Goal: Contribute content: Add original content to the website for others to see

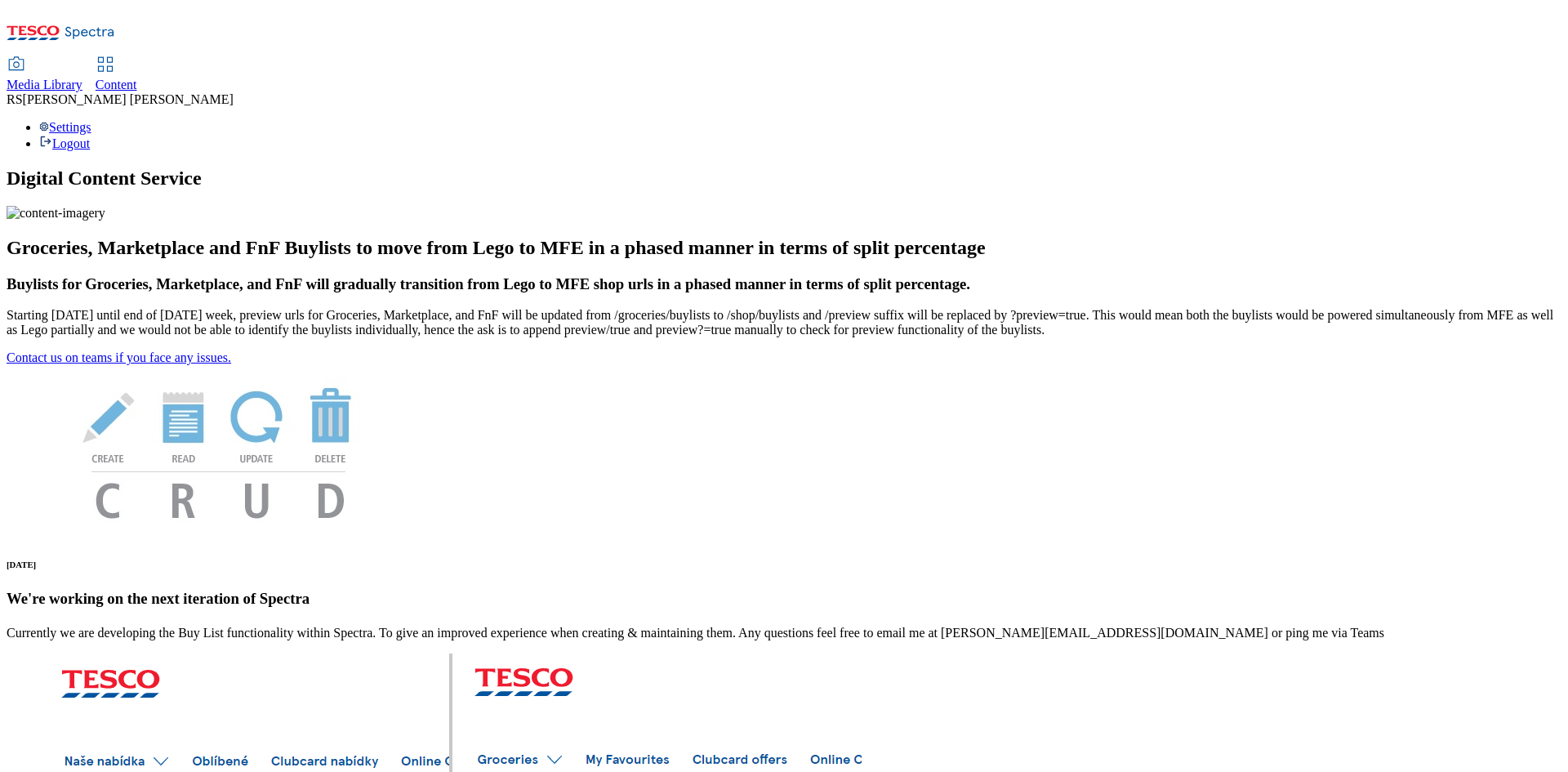
click at [137, 77] on span "Content" at bounding box center [116, 84] width 42 height 14
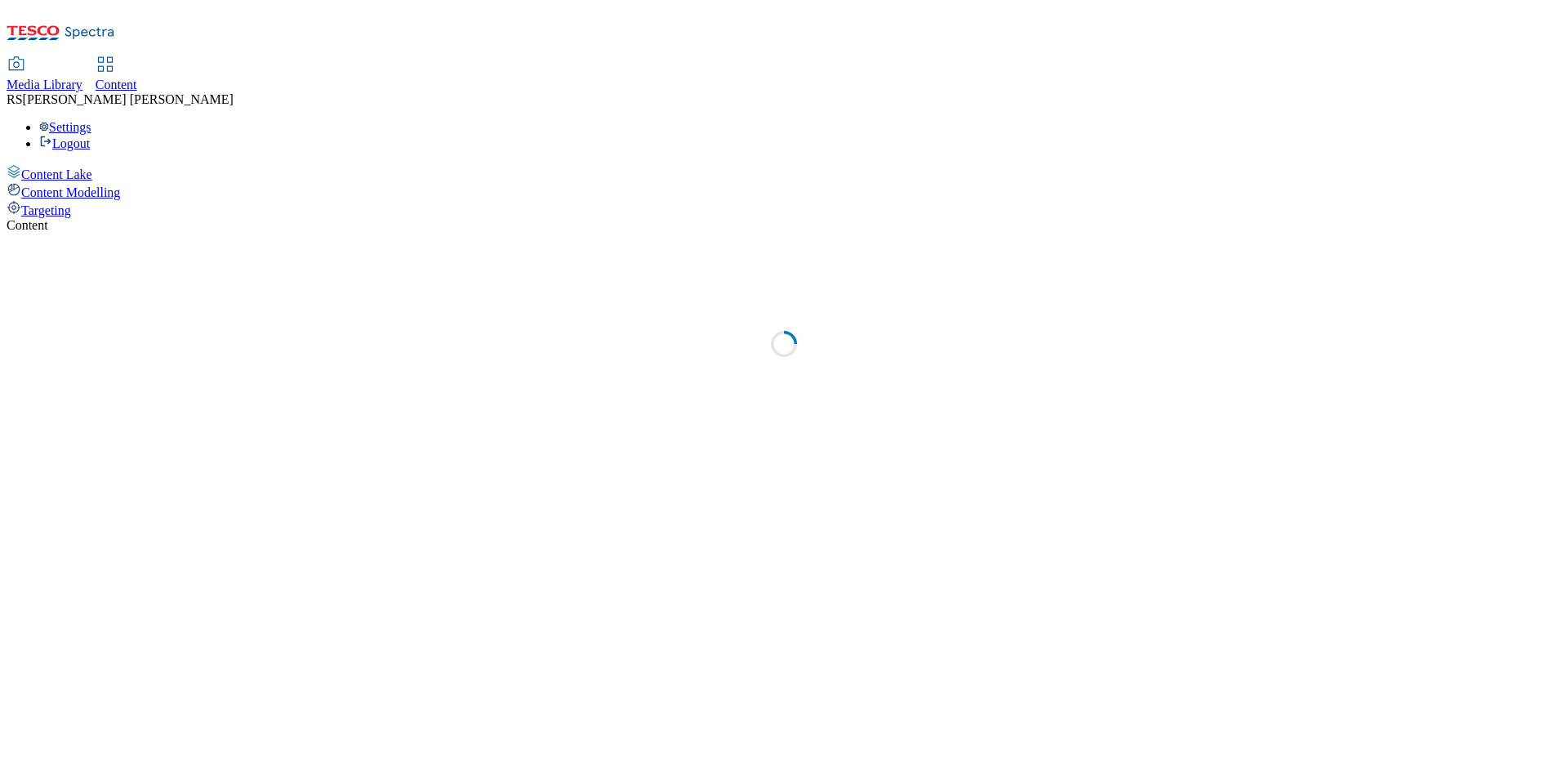
select select "ghs-[GEOGRAPHIC_DATA]"
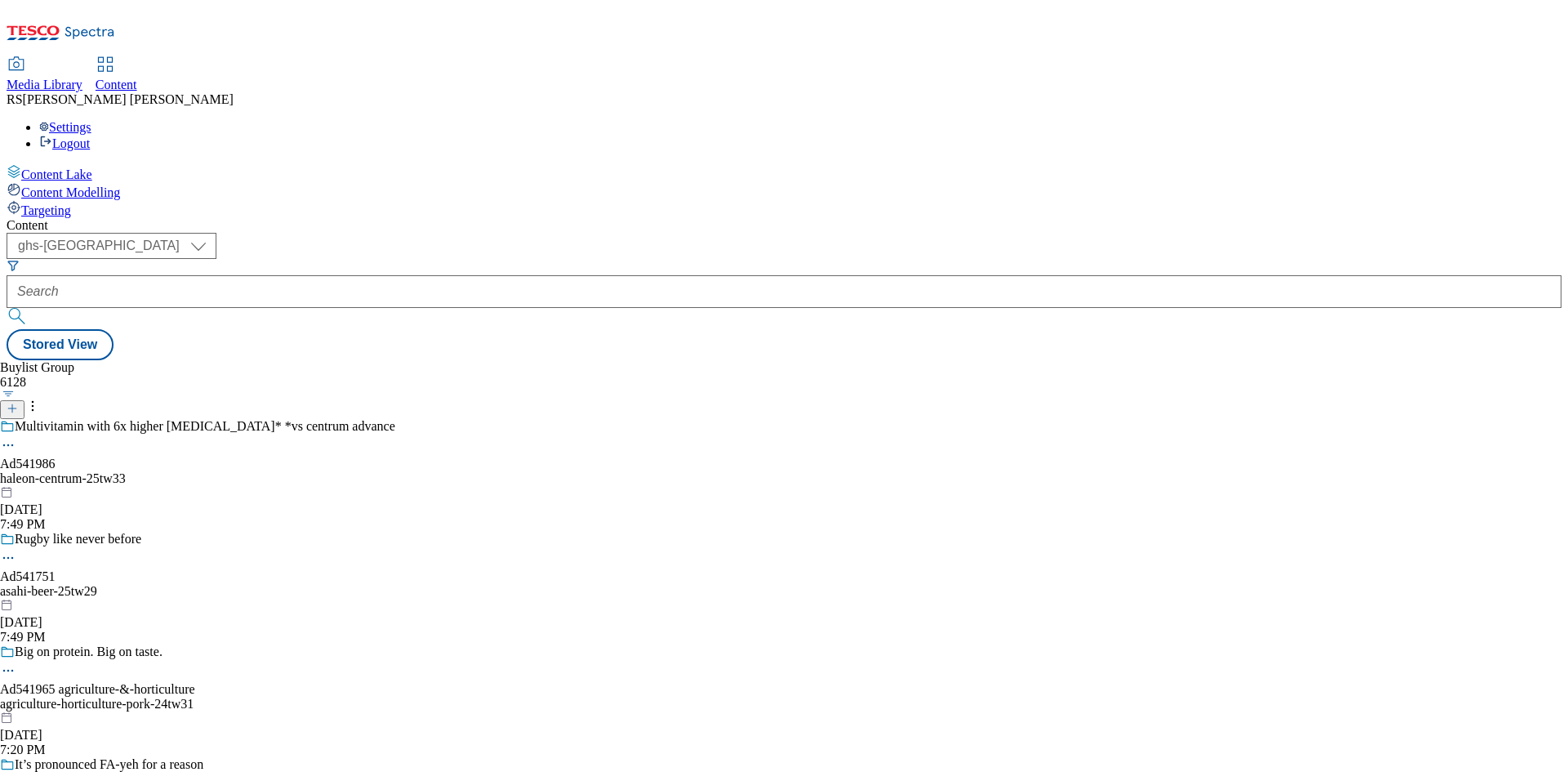
click at [17, 408] on line at bounding box center [12, 408] width 8 height 0
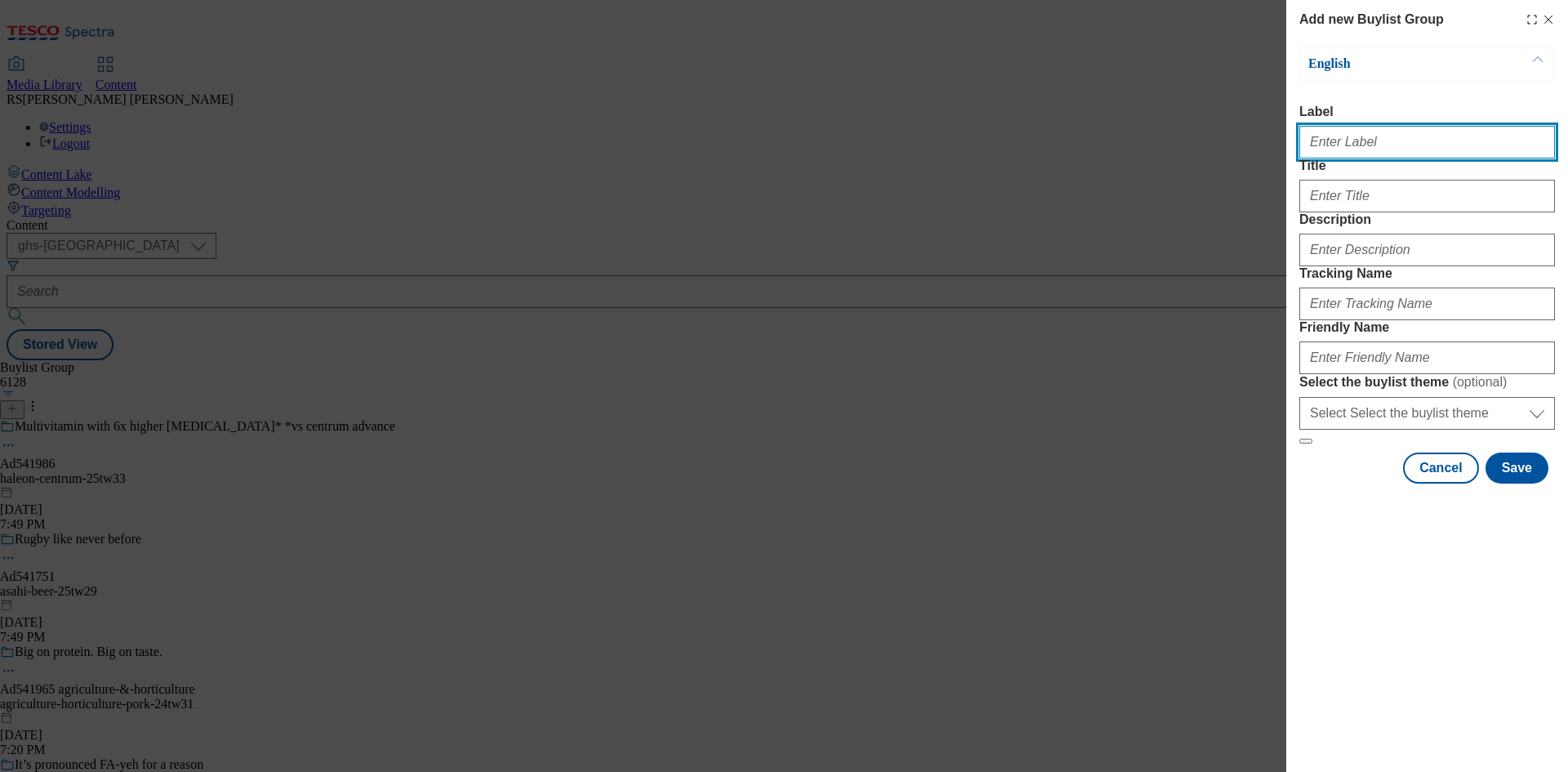
click at [1376, 146] on input "Label" at bounding box center [1428, 141] width 256 height 32
paste input "541899"
type input "Ad541899"
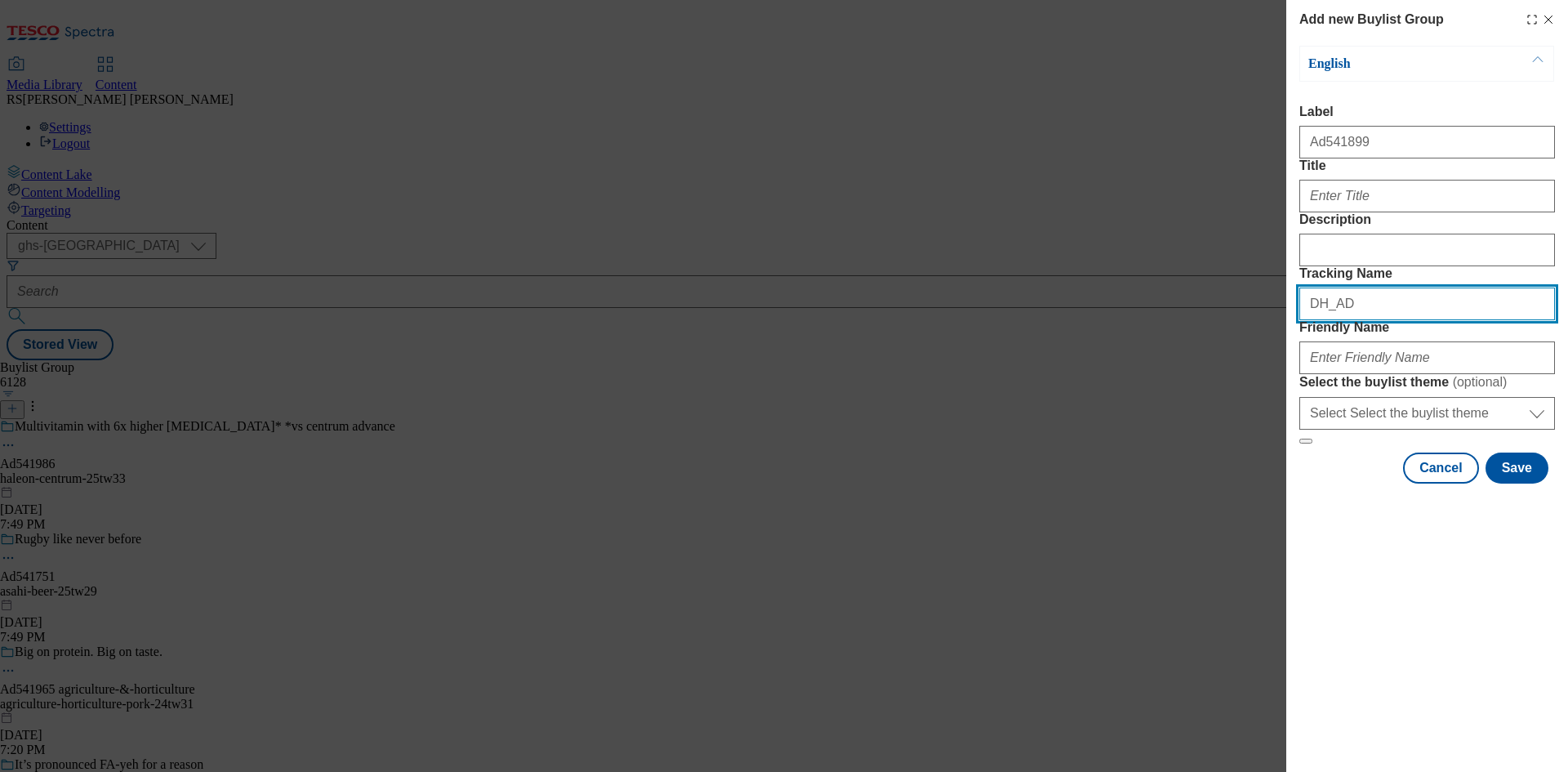
paste input "541899"
type input "DH_AD541899"
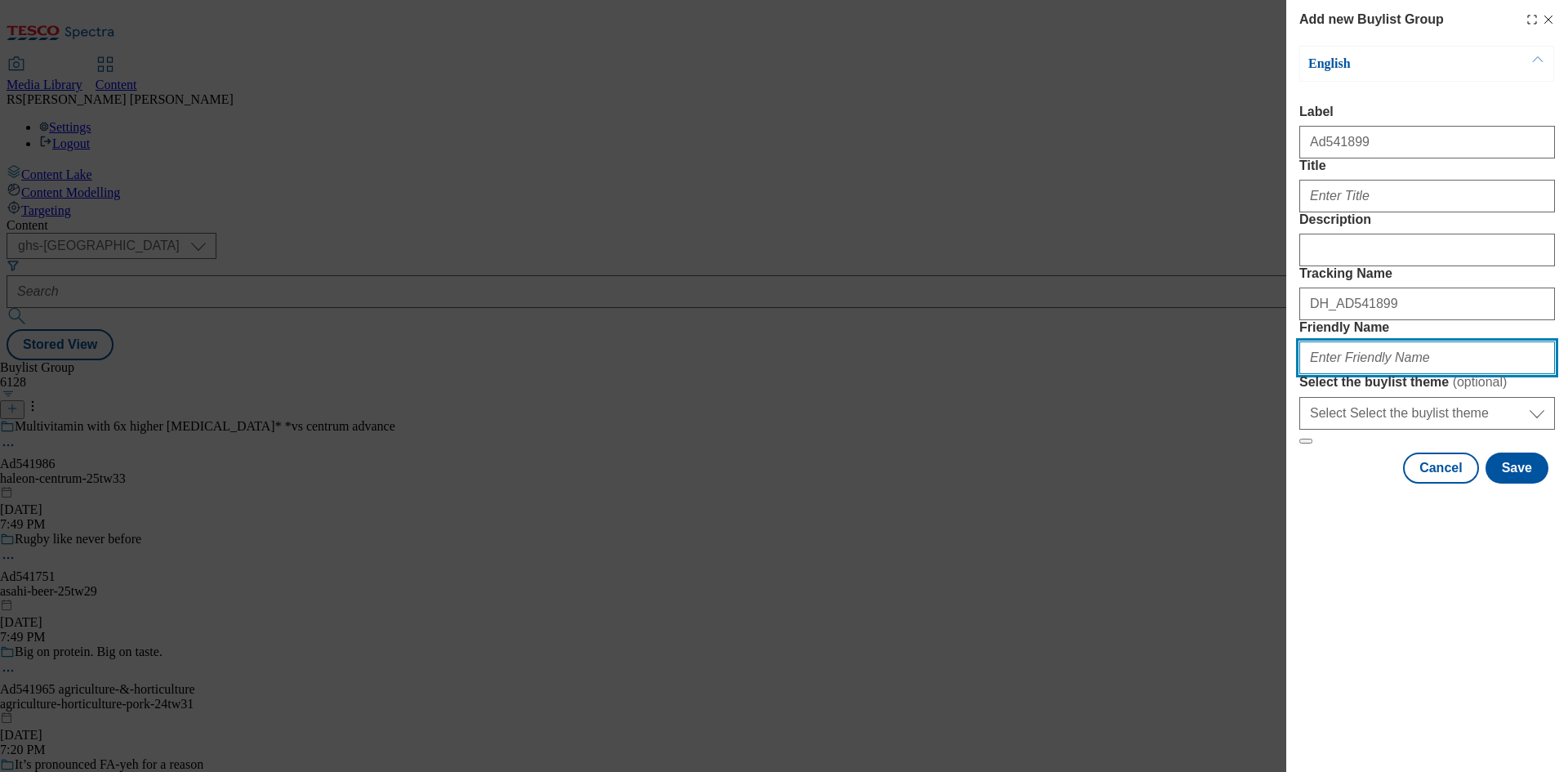
paste input "general-[PERSON_NAME]-giant-25tw29"
type input "general-[PERSON_NAME]-giant-25tw29"
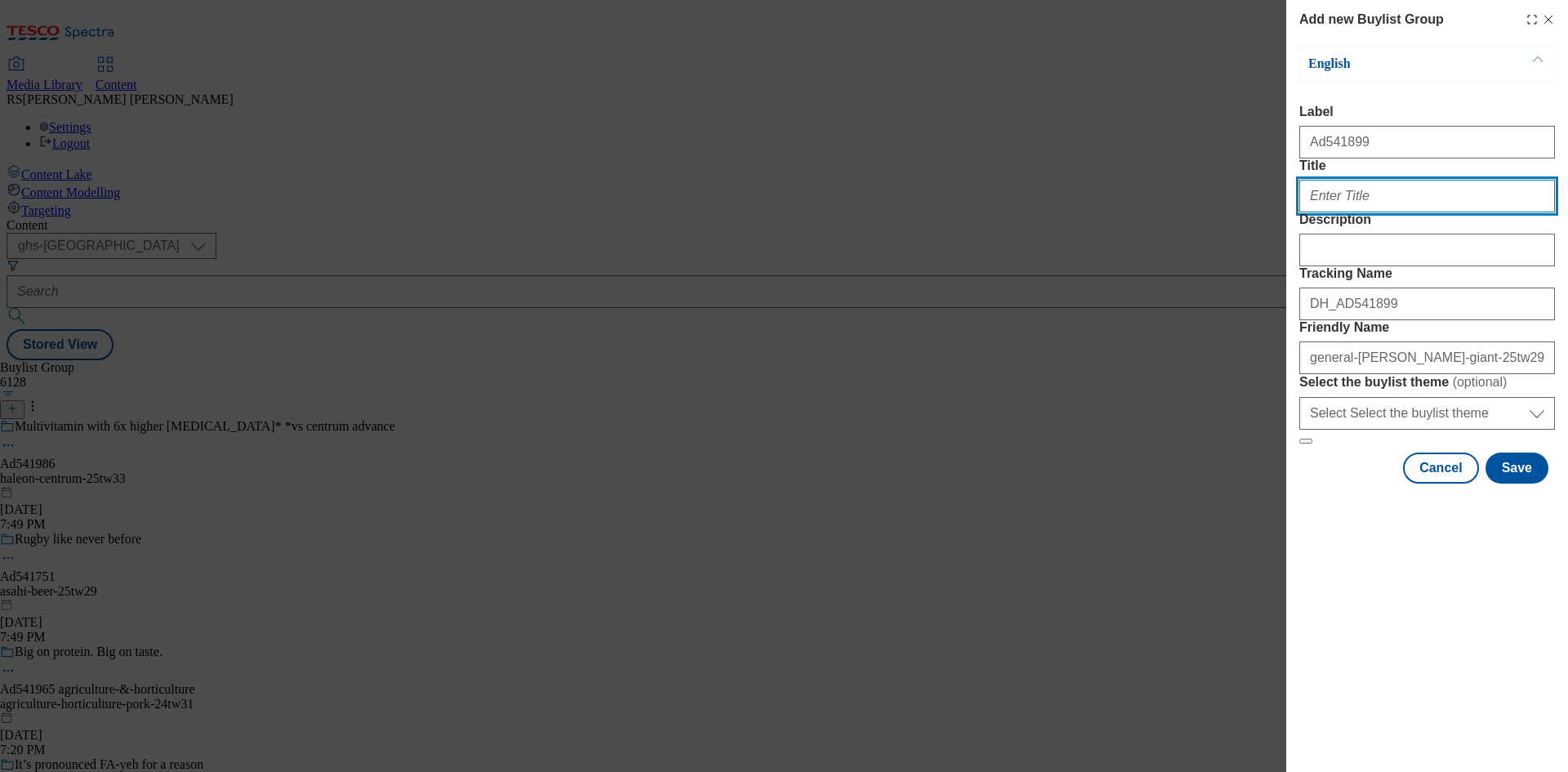
click at [1360, 213] on input "Title" at bounding box center [1428, 195] width 256 height 32
paste input "general-[PERSON_NAME]-giant-25tw29"
type input "general-[PERSON_NAME]-giant-25tw29"
click at [1411, 213] on input "Title" at bounding box center [1428, 195] width 256 height 32
paste input "Freshen up lunchtime with"
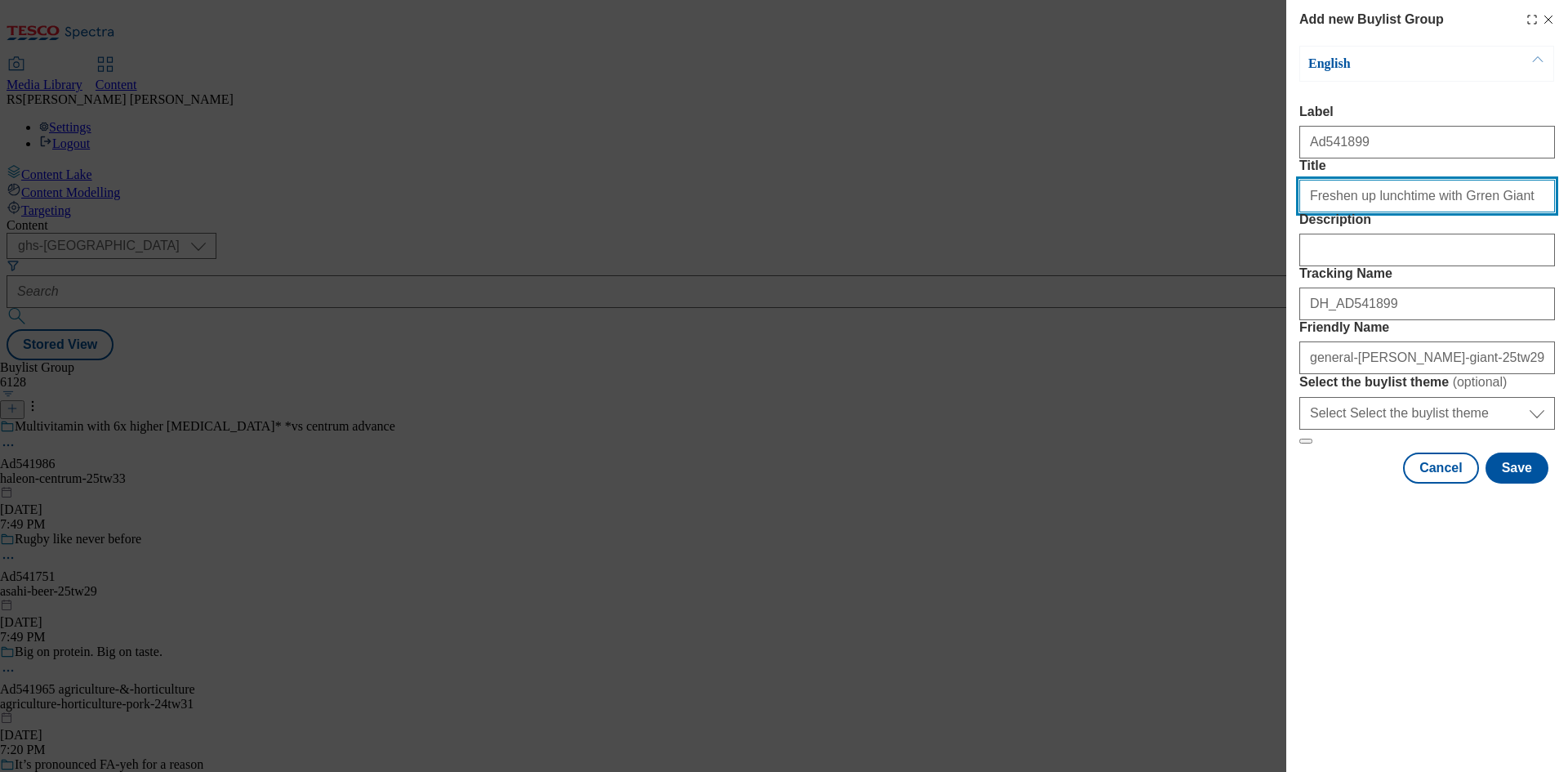
click at [1443, 213] on input "Freshen up lunchtime with Grren Giant" at bounding box center [1428, 195] width 256 height 32
type input "Freshen up lunchtime with Green Giant"
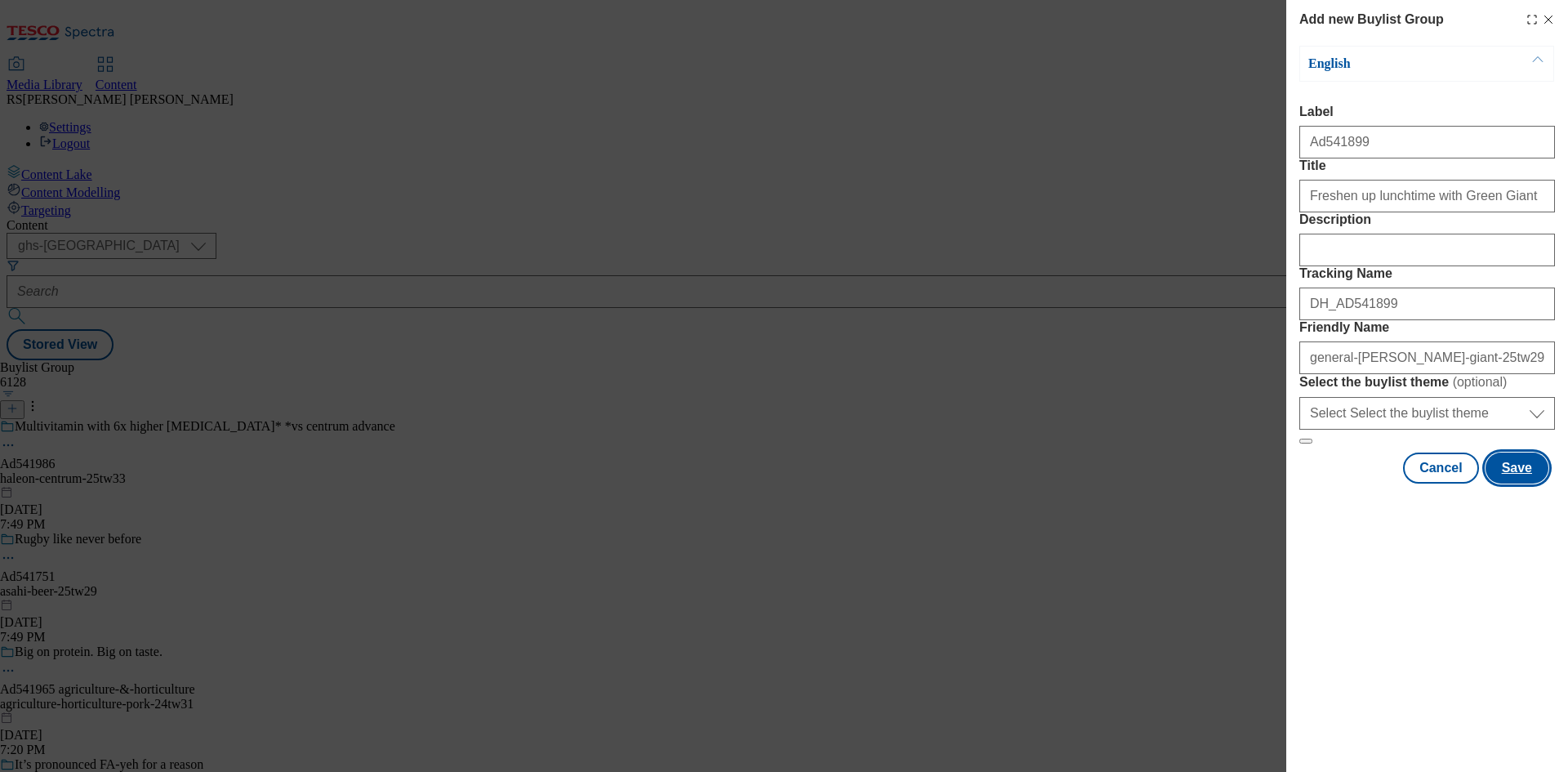
click at [1523, 484] on button "Save" at bounding box center [1517, 468] width 63 height 31
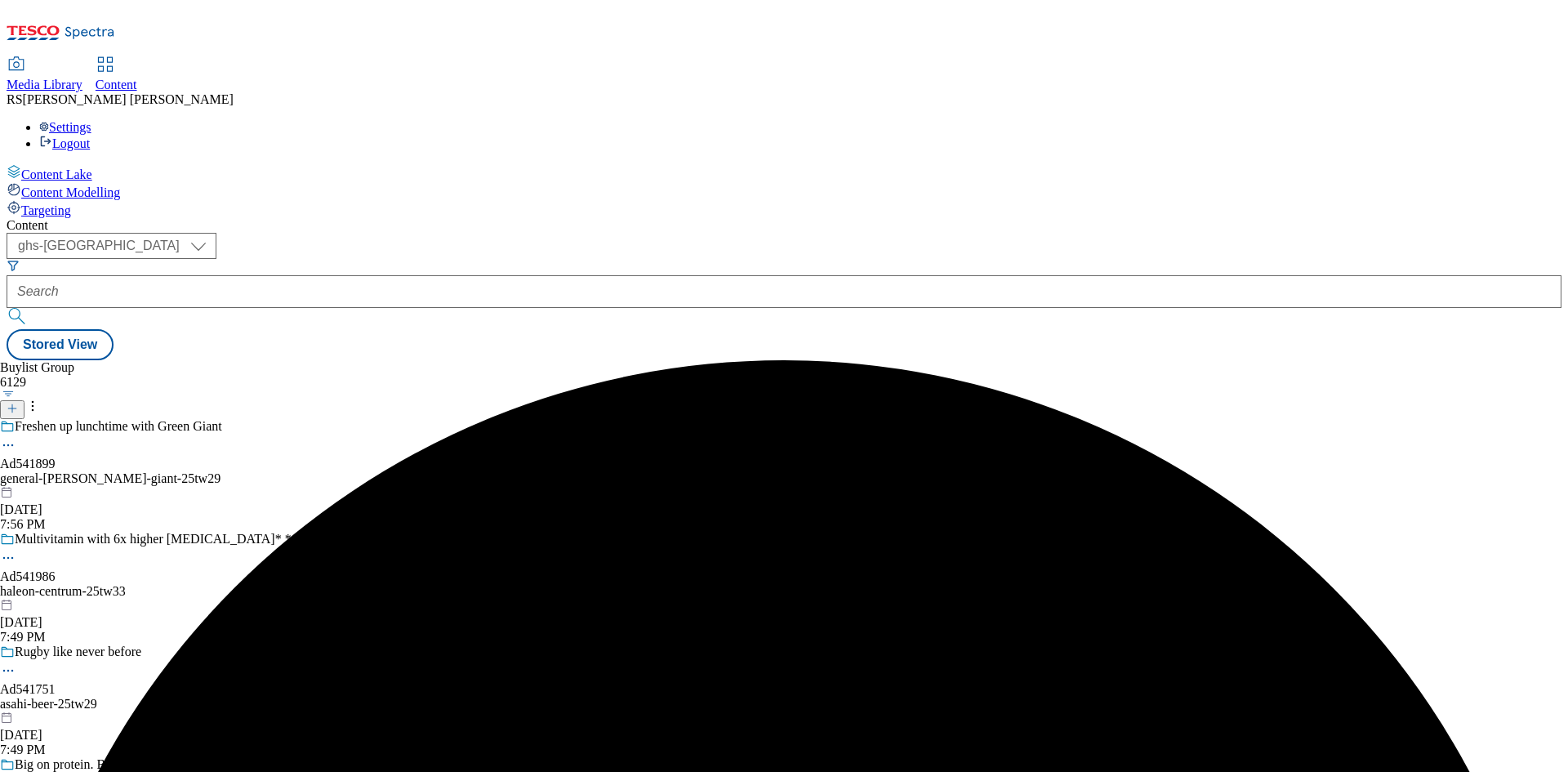
click at [396, 419] on div "Freshen up lunchtime with Green Giant Ad541899 general-[PERSON_NAME]-giant-25tw…" at bounding box center [198, 475] width 396 height 113
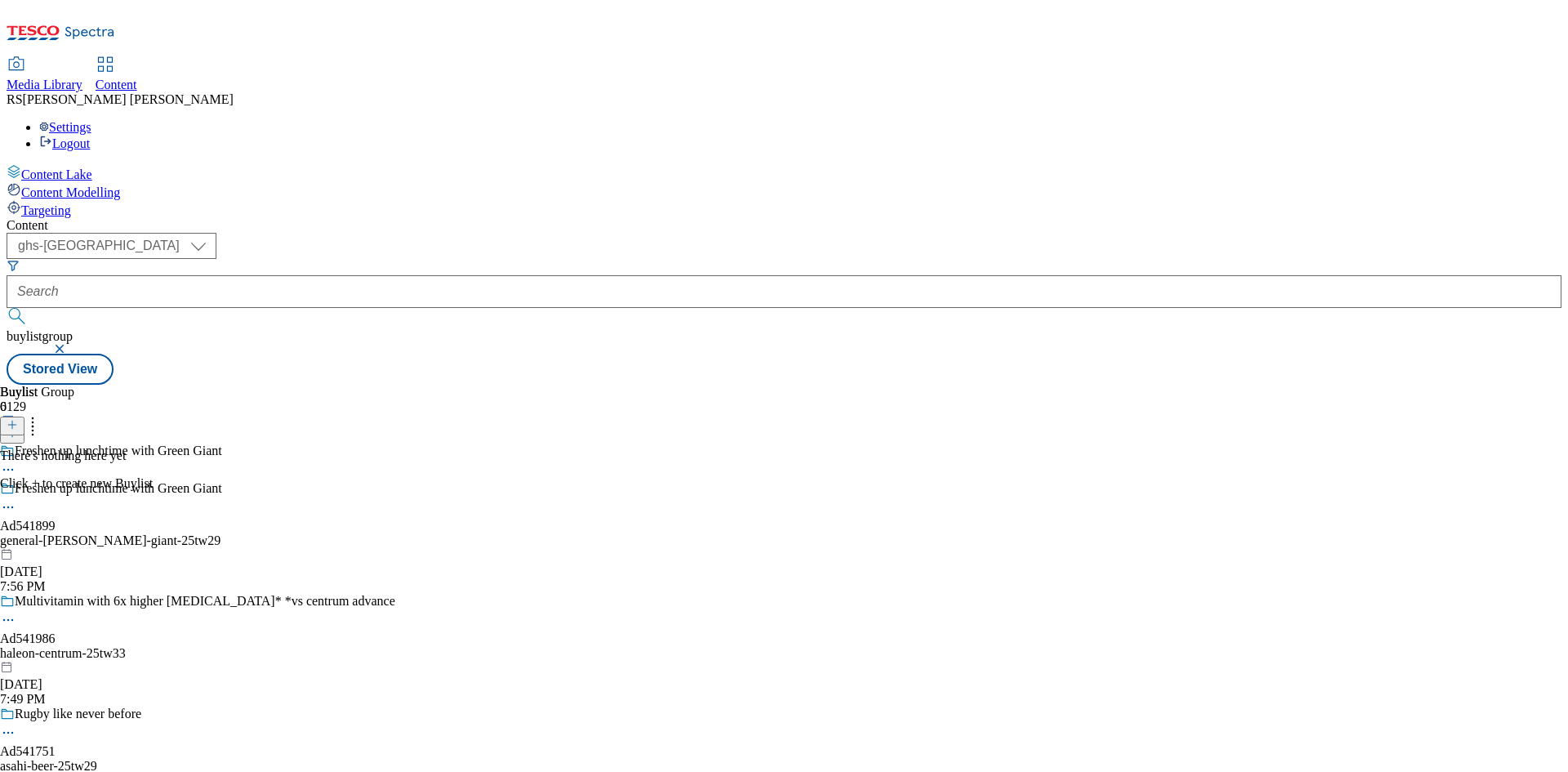
click at [18, 419] on icon at bounding box center [12, 425] width 12 height 12
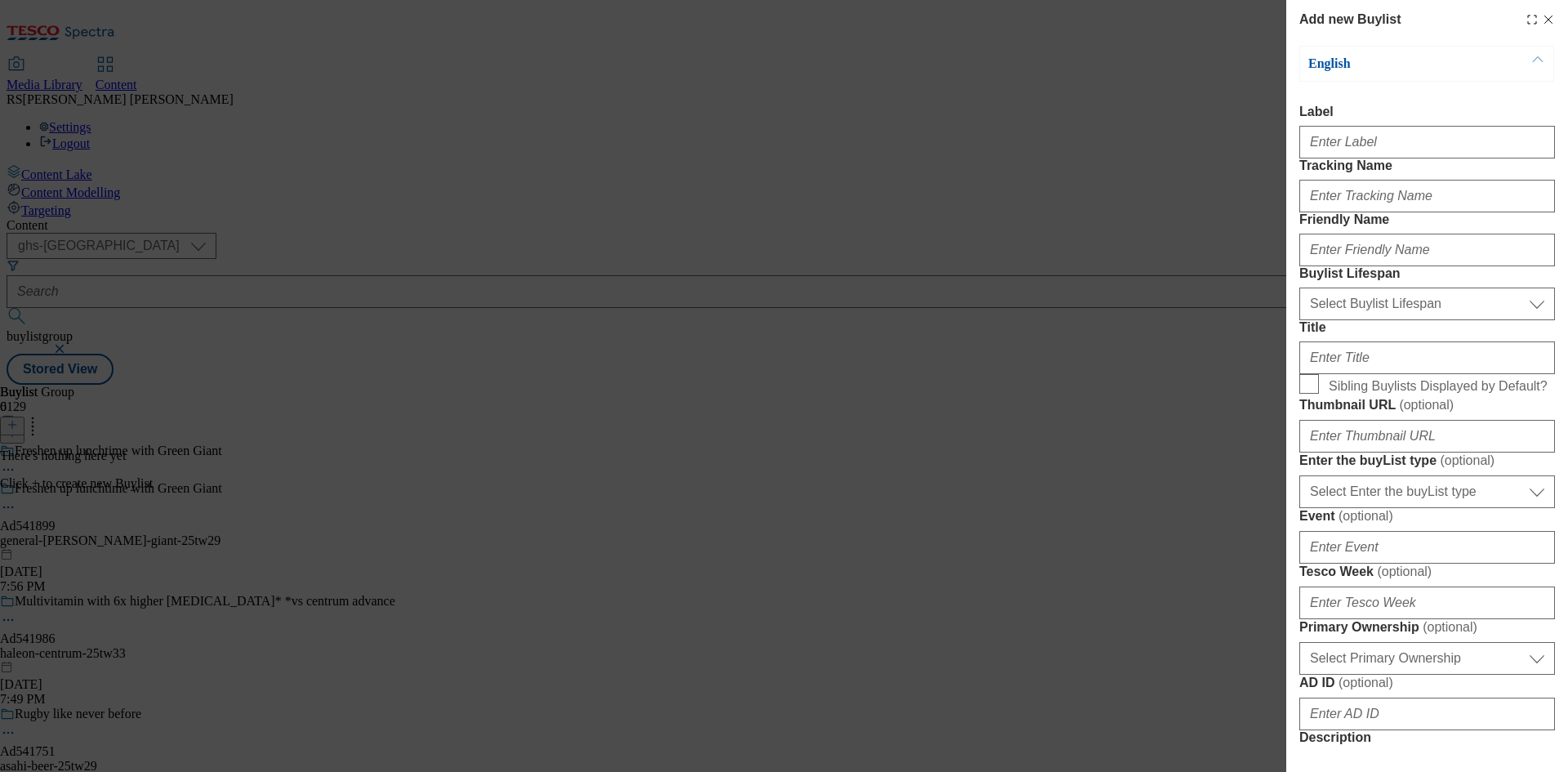
click at [1403, 159] on div "Modal" at bounding box center [1428, 139] width 256 height 39
click at [1401, 143] on input "Label" at bounding box center [1428, 141] width 256 height 32
paste input "541899"
type input "Ad541899"
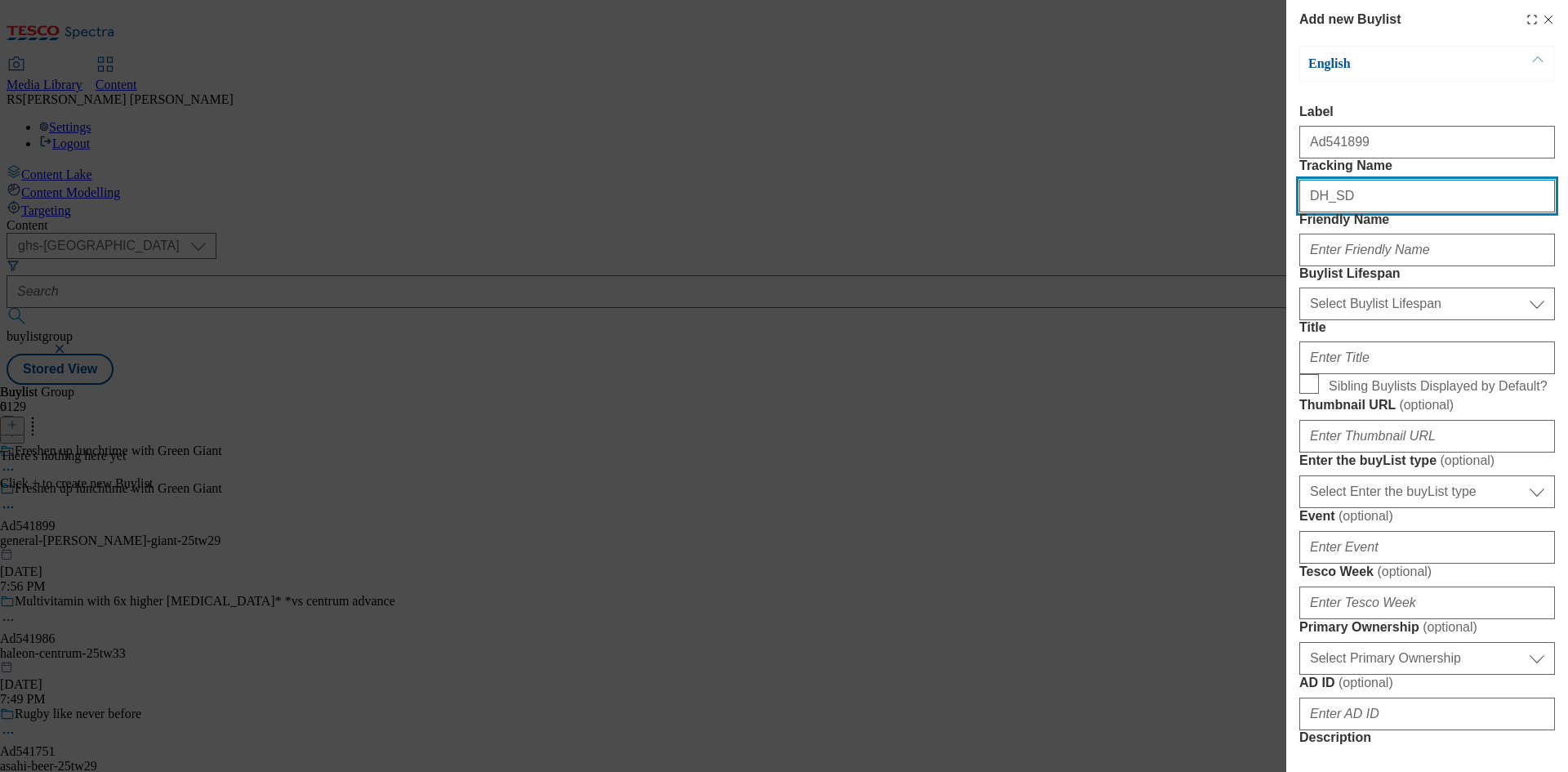
paste input "541899"
click at [1328, 213] on input "DH_SD541899" at bounding box center [1428, 195] width 256 height 32
type input "DH_AD541899"
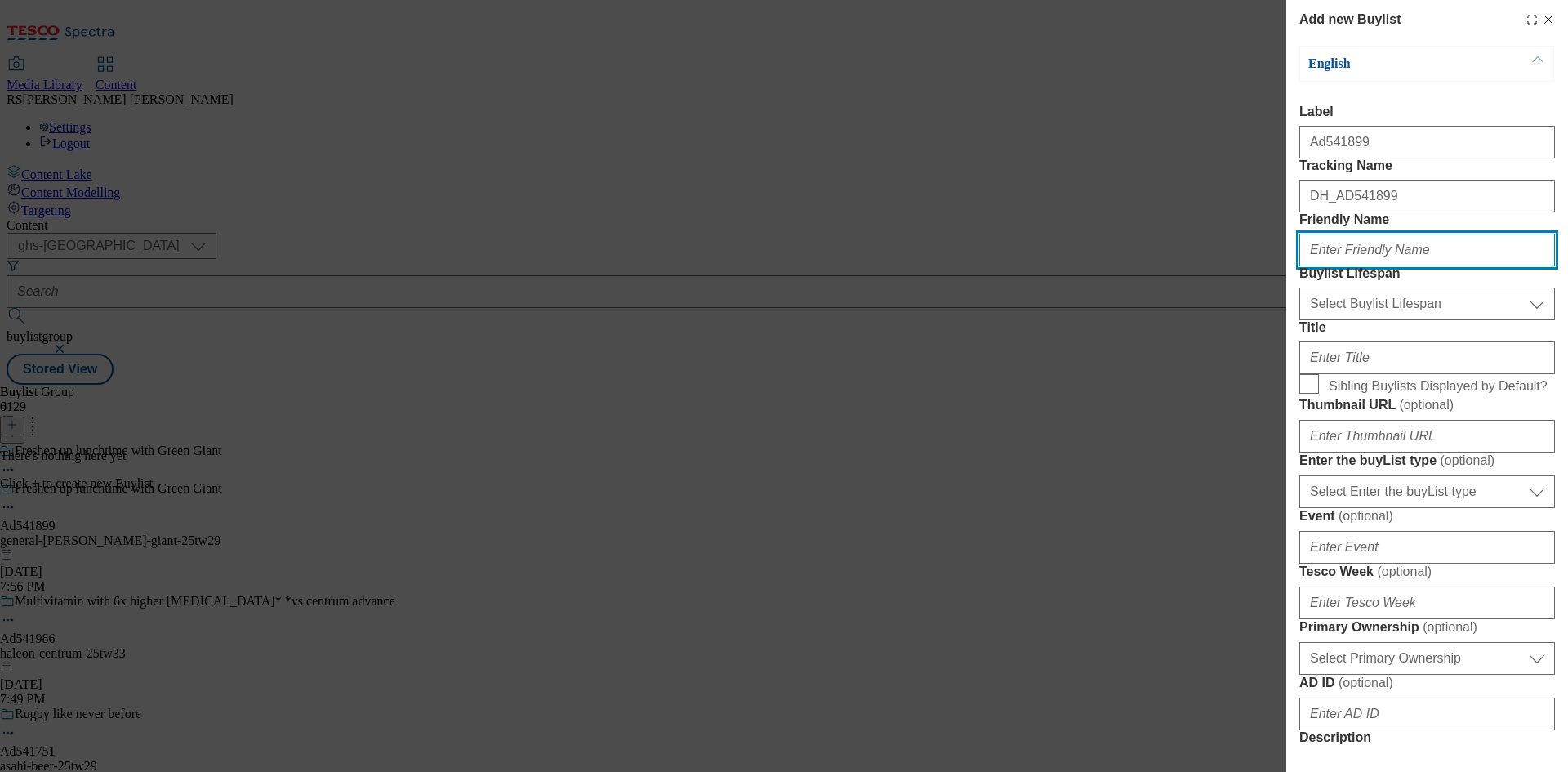
click at [1411, 266] on input "Friendly Name" at bounding box center [1428, 249] width 256 height 32
click at [1423, 266] on input "Friendly Name" at bounding box center [1428, 249] width 256 height 32
paste input "general-[PERSON_NAME]"
type input "general-[PERSON_NAME]"
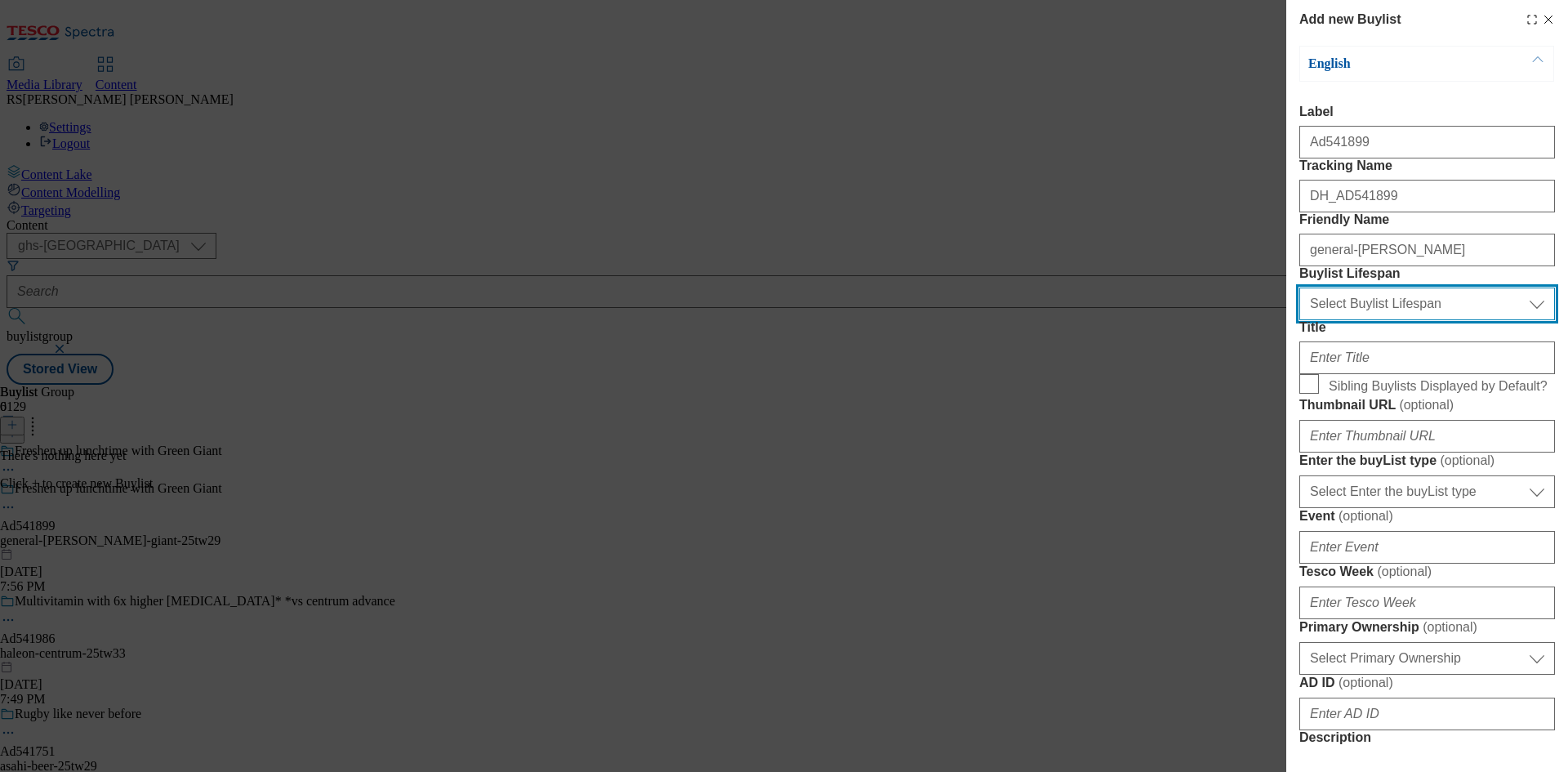
click at [1441, 320] on select "Select Buylist Lifespan evergreen seasonal tactical" at bounding box center [1428, 303] width 256 height 32
select select "tactical"
click at [1300, 320] on select "Select Buylist Lifespan evergreen seasonal tactical" at bounding box center [1428, 303] width 256 height 32
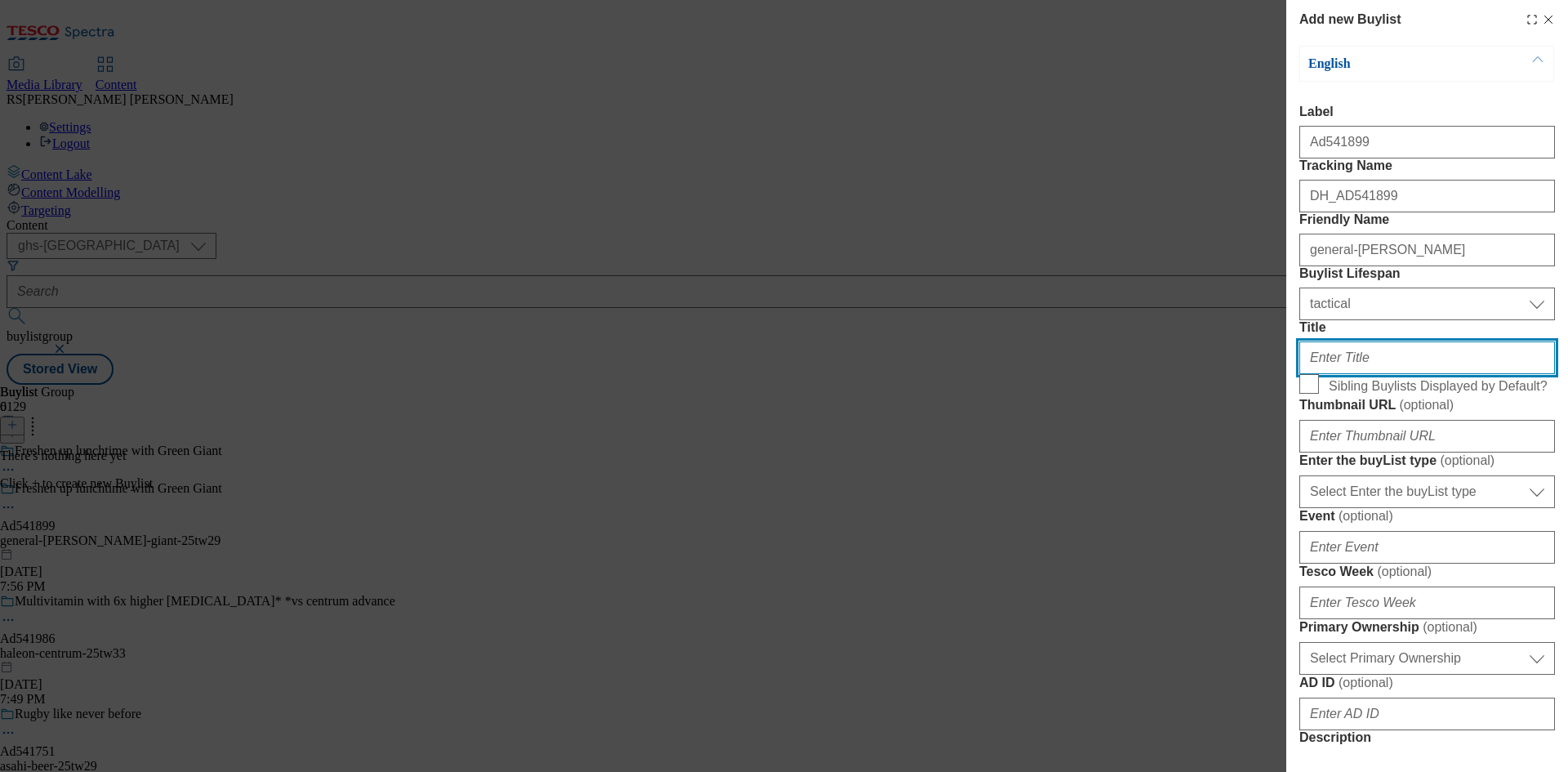
click at [1393, 374] on input "Title" at bounding box center [1428, 357] width 256 height 32
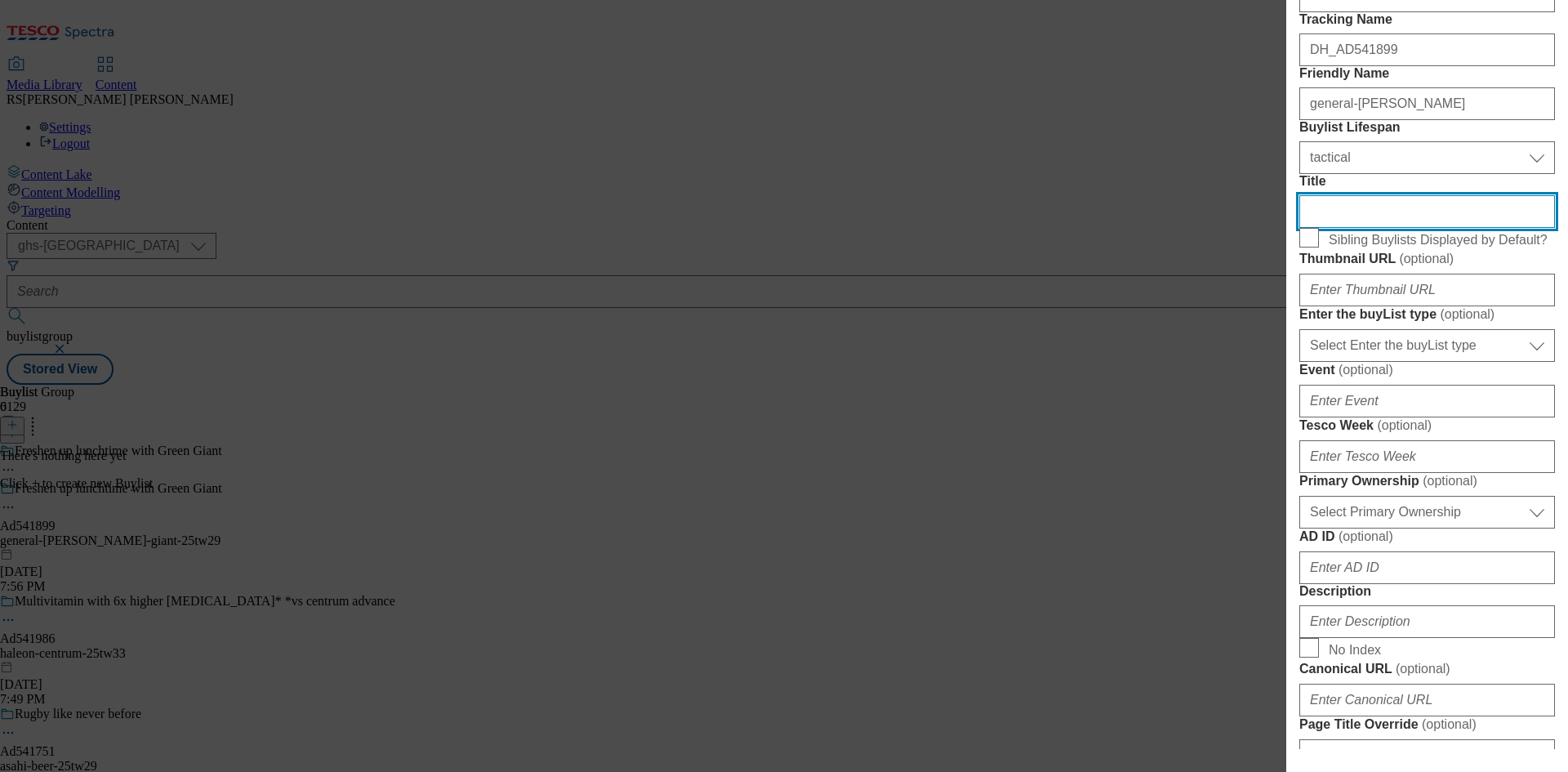
scroll to position [245, 0]
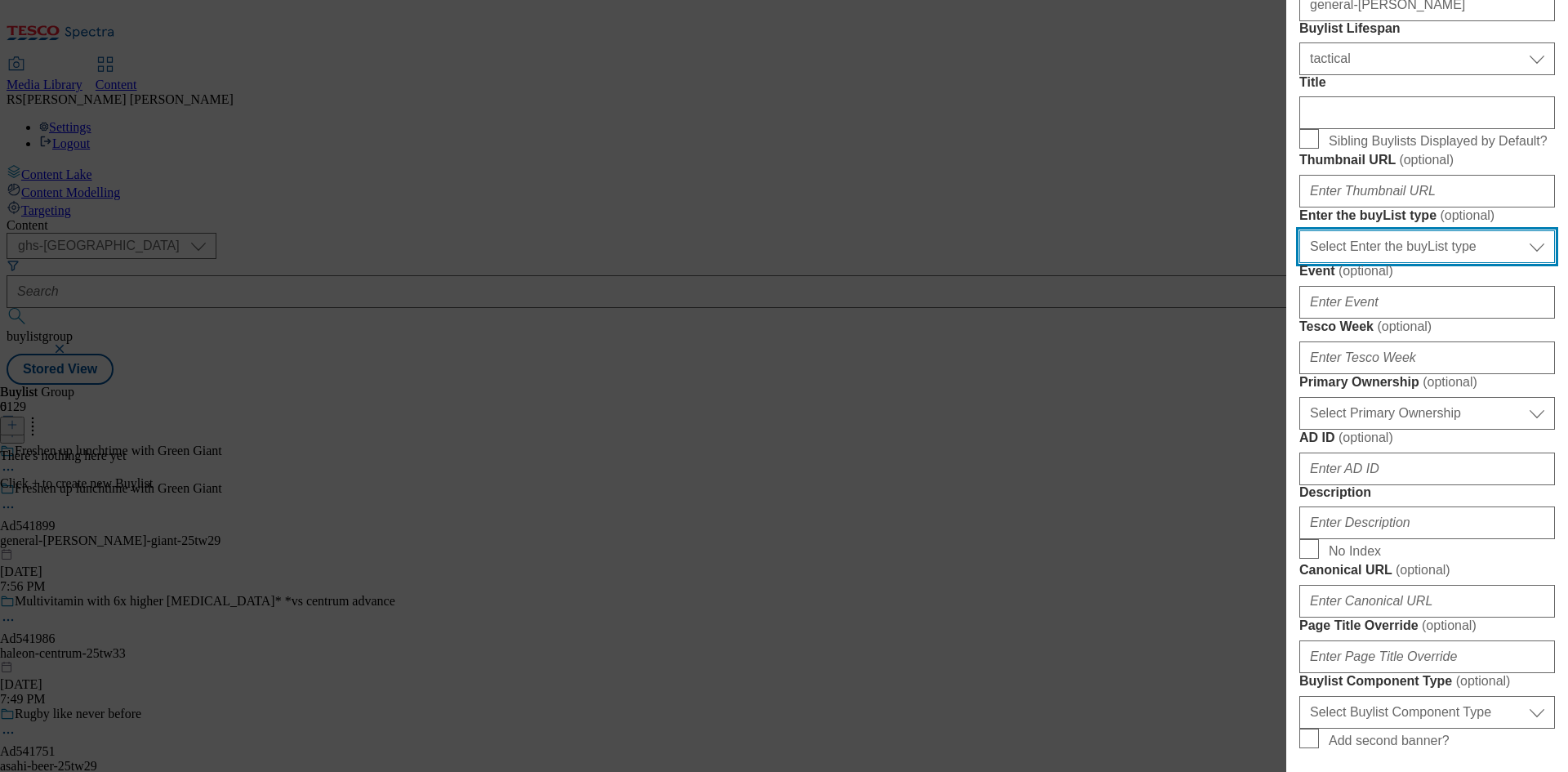
click at [1425, 263] on select "Select Enter the buyList type event supplier funded long term >4 weeks supplier…" at bounding box center [1428, 246] width 256 height 32
select select "supplier funded short term 1-3 weeks"
click at [1300, 263] on select "Select Enter the buyList type event supplier funded long term >4 weeks supplier…" at bounding box center [1428, 246] width 256 height 32
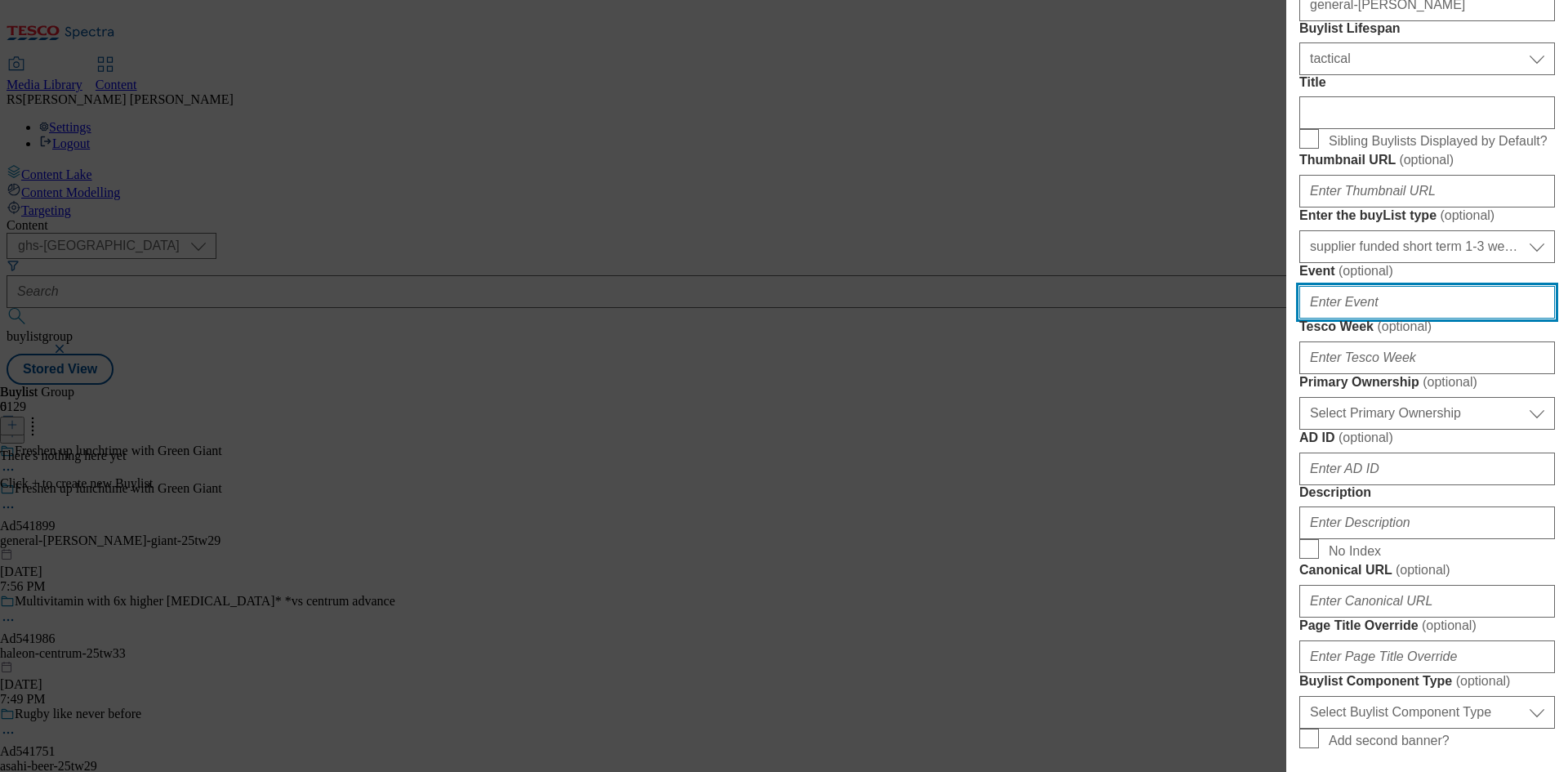
click at [1379, 318] on input "Event ( optional )" at bounding box center [1428, 302] width 256 height 32
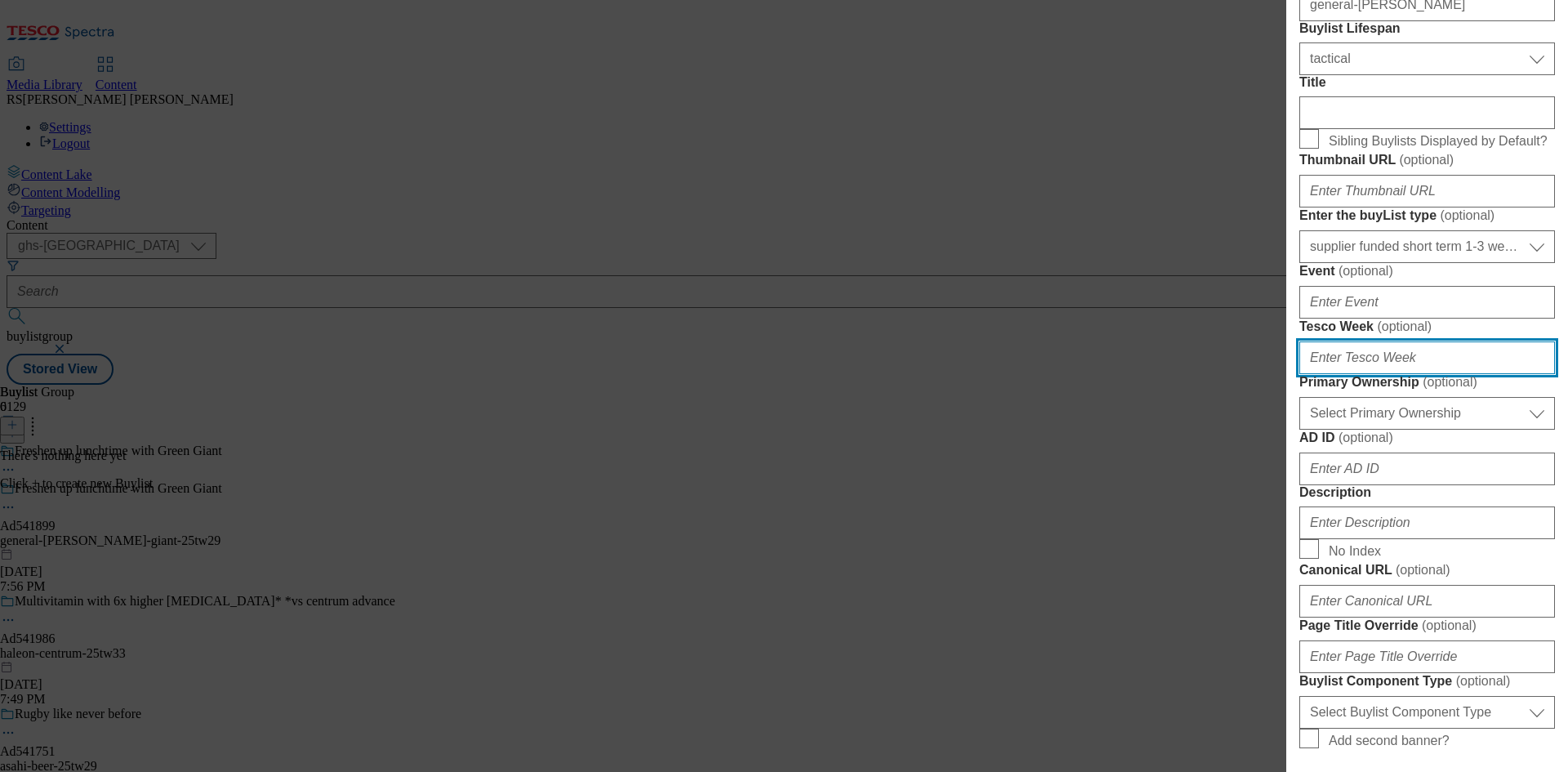
click at [1433, 374] on input "Tesco Week ( optional )" at bounding box center [1428, 357] width 256 height 32
type input "29"
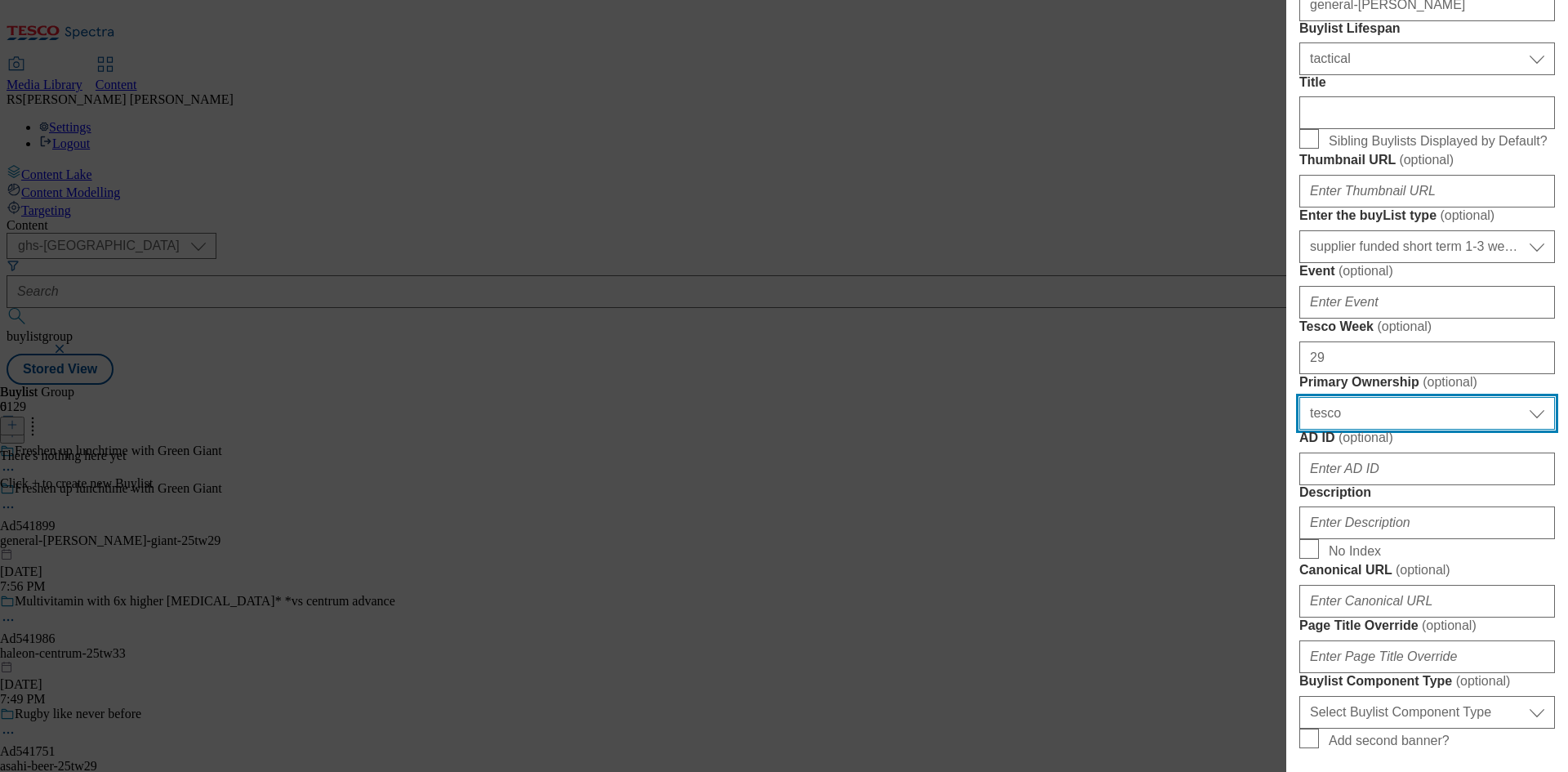
select select "dunnhumby"
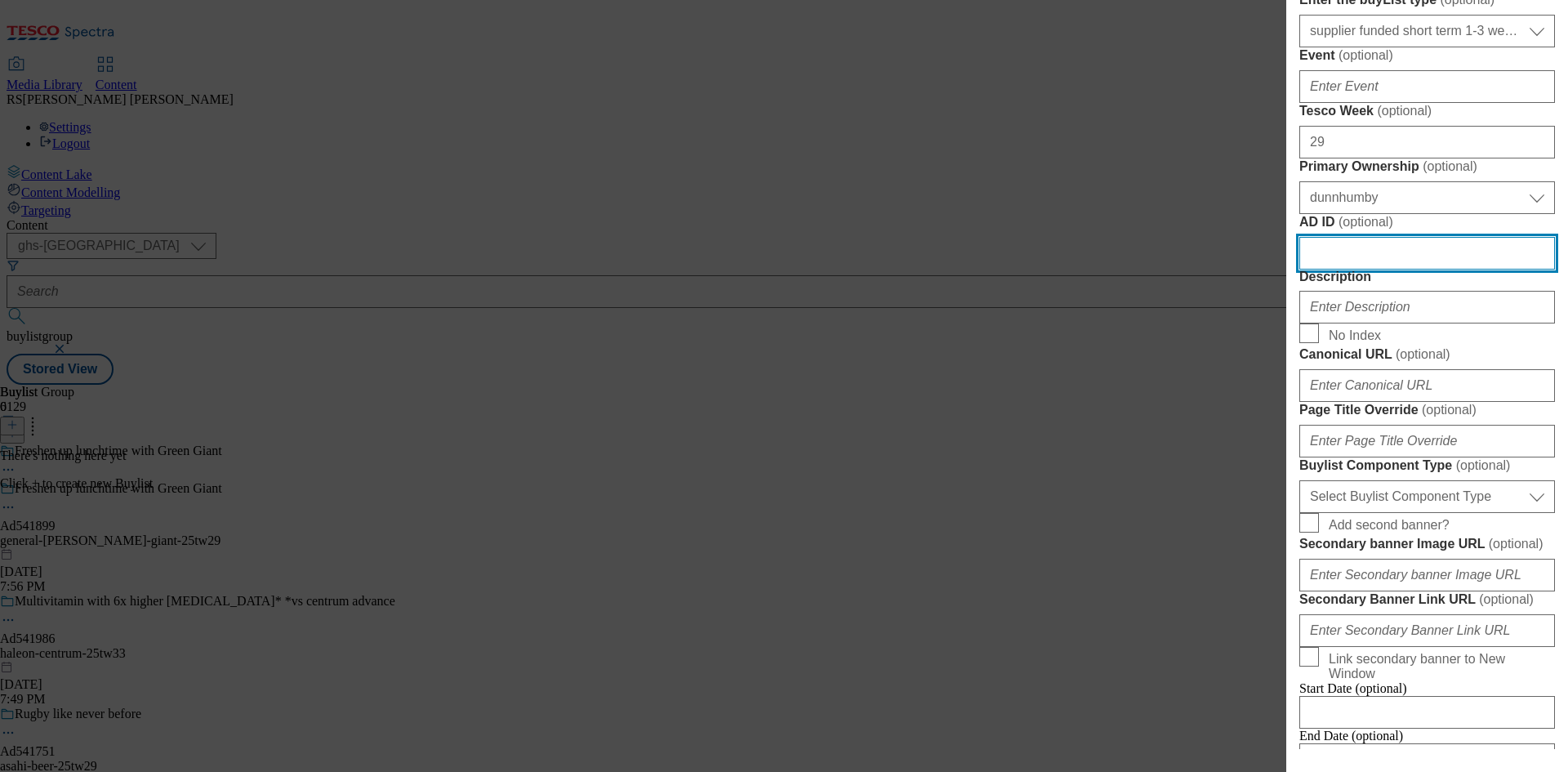
scroll to position [521, 0]
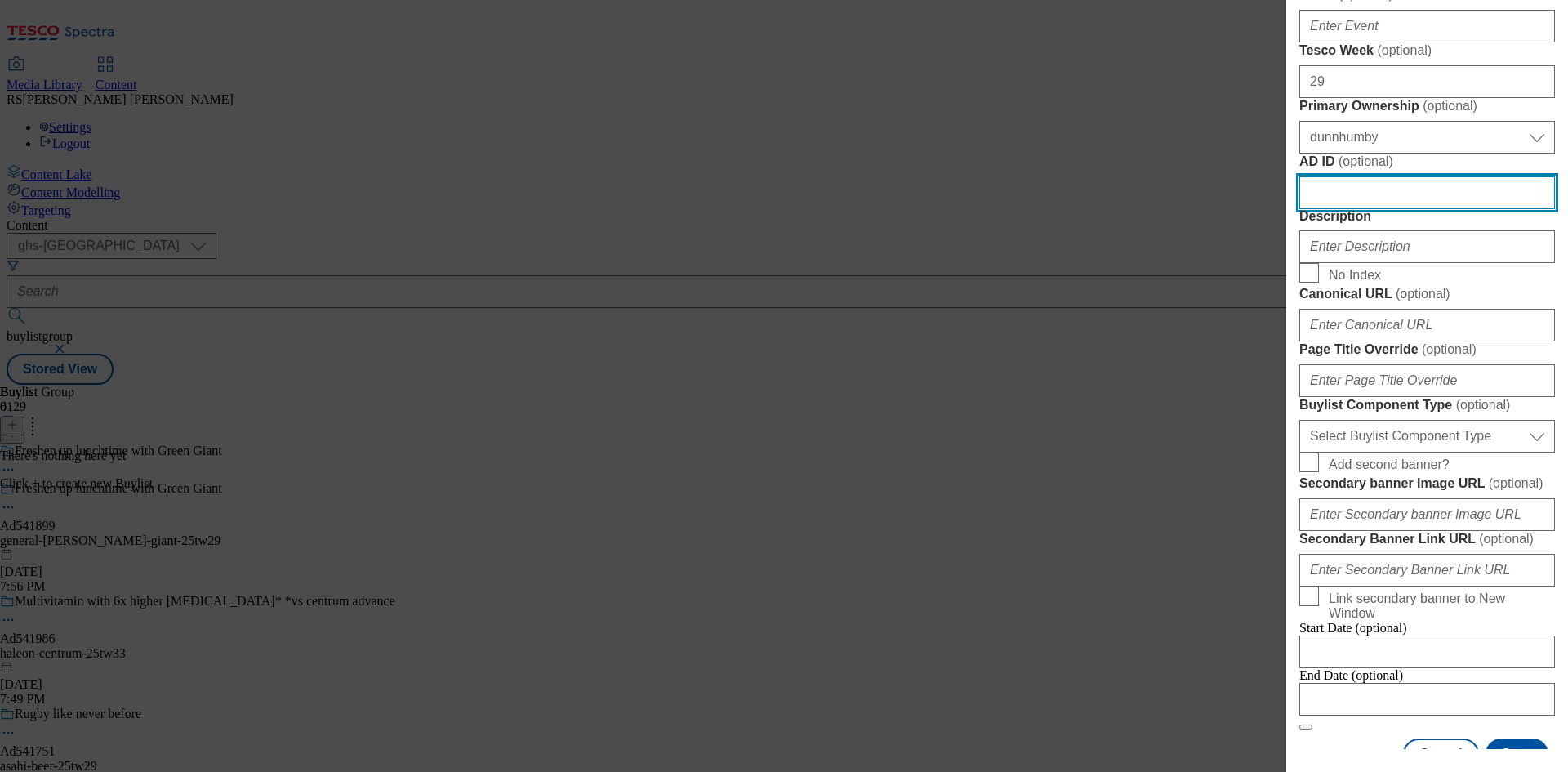
paste input "541899"
type input "541899"
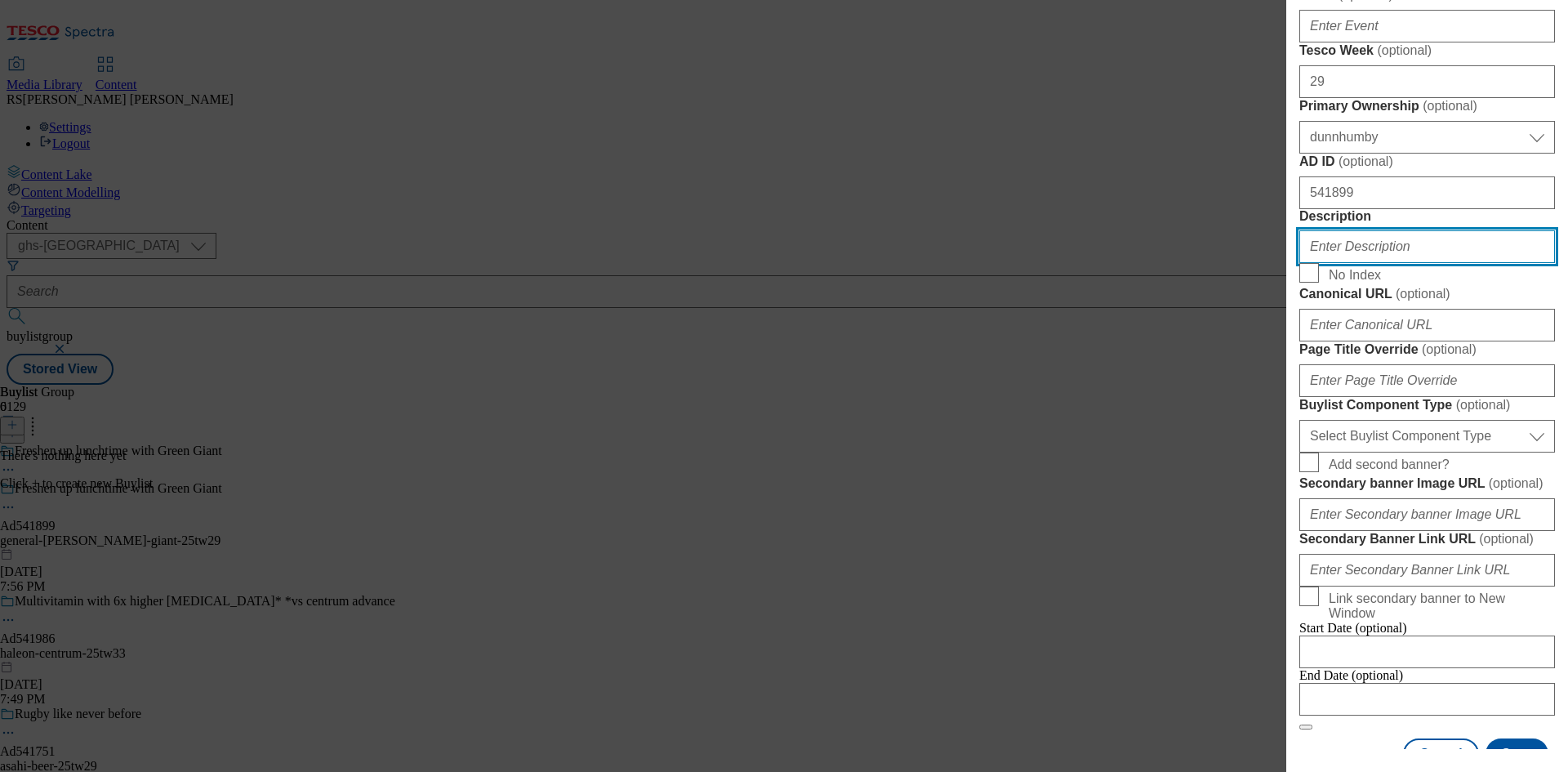
click at [1386, 263] on input "Description" at bounding box center [1428, 246] width 256 height 32
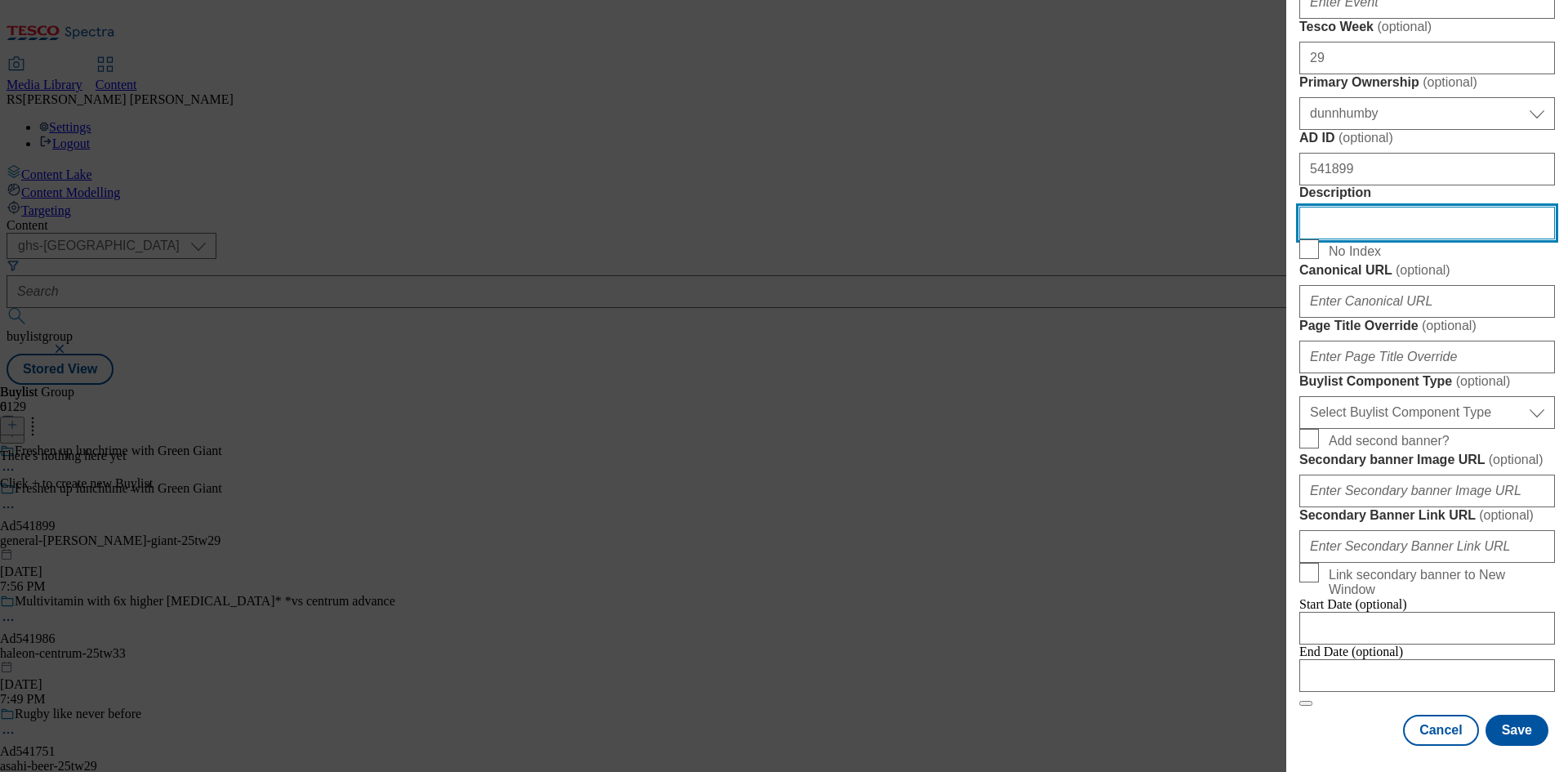
scroll to position [766, 0]
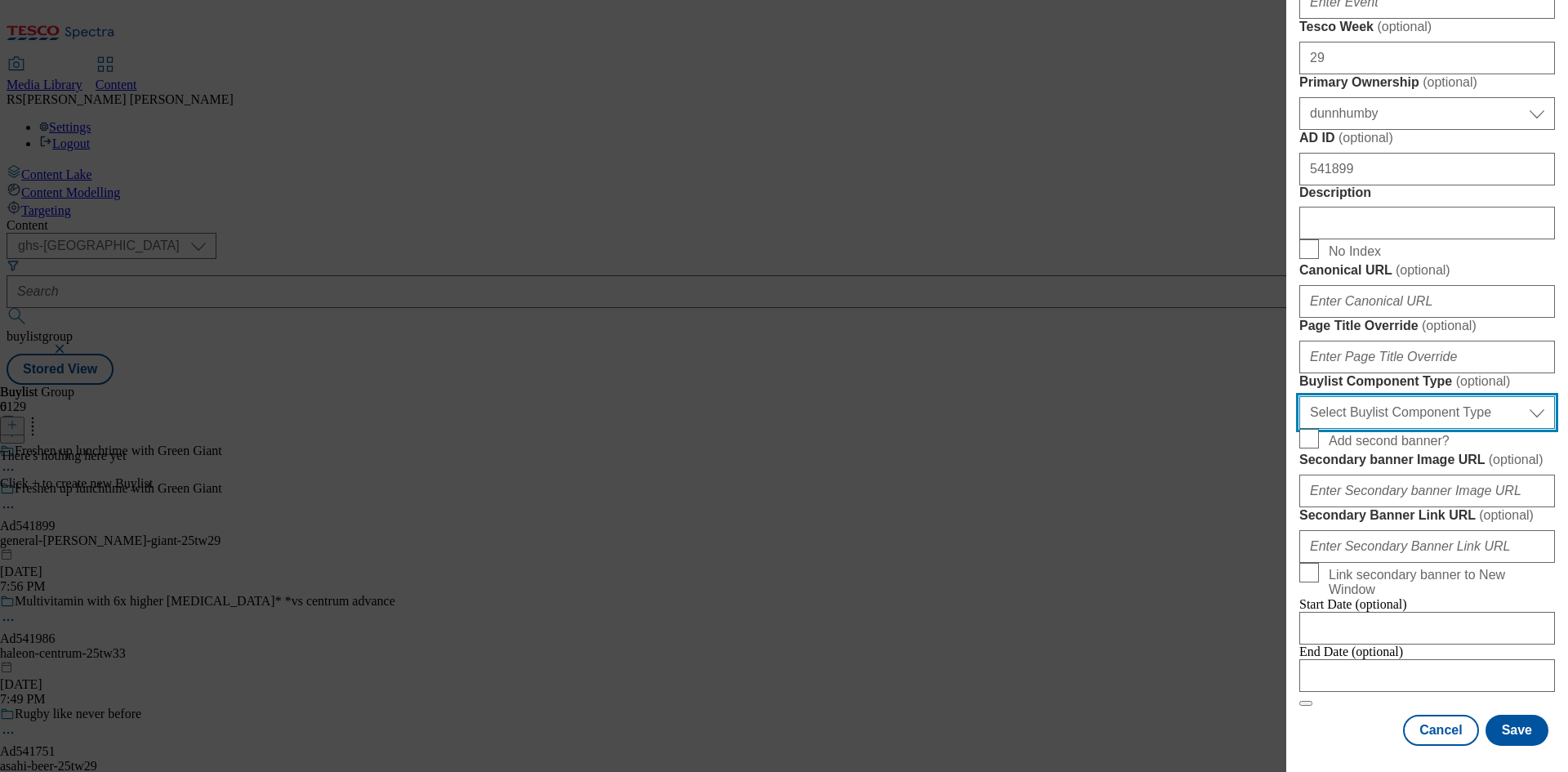
click at [1422, 429] on select "Select Buylist Component Type Banner Competition Header Meal" at bounding box center [1428, 412] width 256 height 32
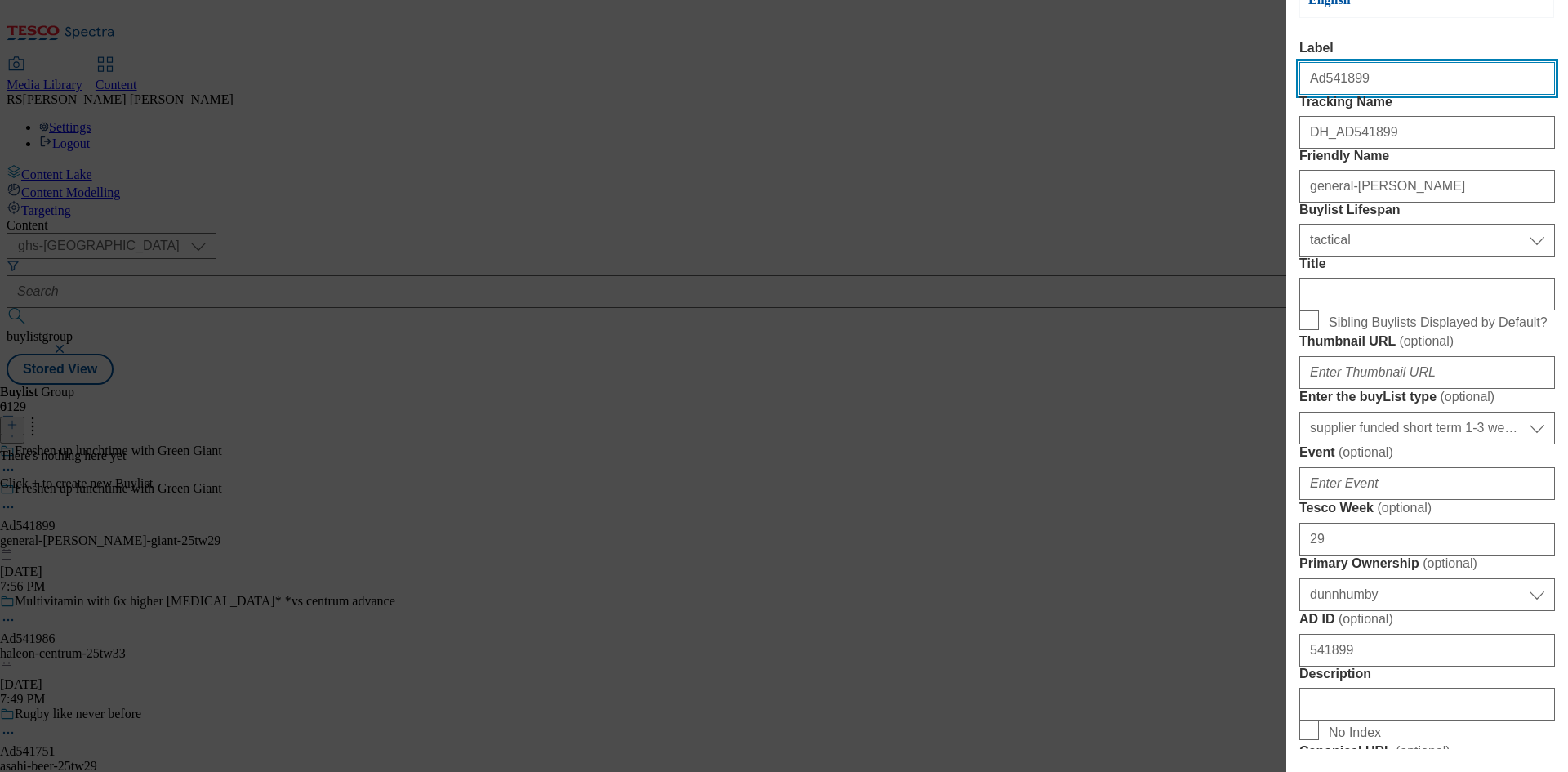
select select "Banner"
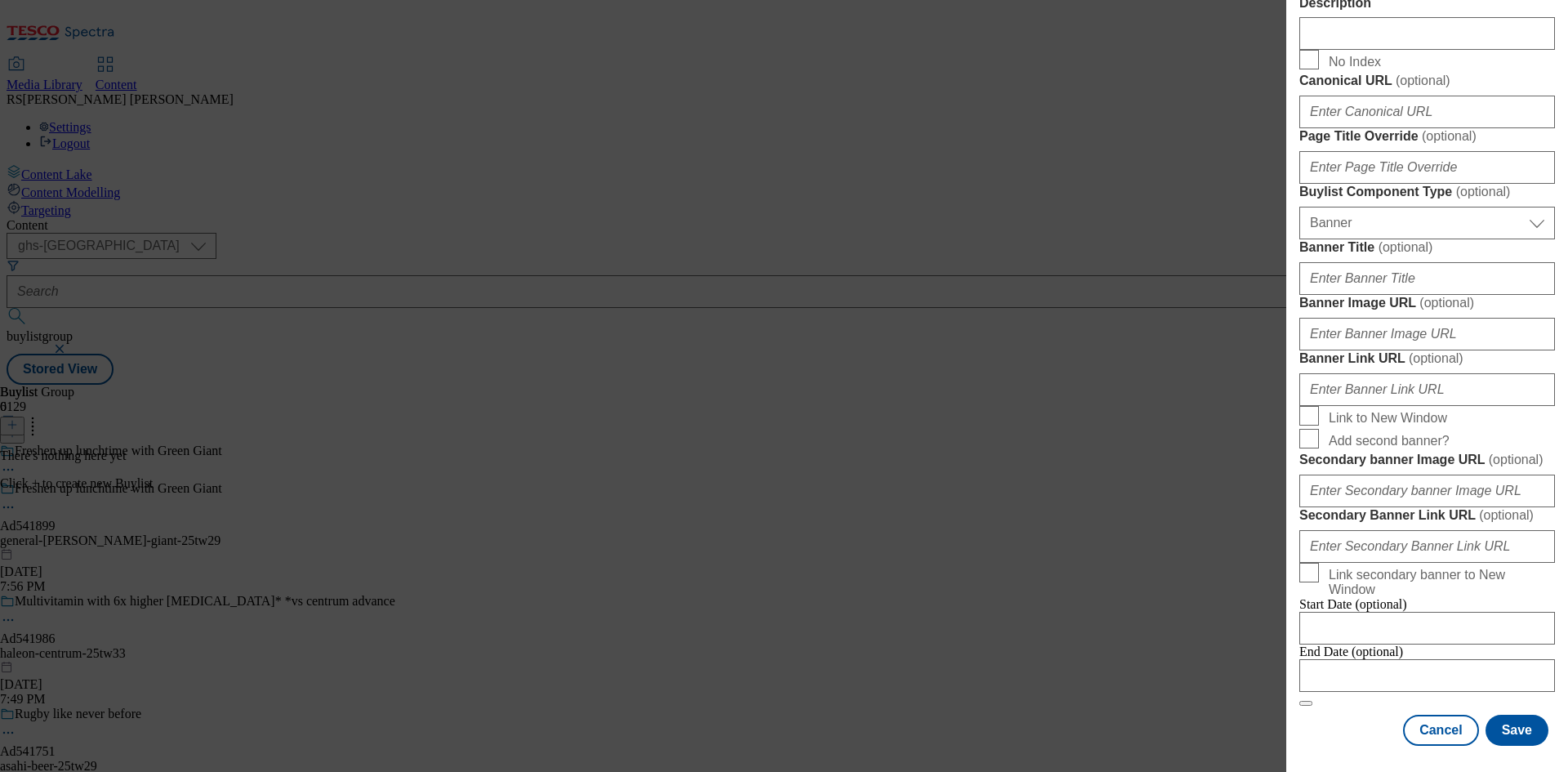
scroll to position [1432, 0]
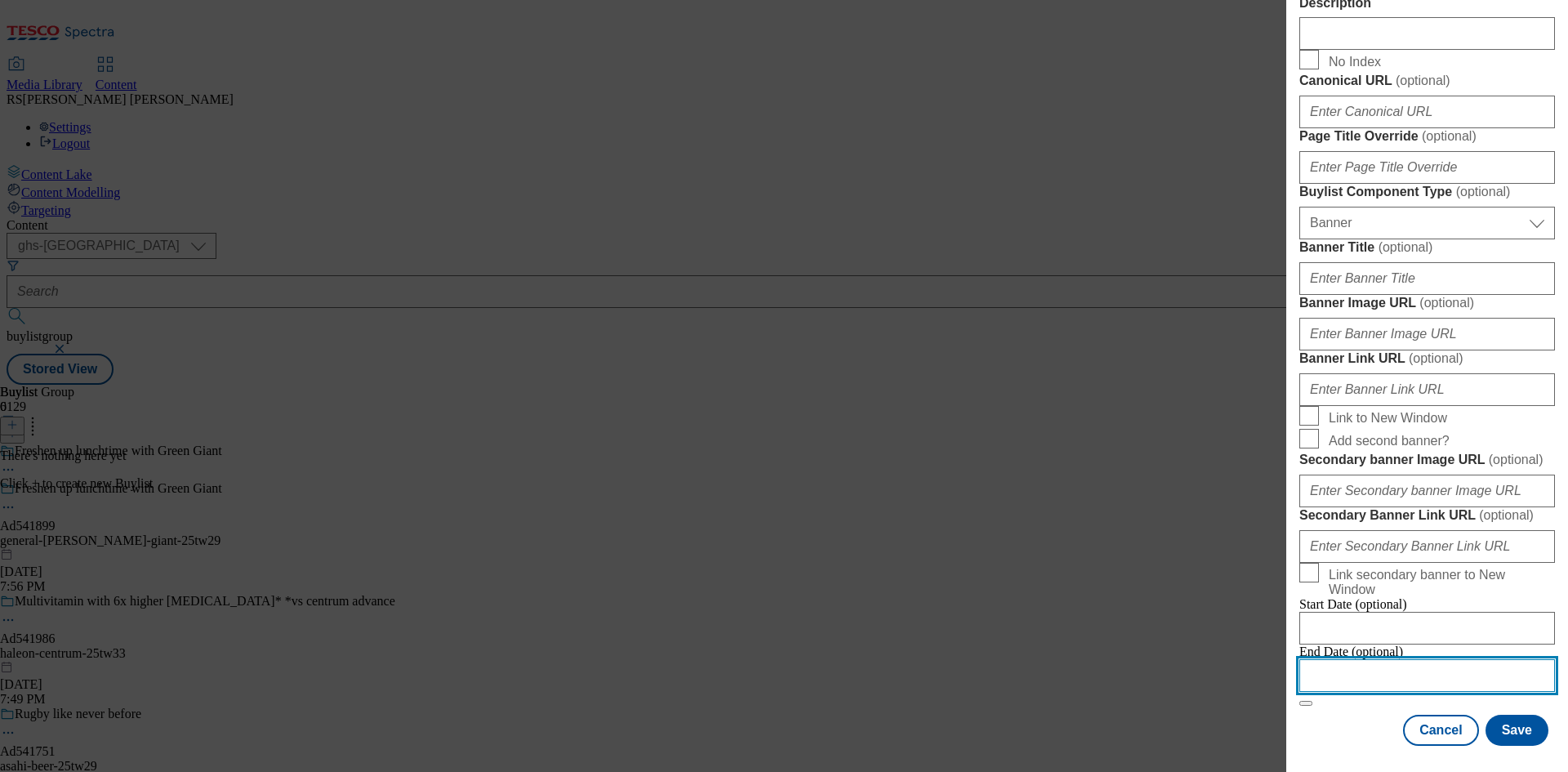
click at [1396, 661] on input "Modal" at bounding box center [1428, 675] width 256 height 32
select select "2025"
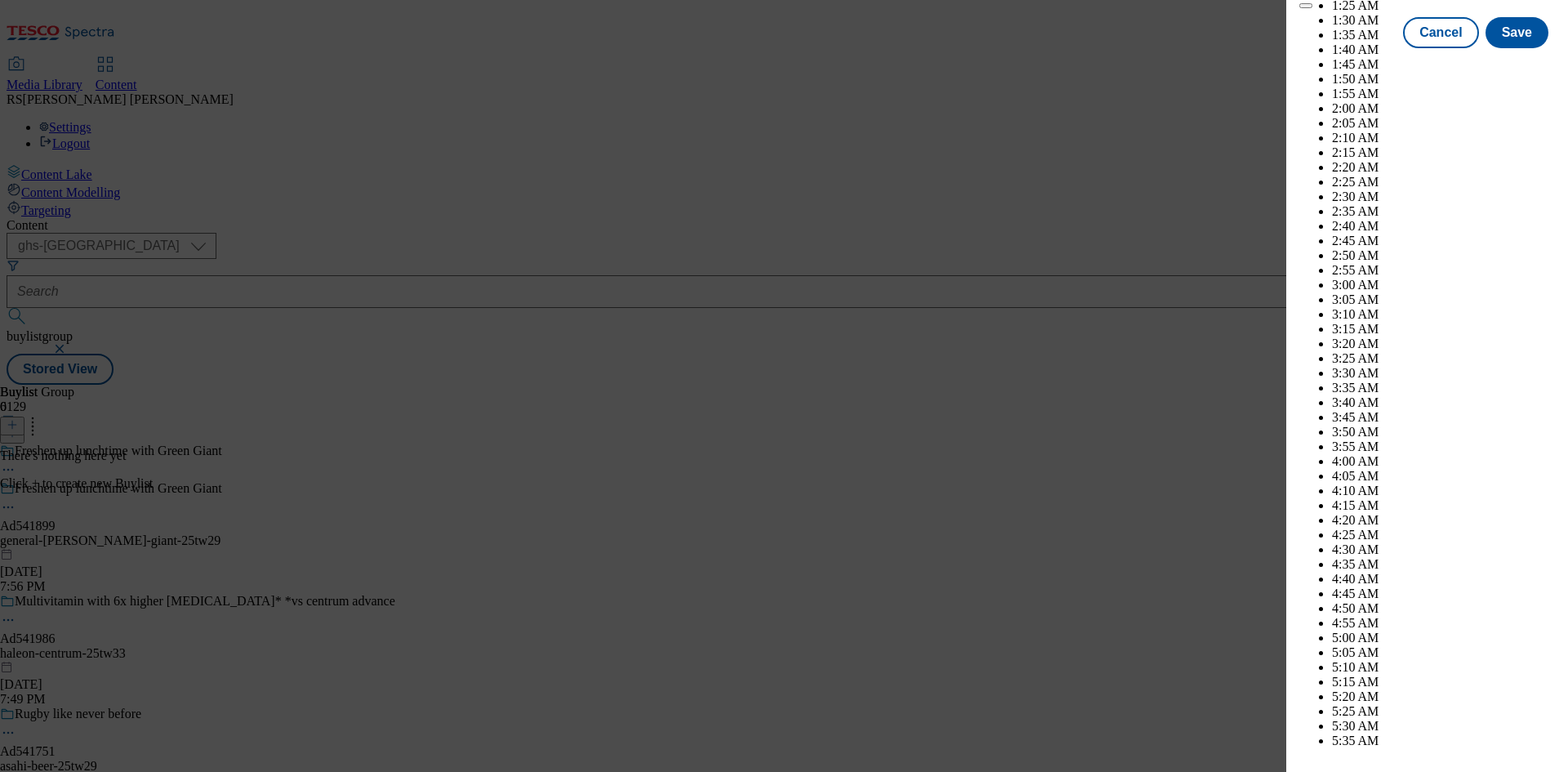
scroll to position [7216, 0]
select select "November"
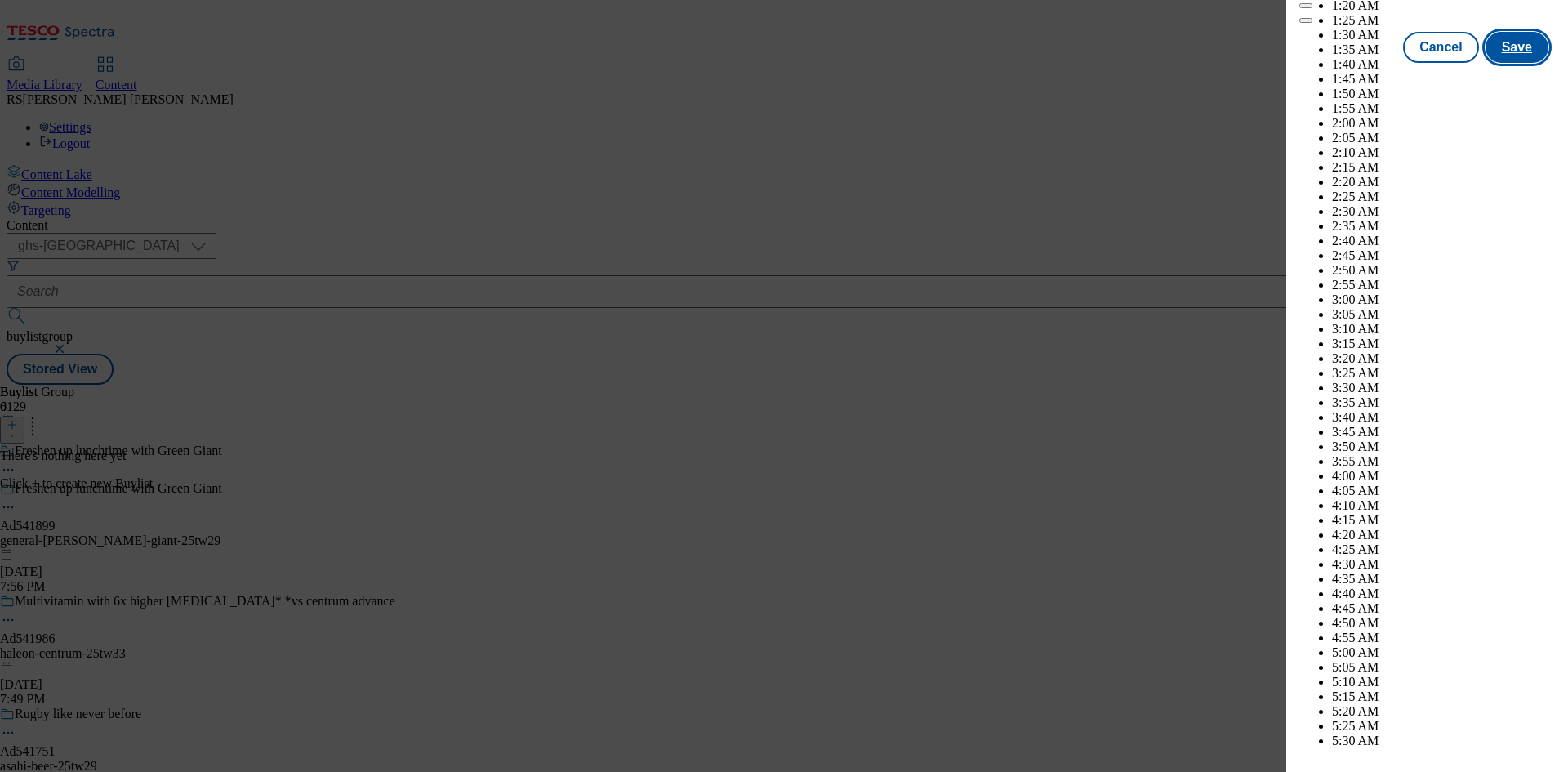
click at [1508, 63] on button "Save" at bounding box center [1517, 47] width 63 height 31
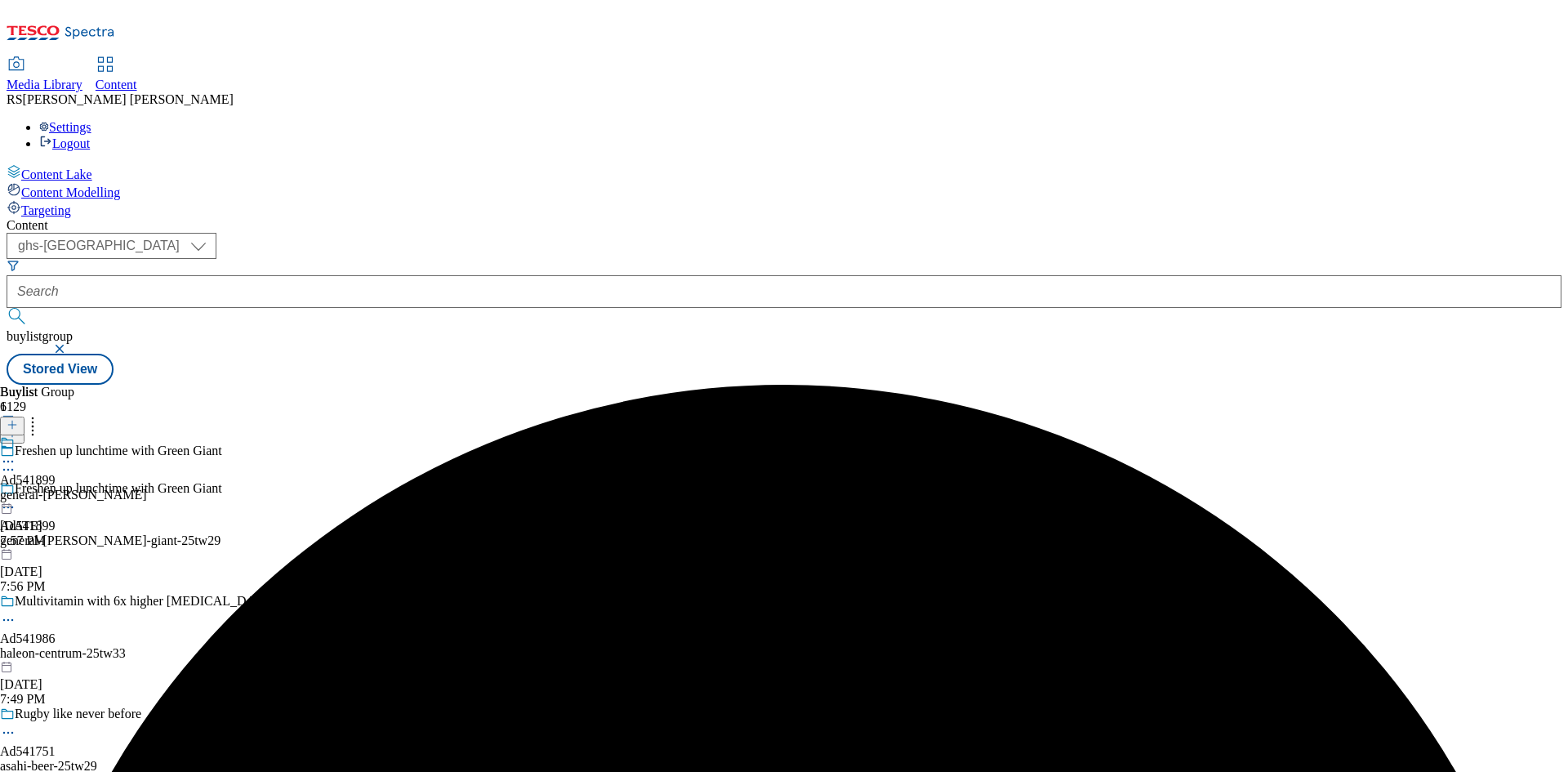
click at [147, 488] on div "general-[PERSON_NAME]" at bounding box center [73, 495] width 147 height 15
click at [18, 419] on icon at bounding box center [12, 425] width 12 height 12
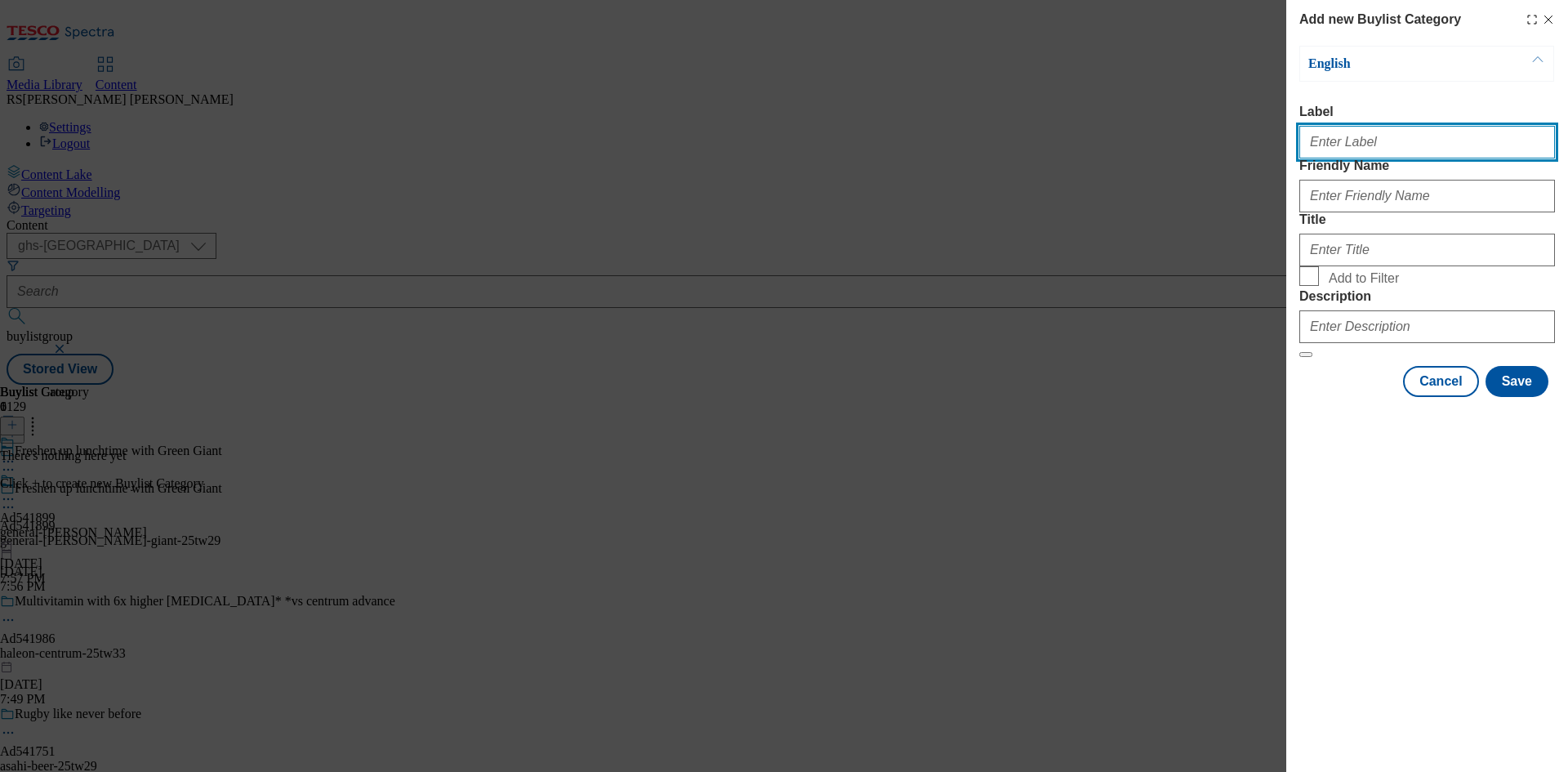
click at [1397, 152] on input "Label" at bounding box center [1428, 141] width 256 height 32
paste input "541899"
type input "Ad541899"
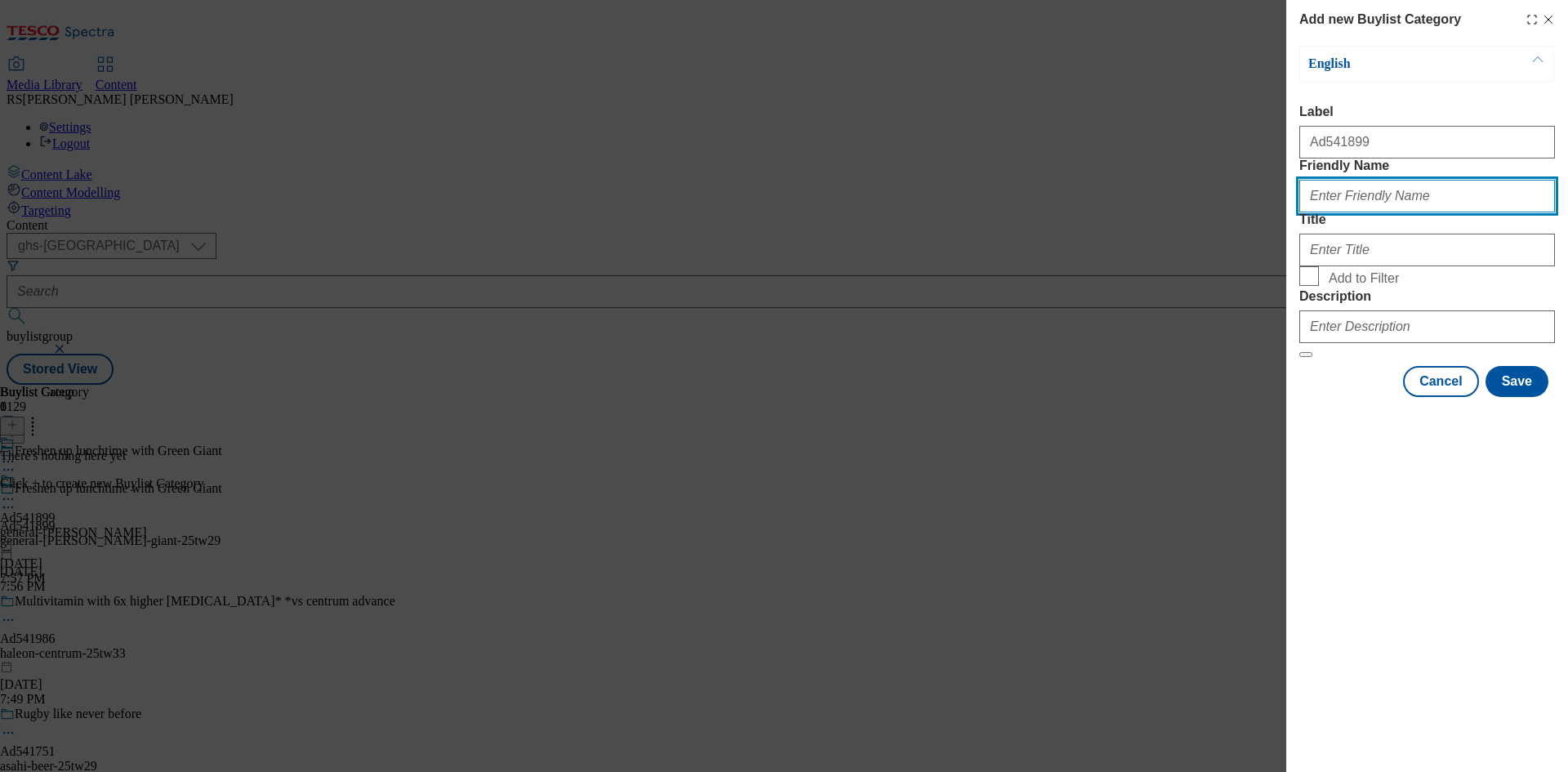
click at [1406, 213] on input "Friendly Name" at bounding box center [1428, 195] width 256 height 32
paste input "general-[PERSON_NAME]-giant"
type input "general-[PERSON_NAME]-giant"
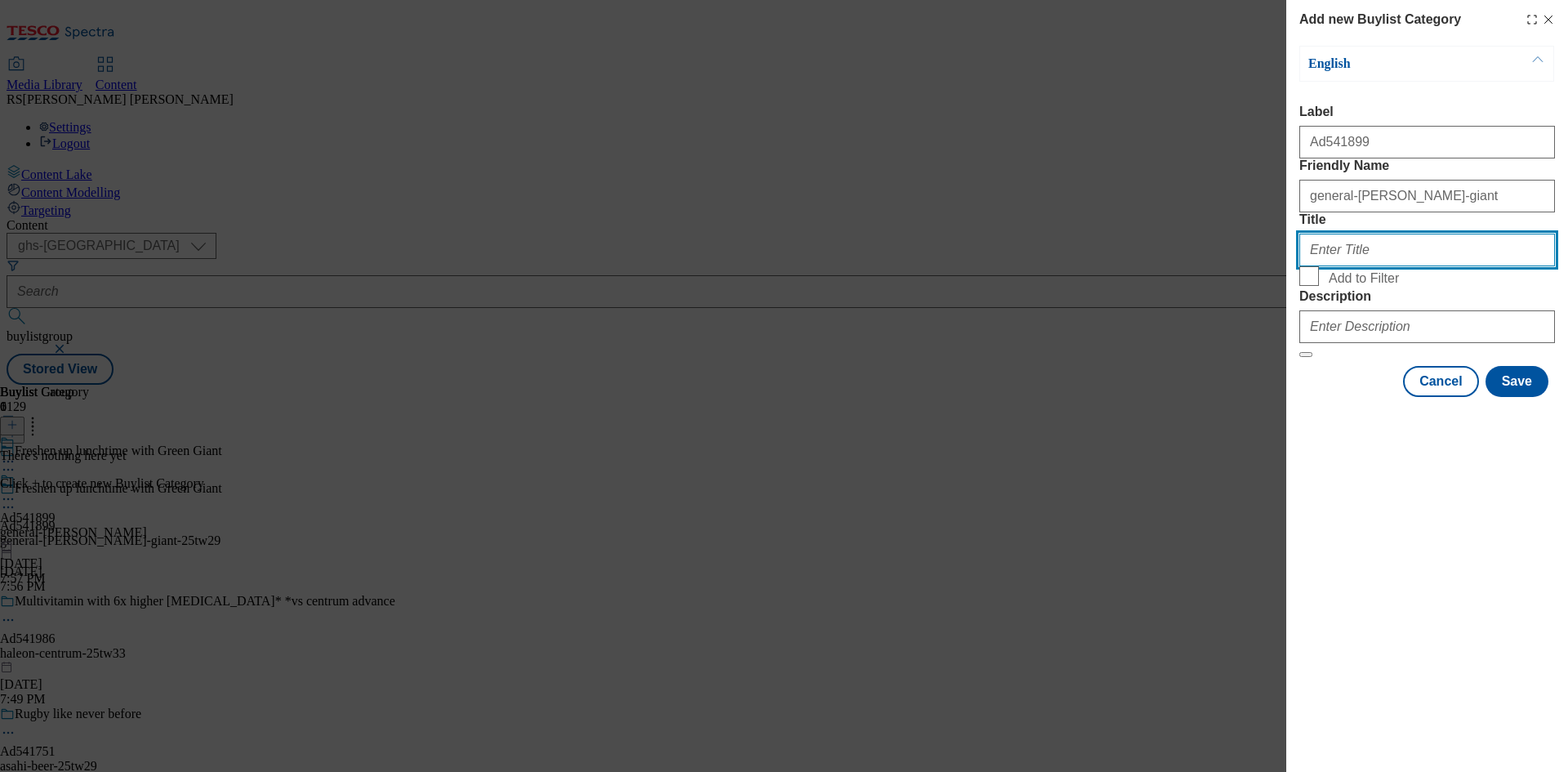
paste input "General [PERSON_NAME]"
type input "General [PERSON_NAME]"
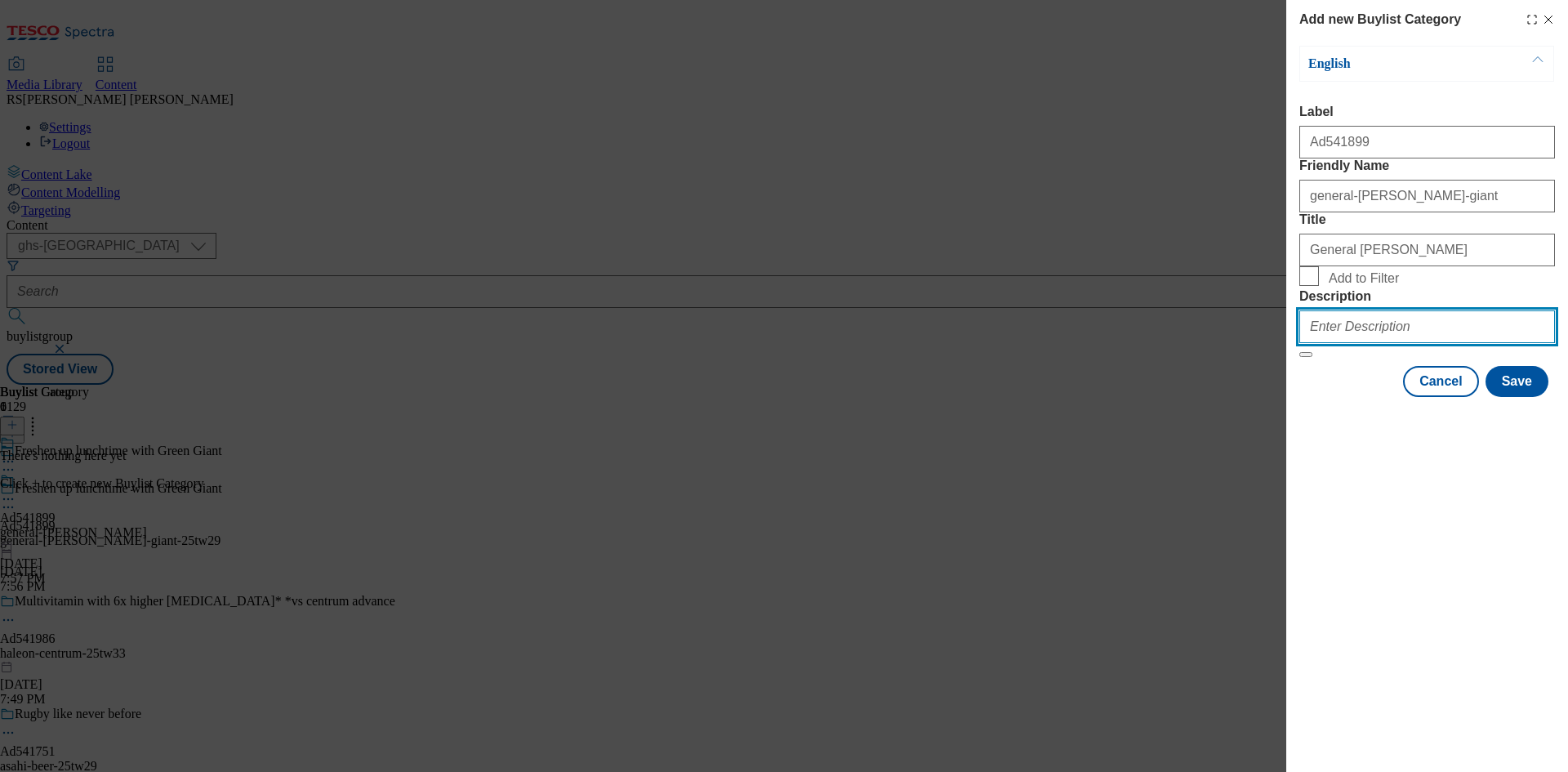
click at [1398, 343] on input "Description" at bounding box center [1428, 327] width 256 height 32
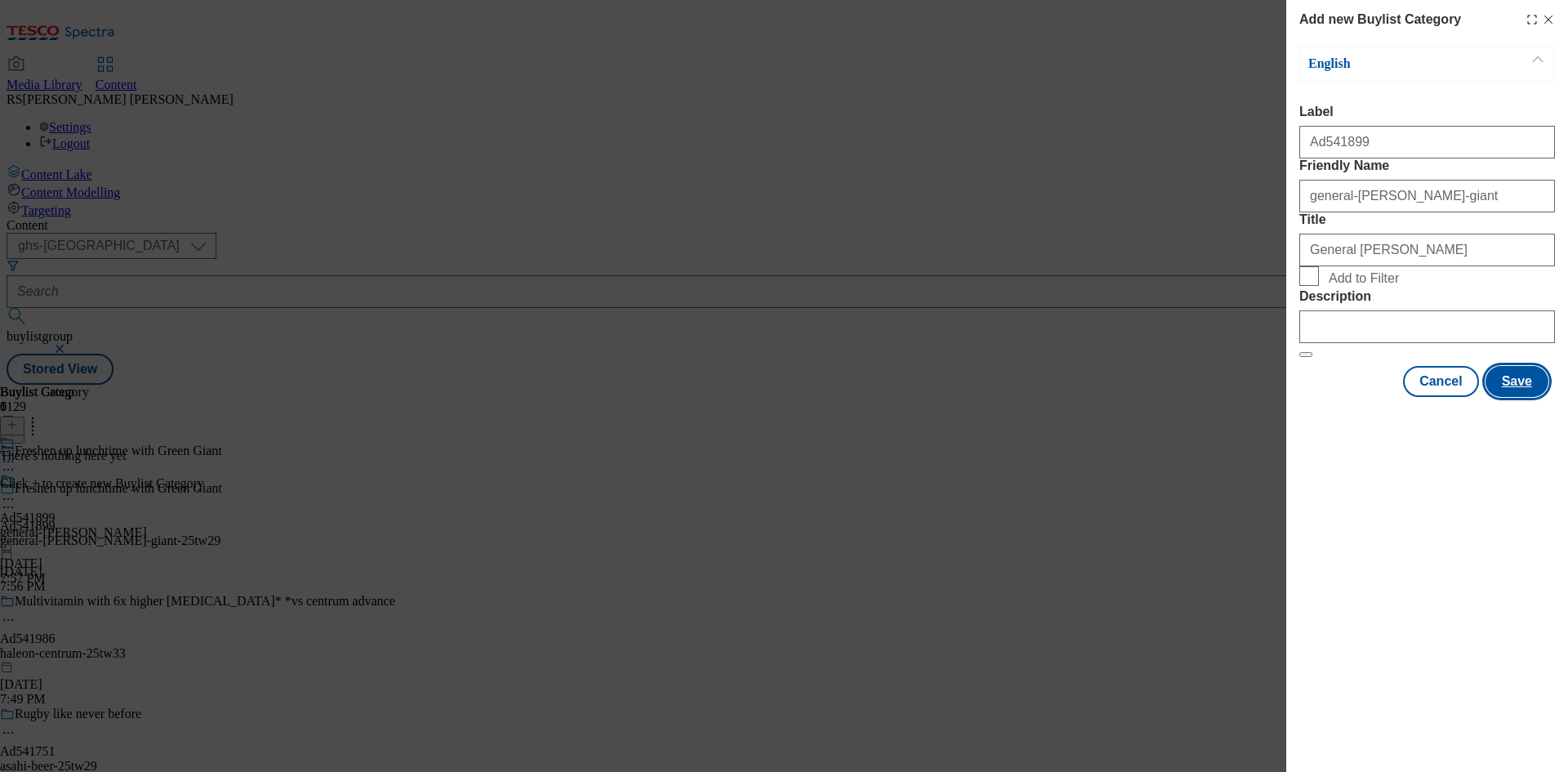
click at [1521, 397] on button "Save" at bounding box center [1517, 381] width 63 height 31
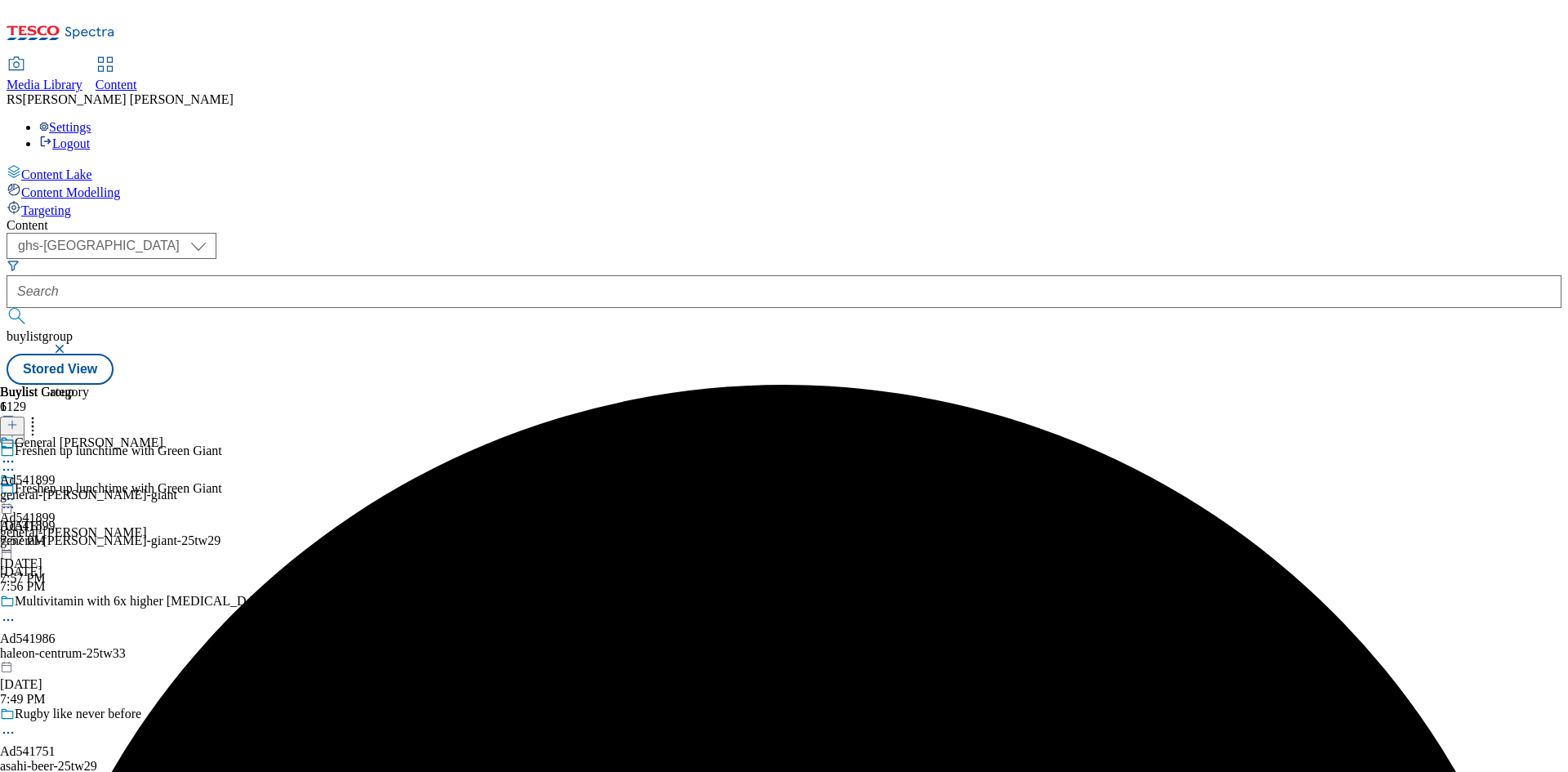
click at [177, 435] on div "General [PERSON_NAME] Ad541899 general-[PERSON_NAME]-giant [DATE] 7:57 PM" at bounding box center [88, 492] width 177 height 113
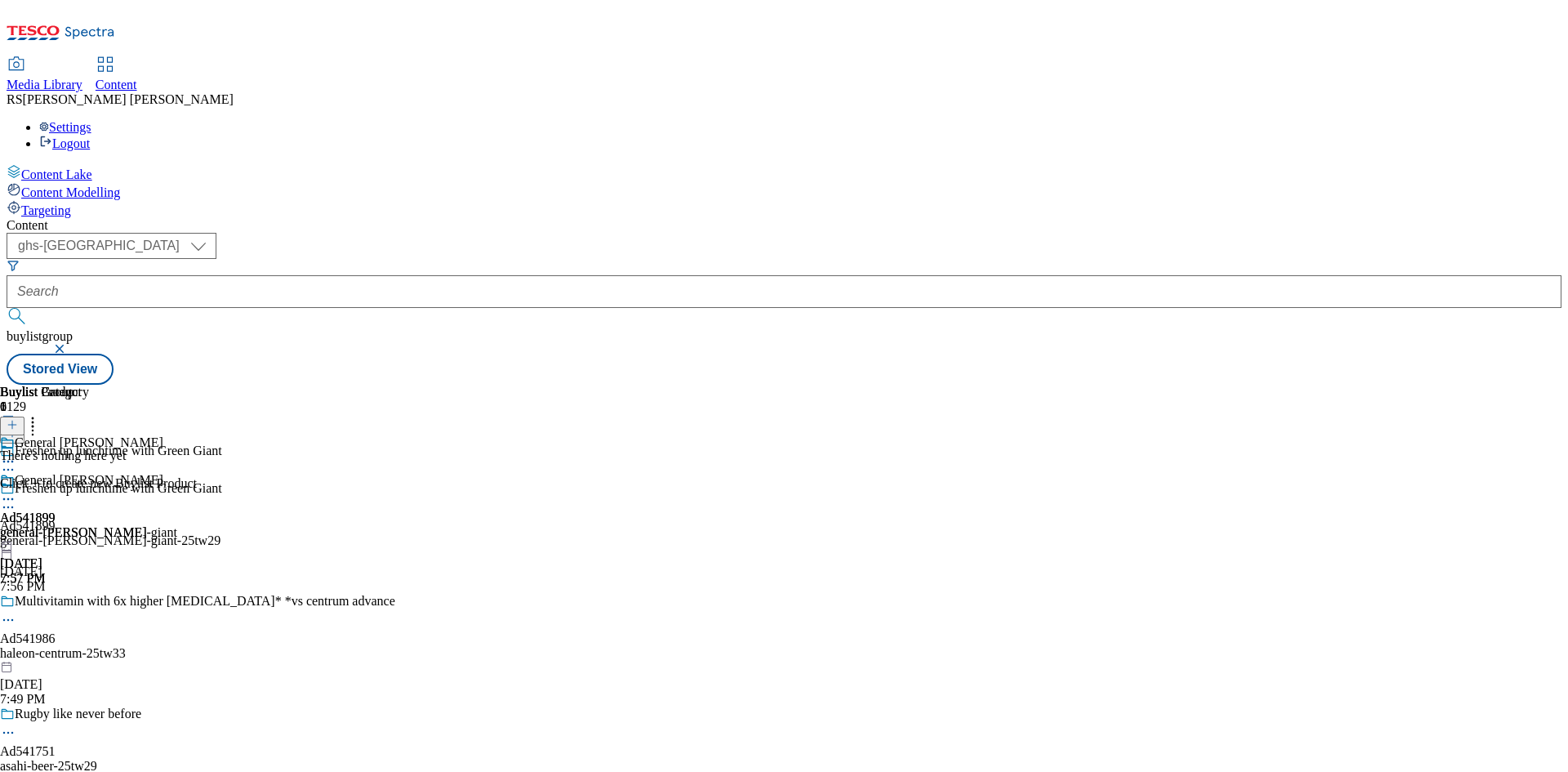
click at [17, 425] on line at bounding box center [12, 425] width 8 height 0
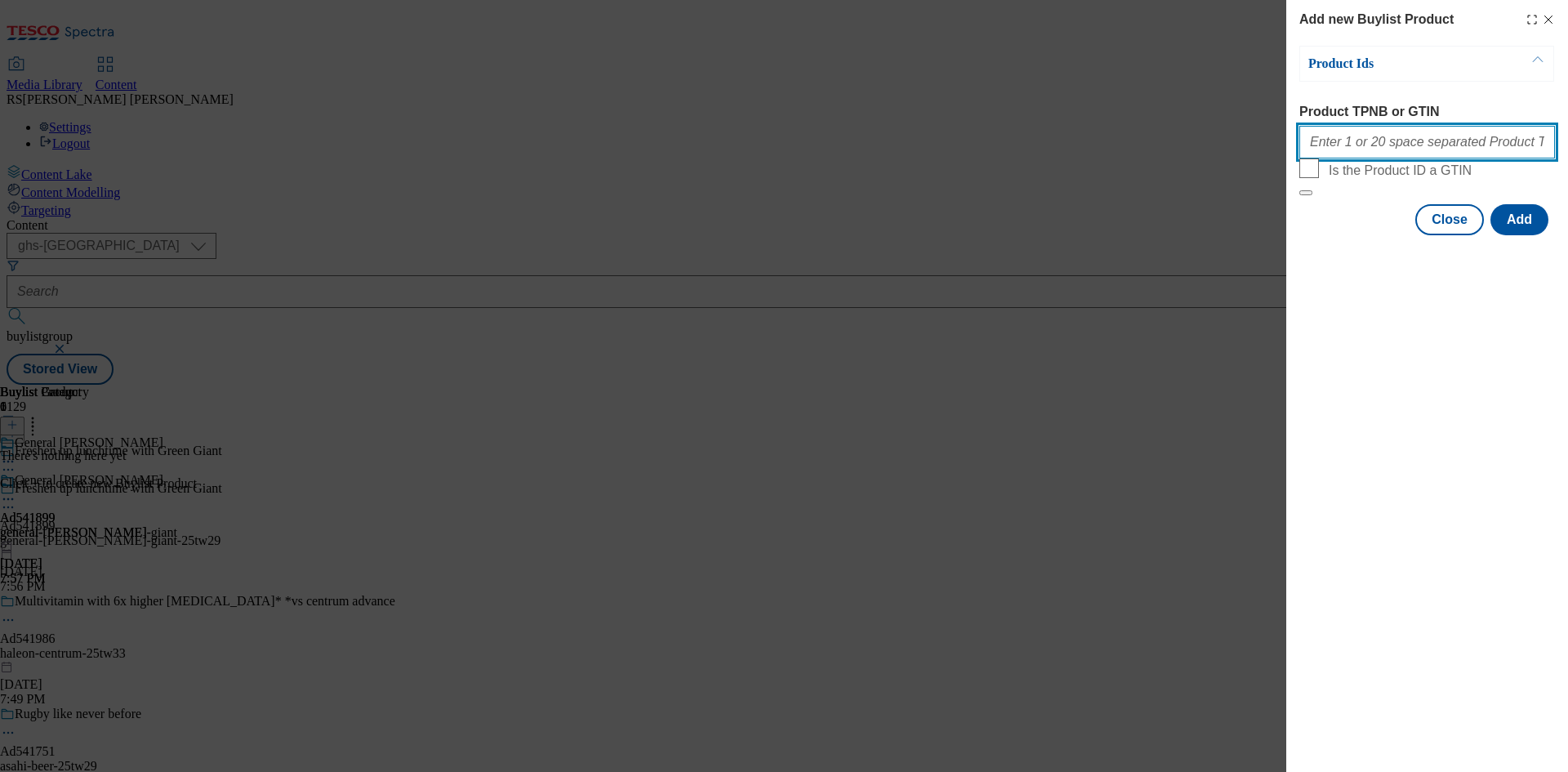
click at [1425, 145] on input "Product TPNB or GTIN" at bounding box center [1428, 141] width 256 height 32
paste input "70871221 85982199 86011121 86020686"
type input "70871221 85982199 86011121 86020686"
click at [1522, 235] on button "Add" at bounding box center [1520, 219] width 58 height 31
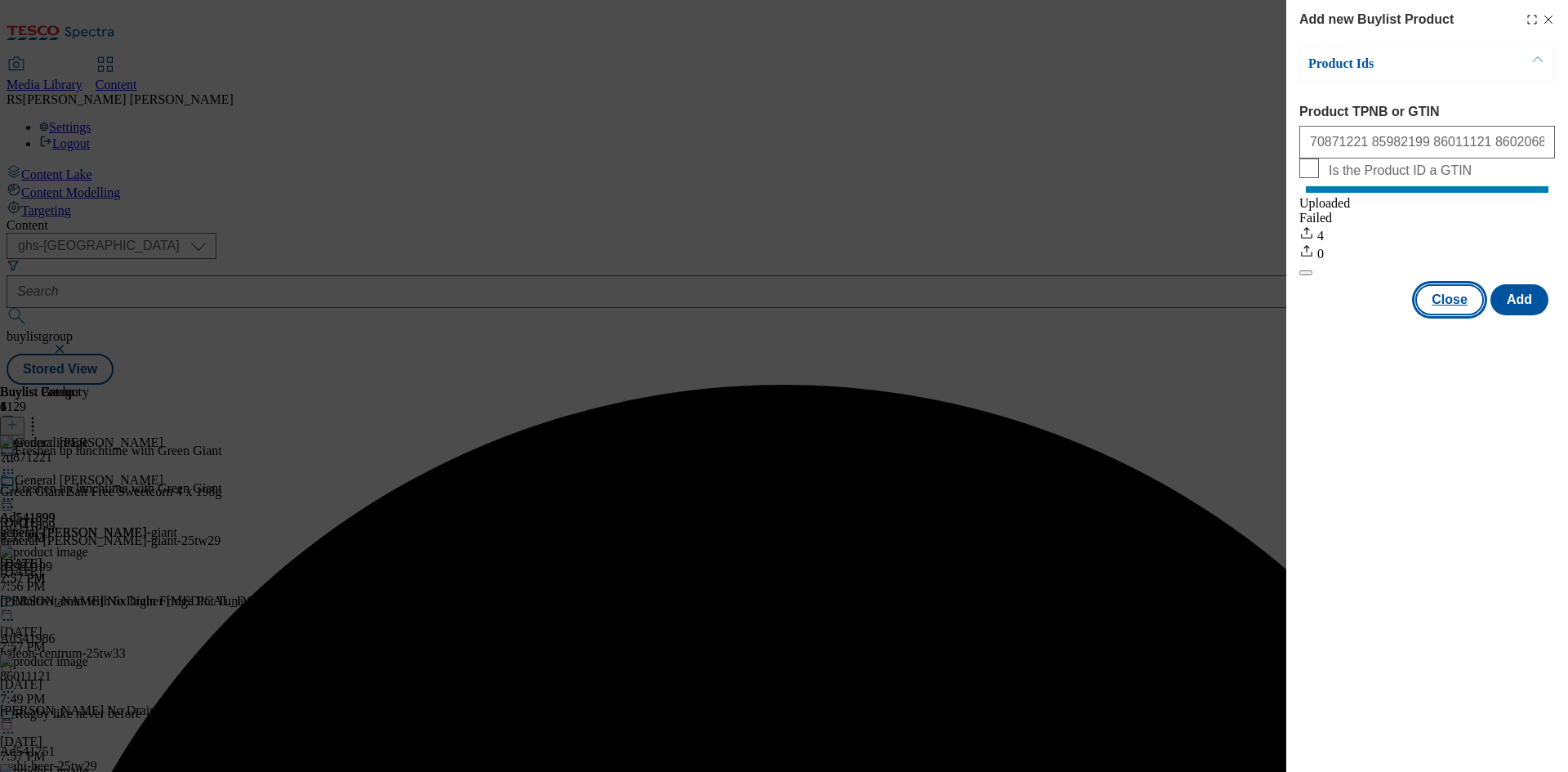
click at [1451, 315] on button "Close" at bounding box center [1449, 299] width 69 height 31
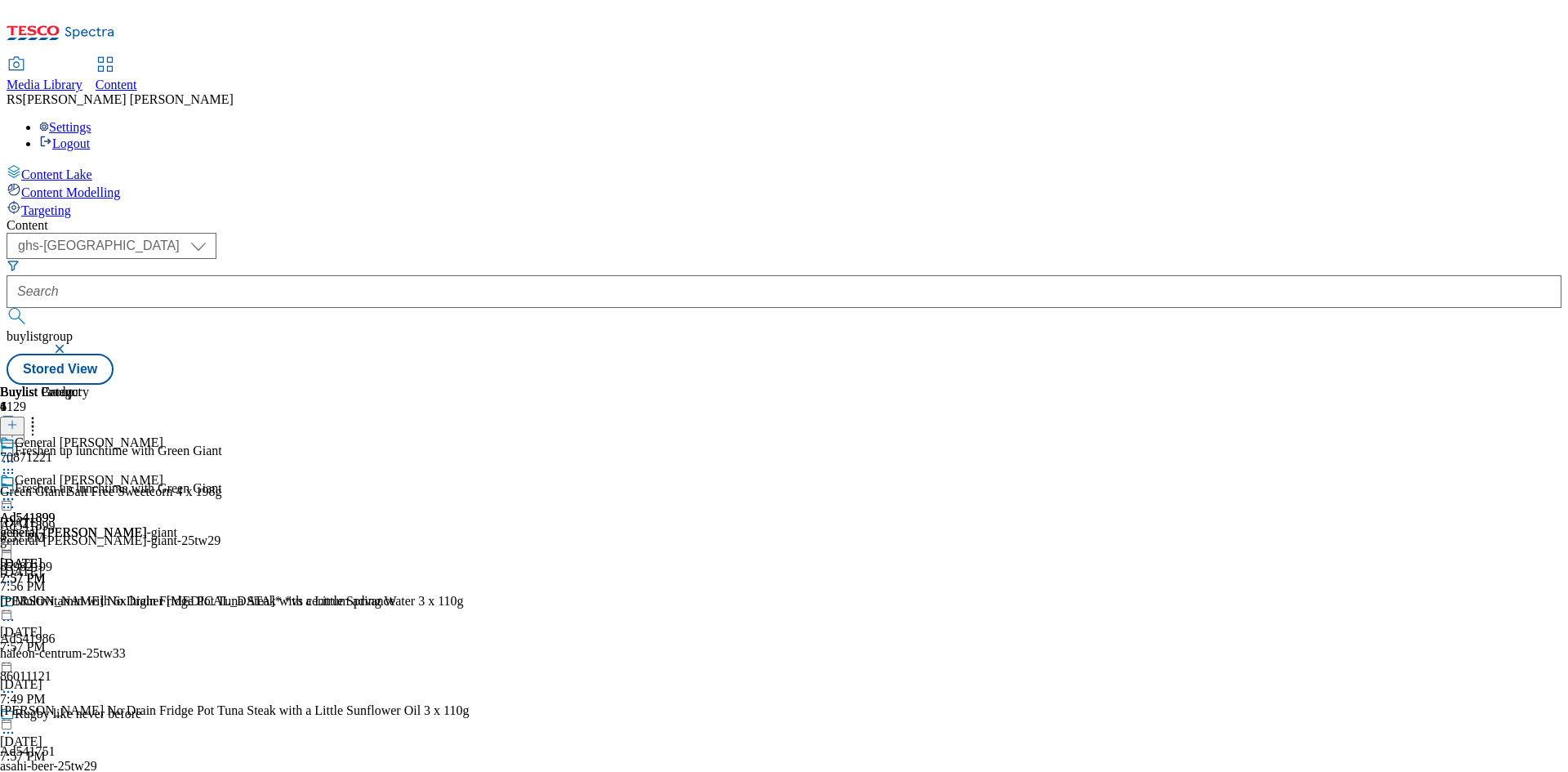
click at [17, 499] on icon at bounding box center [8, 508] width 17 height 17
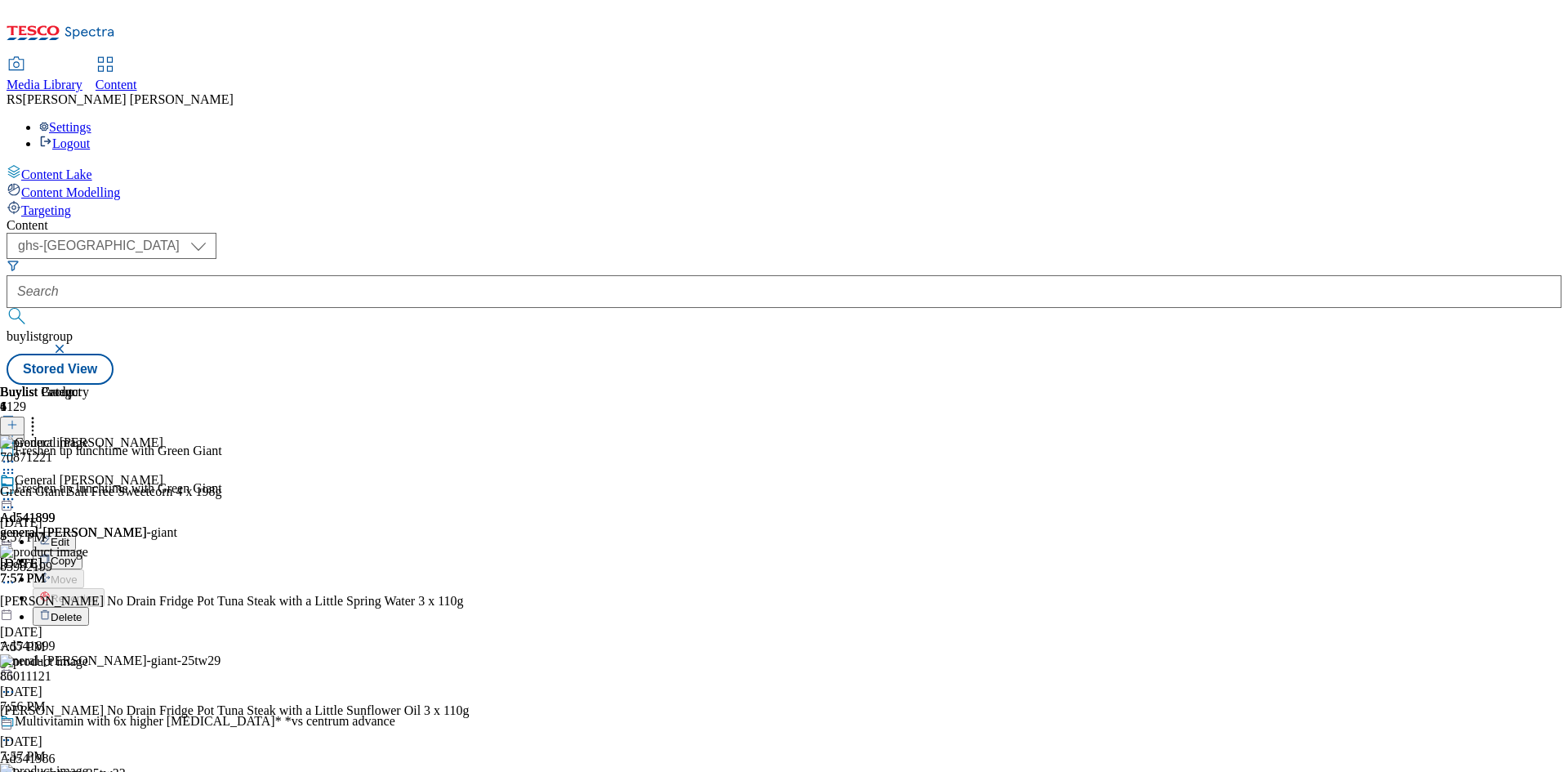
click at [70, 536] on span "Edit" at bounding box center [60, 542] width 19 height 12
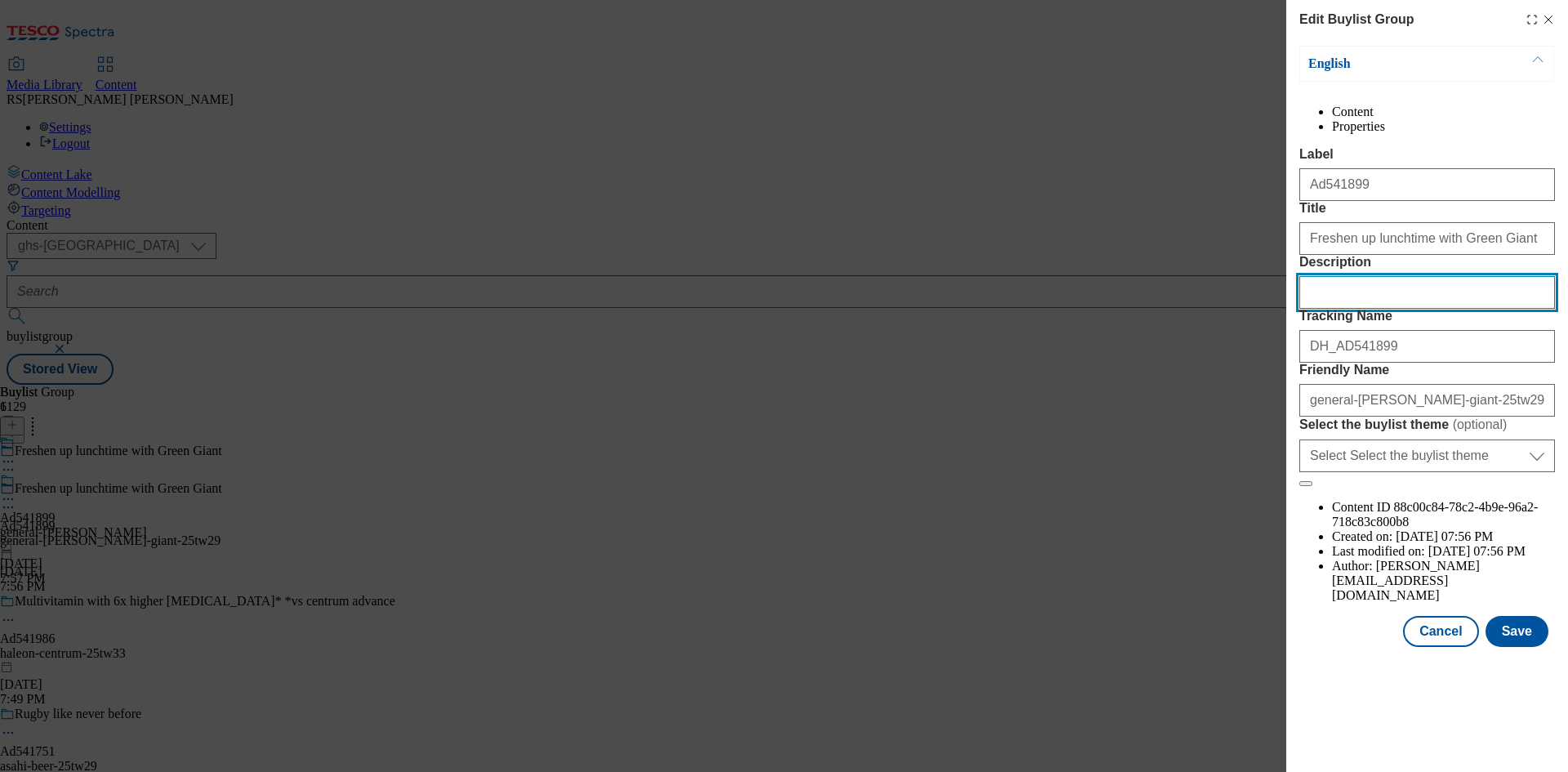
click at [1383, 309] on input "Description" at bounding box center [1428, 292] width 256 height 32
paste input "Green Giant Salt Free Sweetcorn 4 x 198g"
type input "Green Giant Salt Free Sweetcorn 4 x 198g"
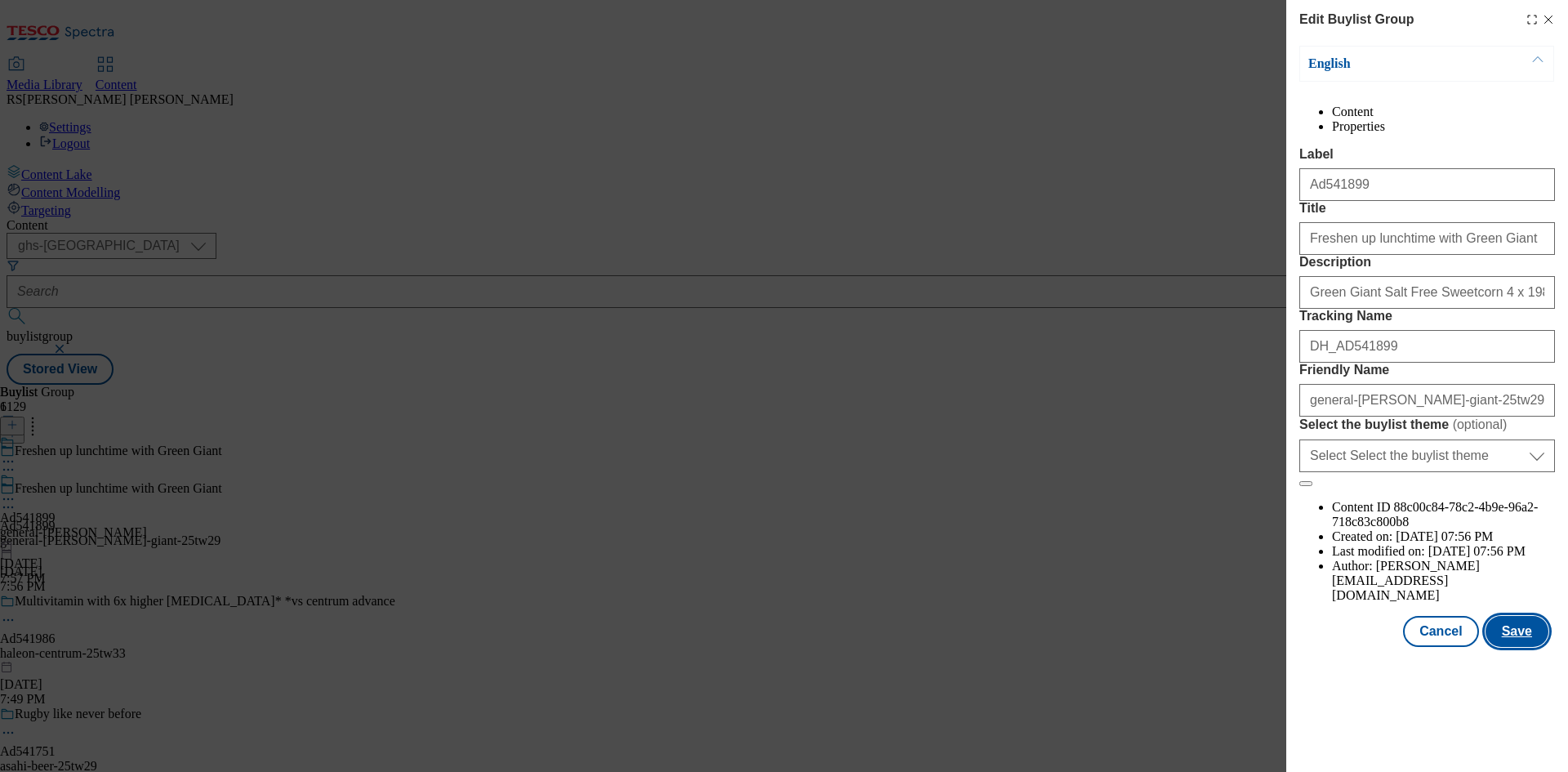
click at [1522, 647] on button "Save" at bounding box center [1517, 631] width 63 height 31
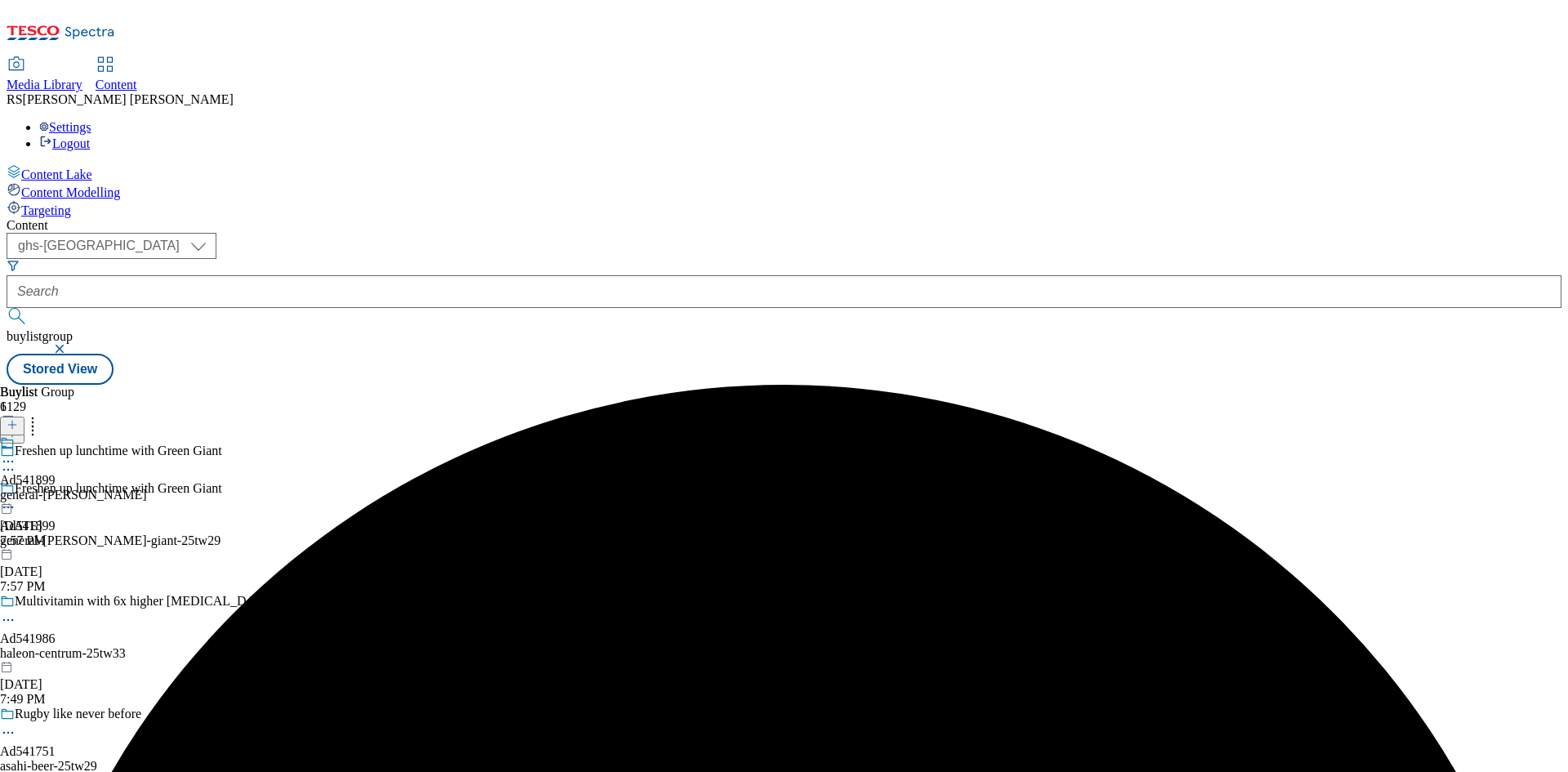
click at [17, 454] on icon at bounding box center [8, 462] width 17 height 17
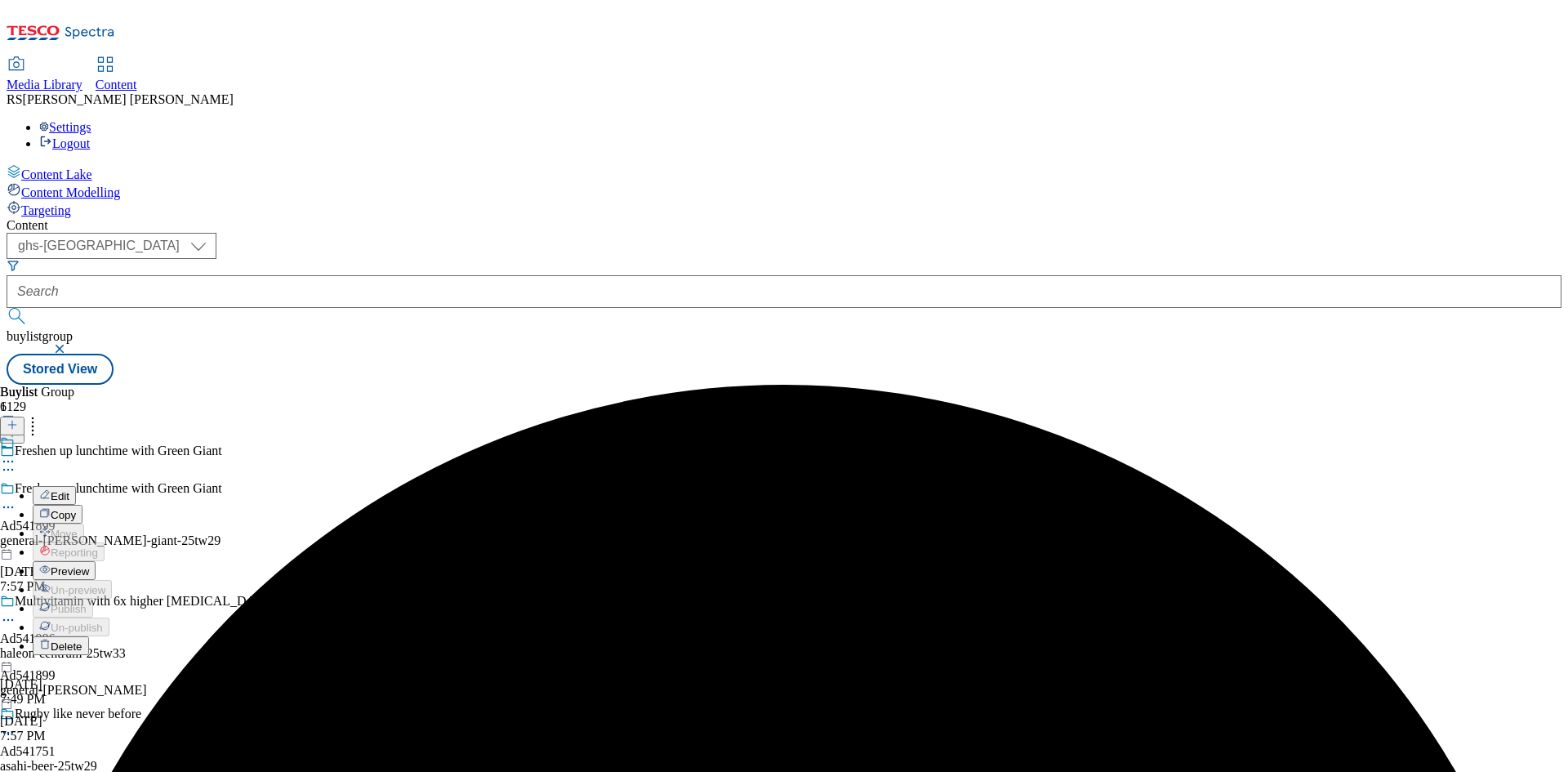
click at [70, 490] on span "Edit" at bounding box center [60, 496] width 19 height 12
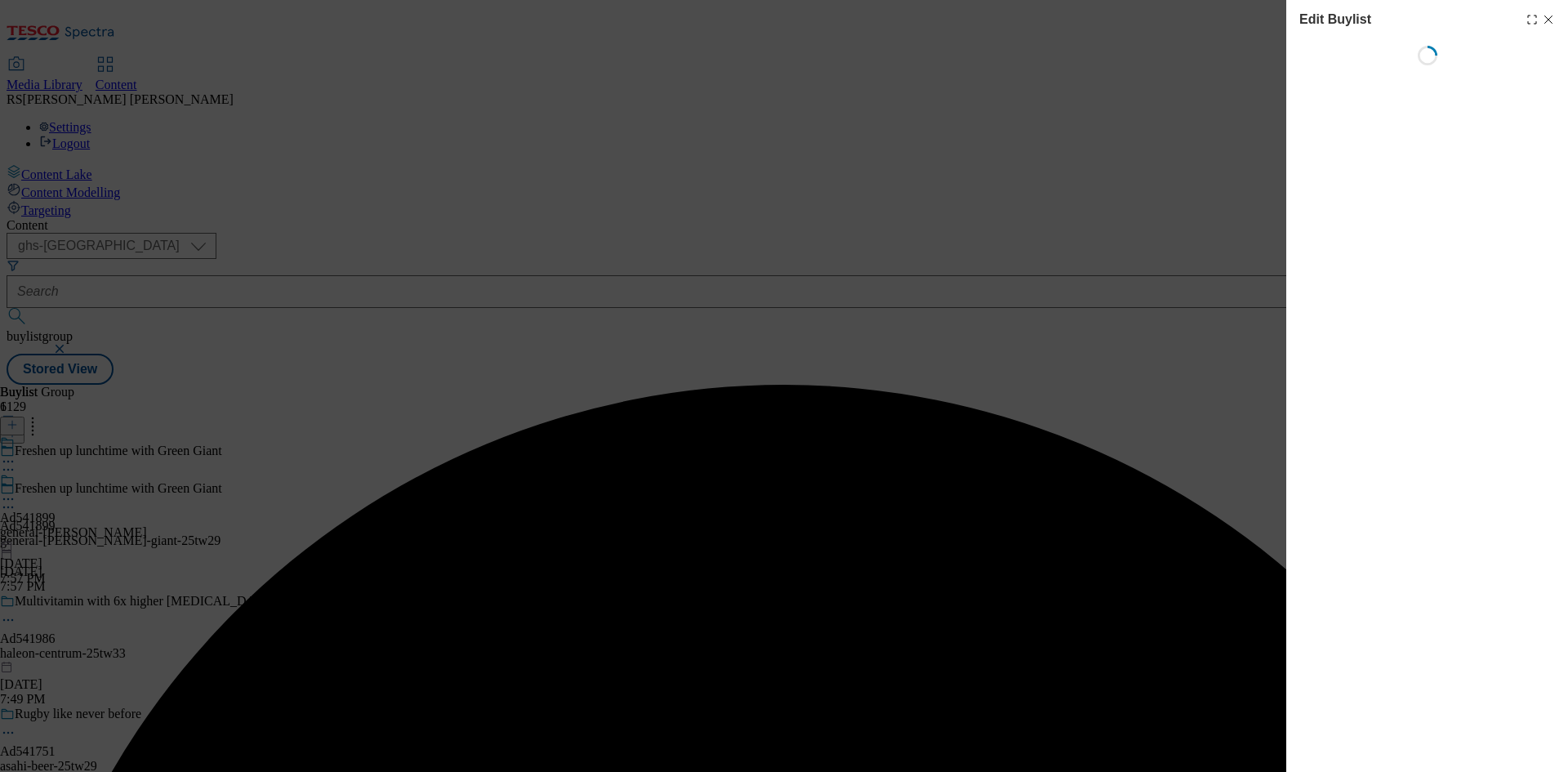
select select "tactical"
select select "supplier funded short term 1-3 weeks"
select select "dunnhumby"
select select "Banner"
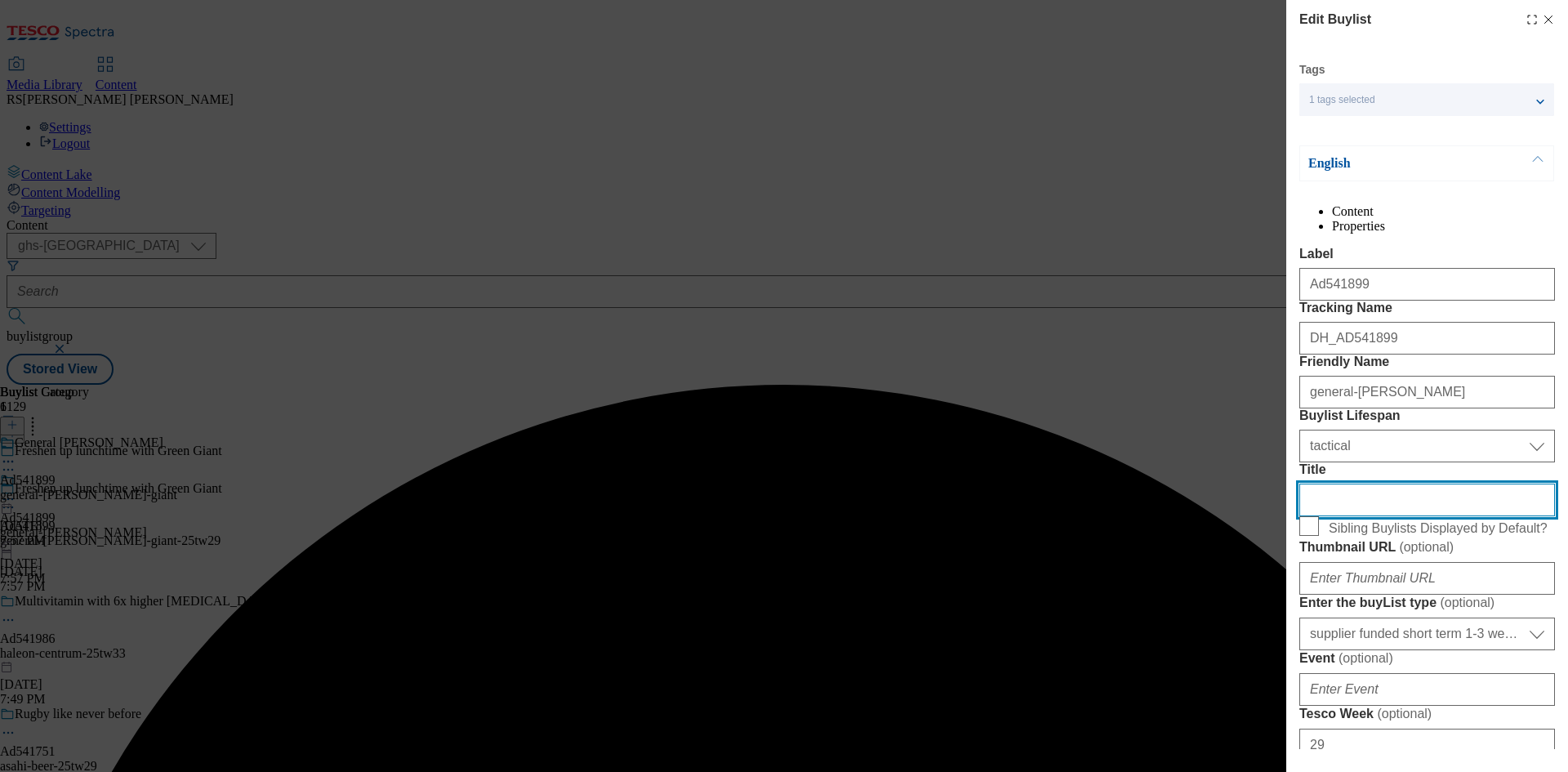
click at [1384, 516] on input "Title" at bounding box center [1428, 499] width 256 height 32
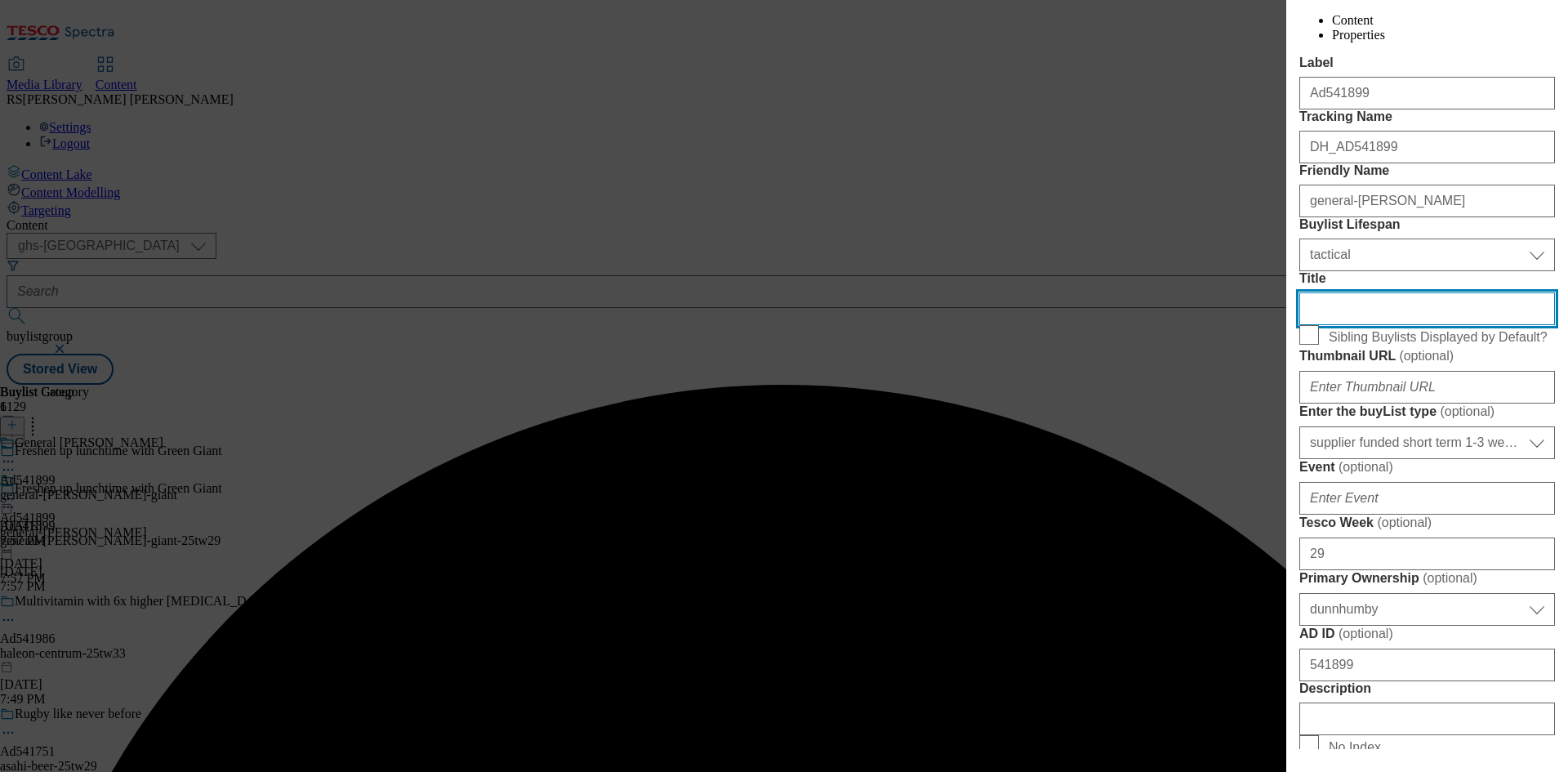
scroll to position [572, 0]
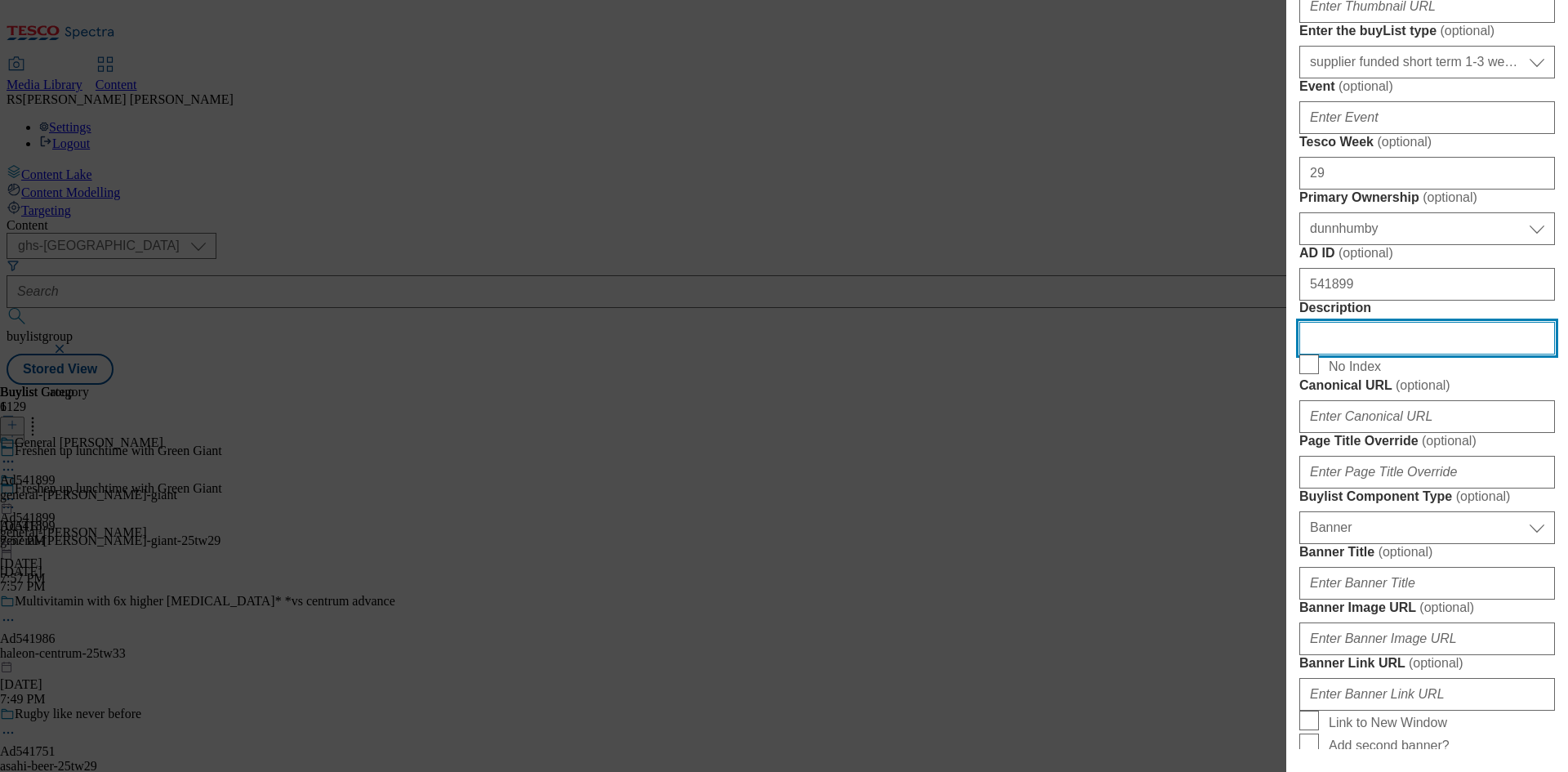
click at [1397, 355] on input "Description" at bounding box center [1428, 337] width 256 height 32
paste input "Green Giant Salt Free Sweetcorn 4 x 198g"
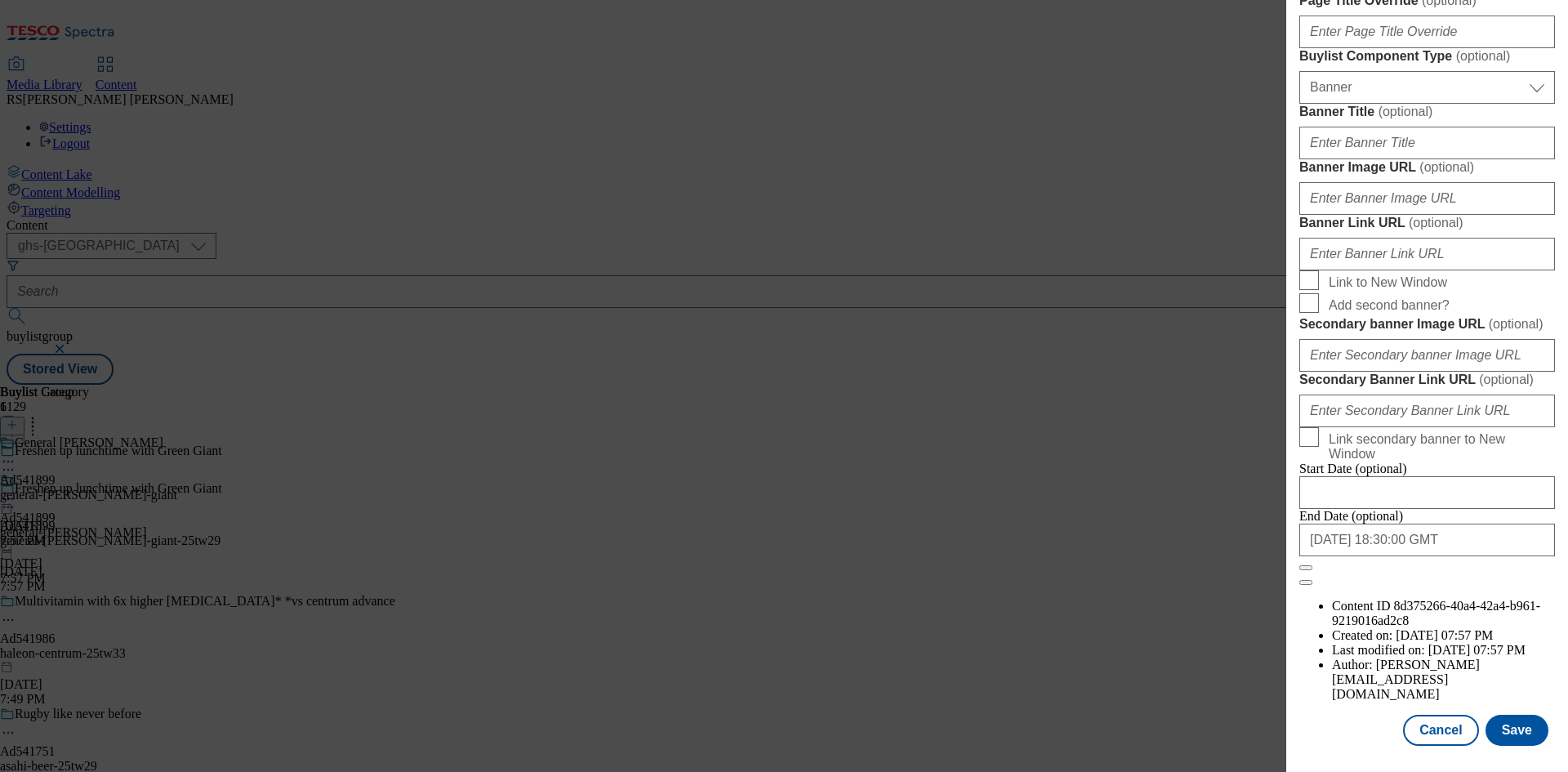
scroll to position [1605, 0]
type input "Green Giant Salt Free Sweetcorn 4 x 198g"
click at [1508, 720] on button "Save" at bounding box center [1517, 730] width 63 height 31
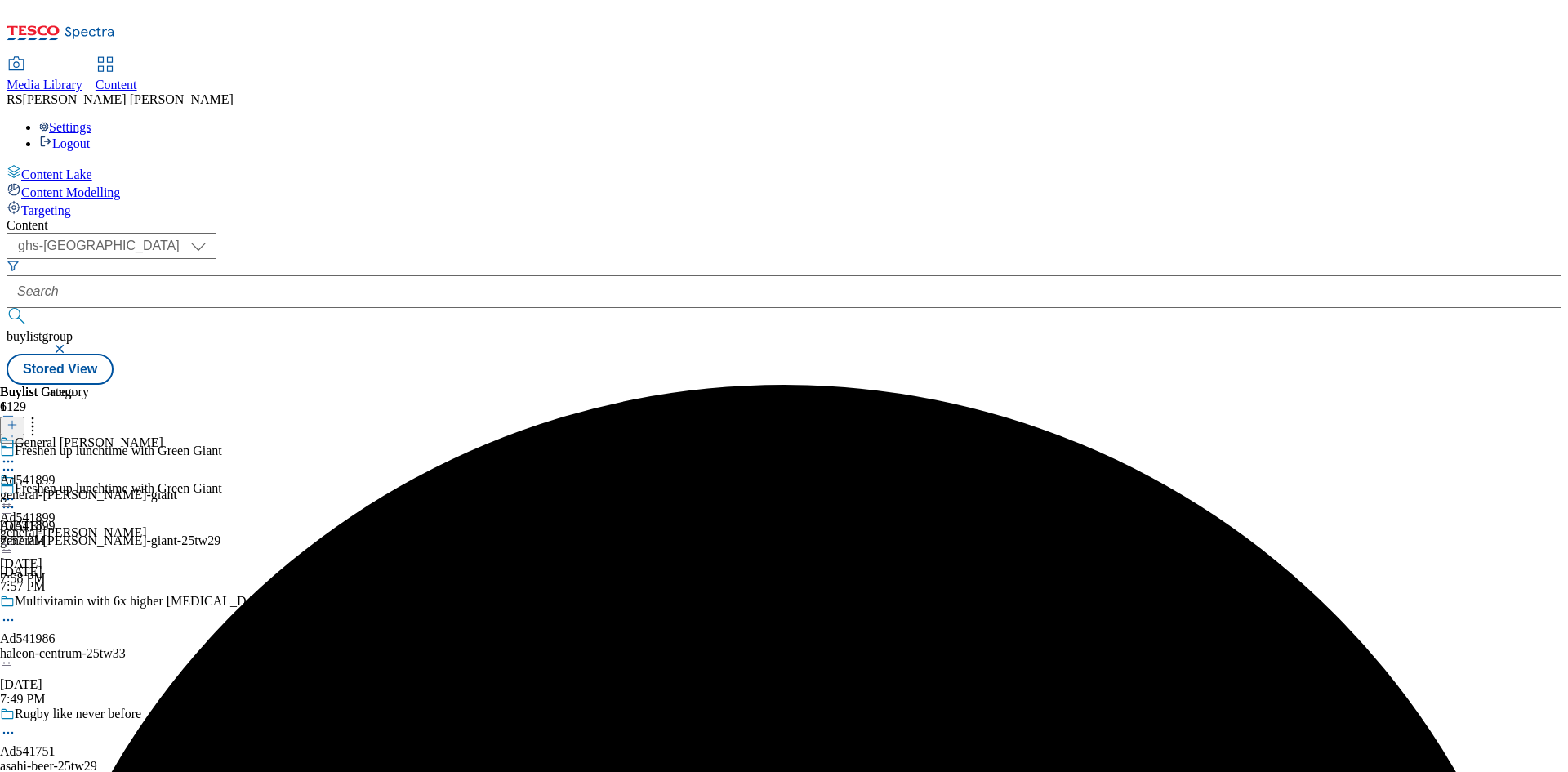
click at [17, 454] on icon at bounding box center [8, 462] width 17 height 17
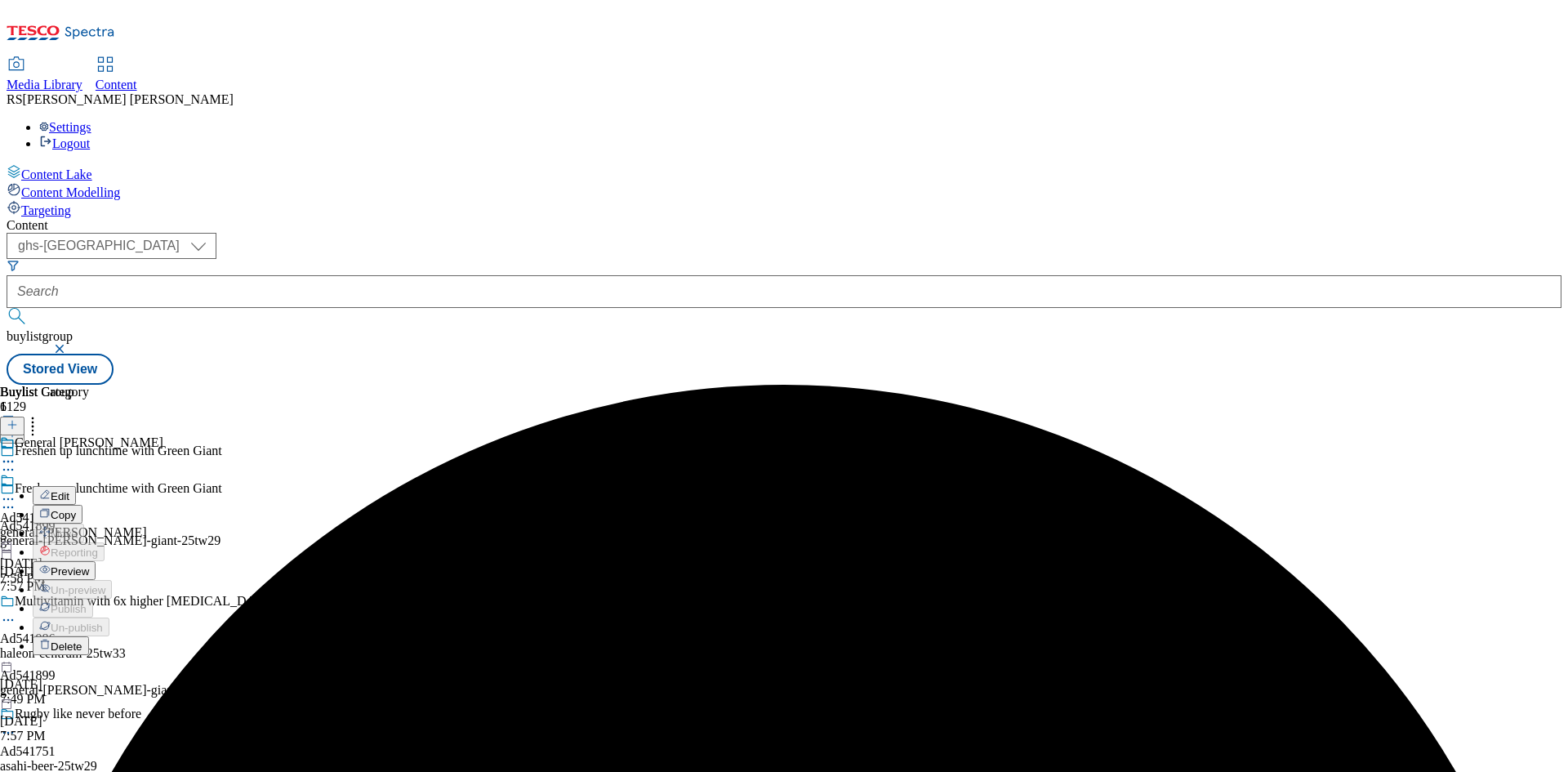
click at [70, 490] on span "Edit" at bounding box center [60, 496] width 19 height 12
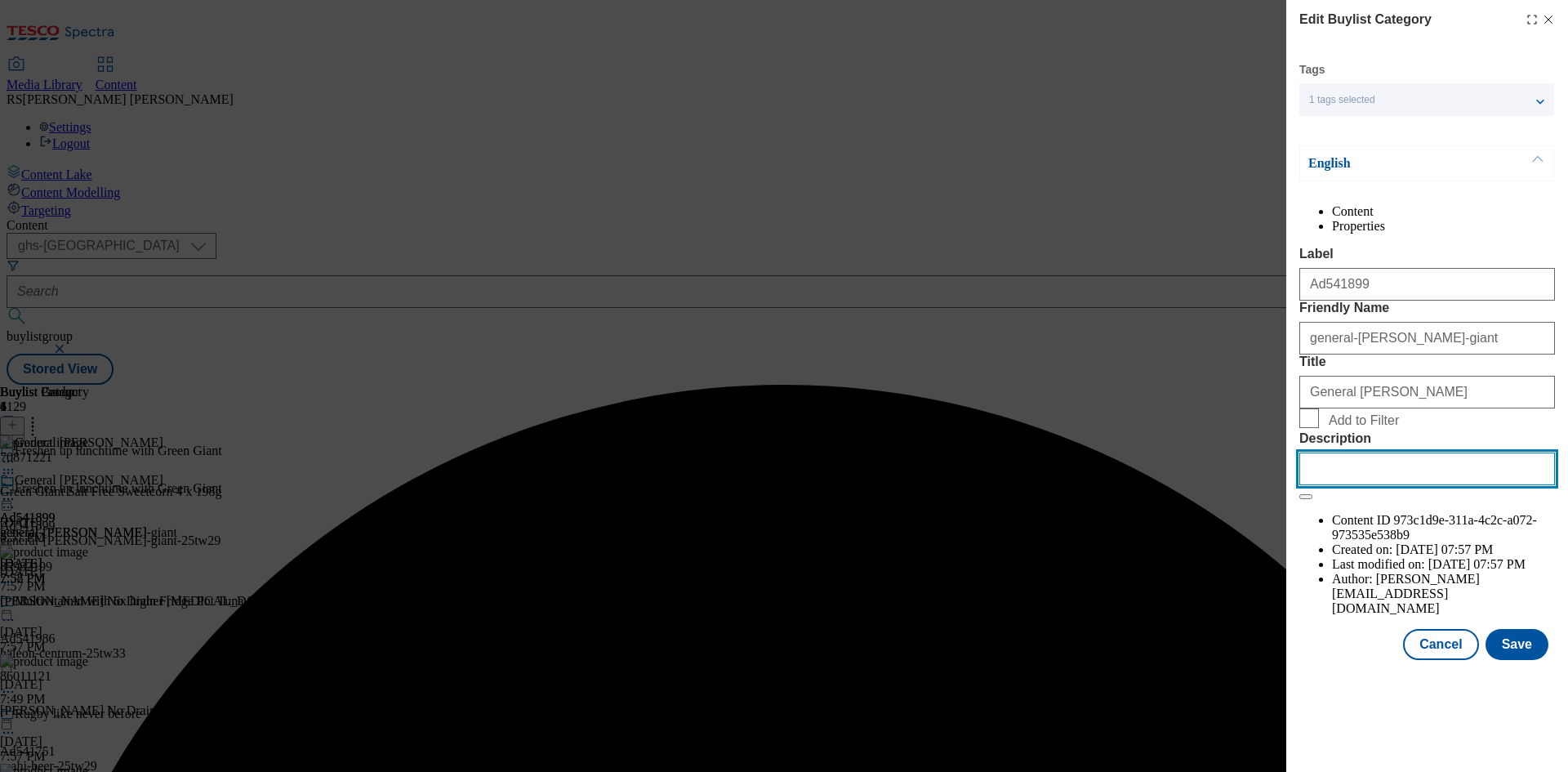
click at [1403, 485] on input "Description" at bounding box center [1428, 469] width 256 height 32
paste input "Green Giant Salt Free Sweetcorn 4 x 198g"
type input "Green Giant Salt Free Sweetcorn 4 x 198g"
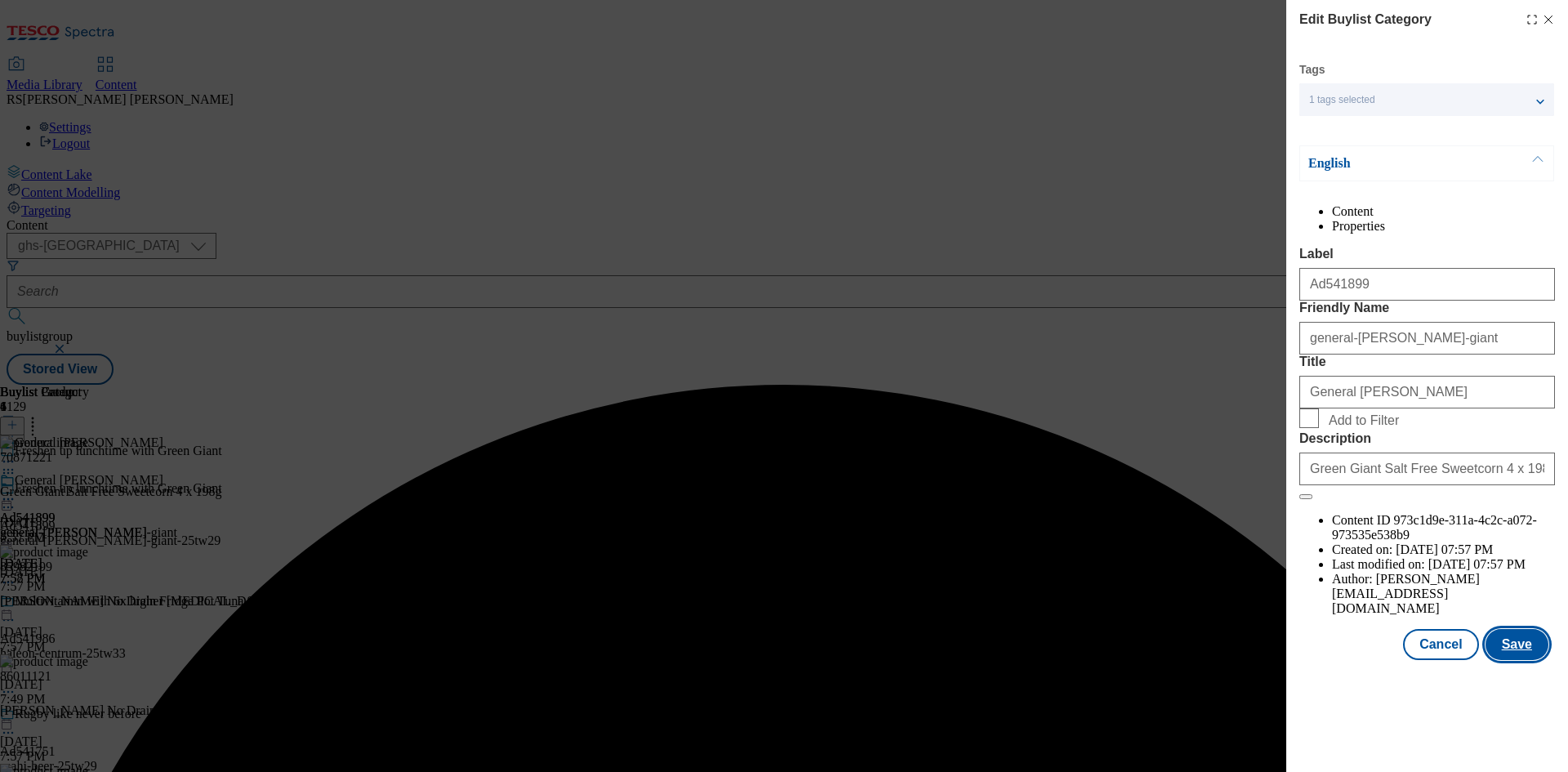
click at [1519, 660] on button "Save" at bounding box center [1517, 644] width 63 height 31
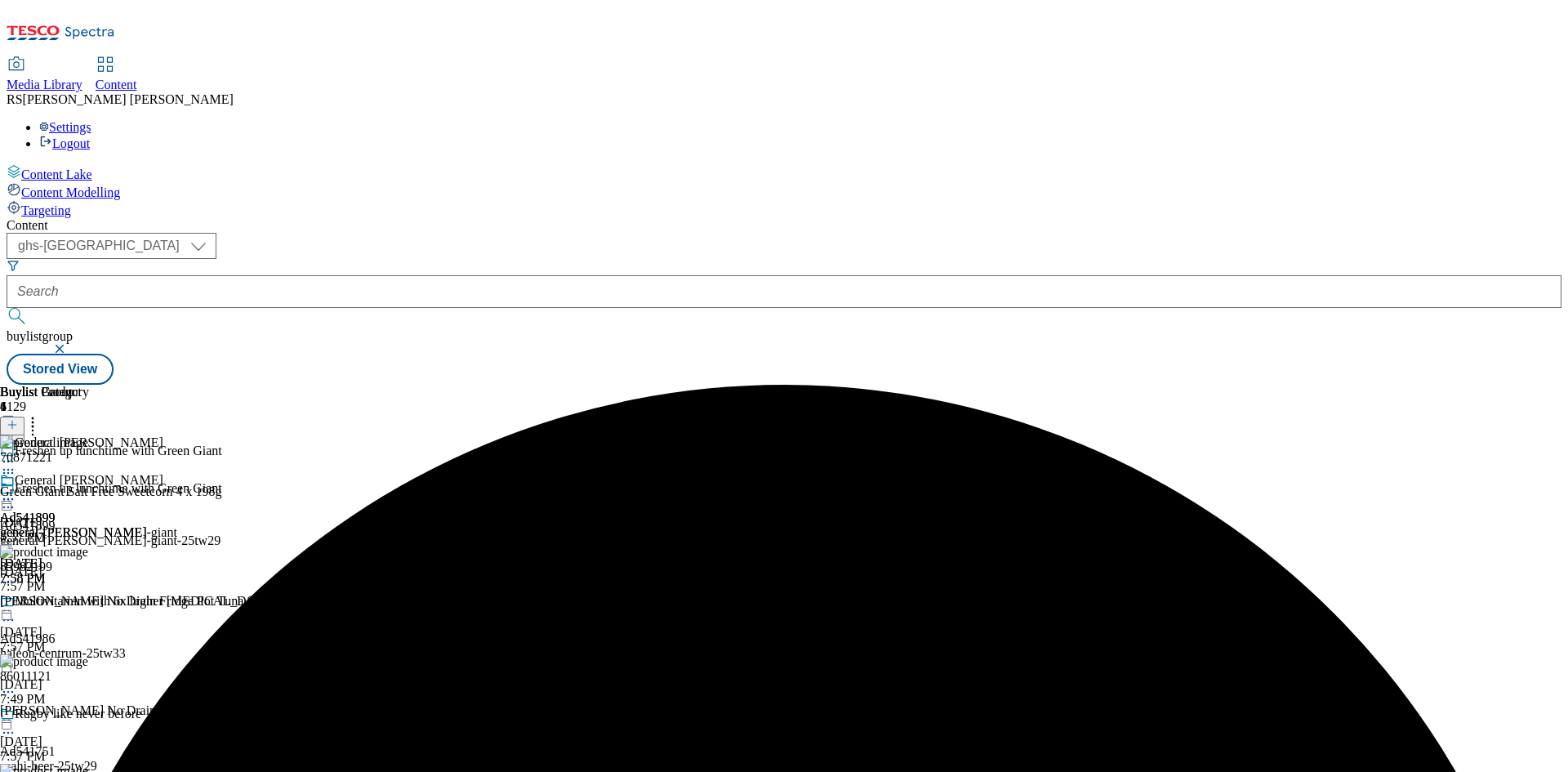
click at [17, 491] on icon at bounding box center [8, 499] width 17 height 17
click at [89, 602] on span "Preview" at bounding box center [70, 608] width 38 height 12
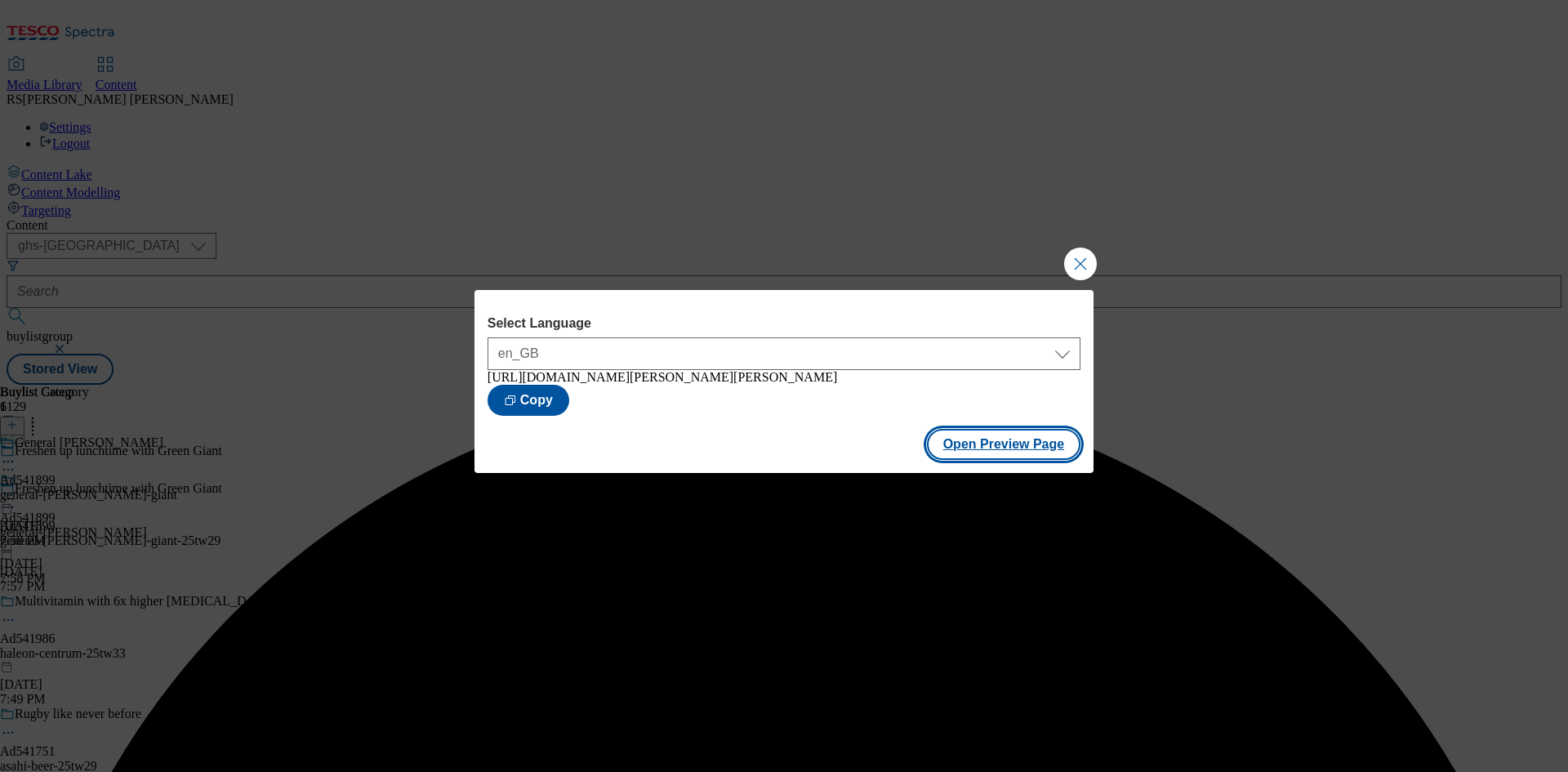
click at [996, 447] on button "Open Preview Page" at bounding box center [1005, 444] width 155 height 31
click at [1079, 263] on button "Close Modal" at bounding box center [1080, 263] width 32 height 32
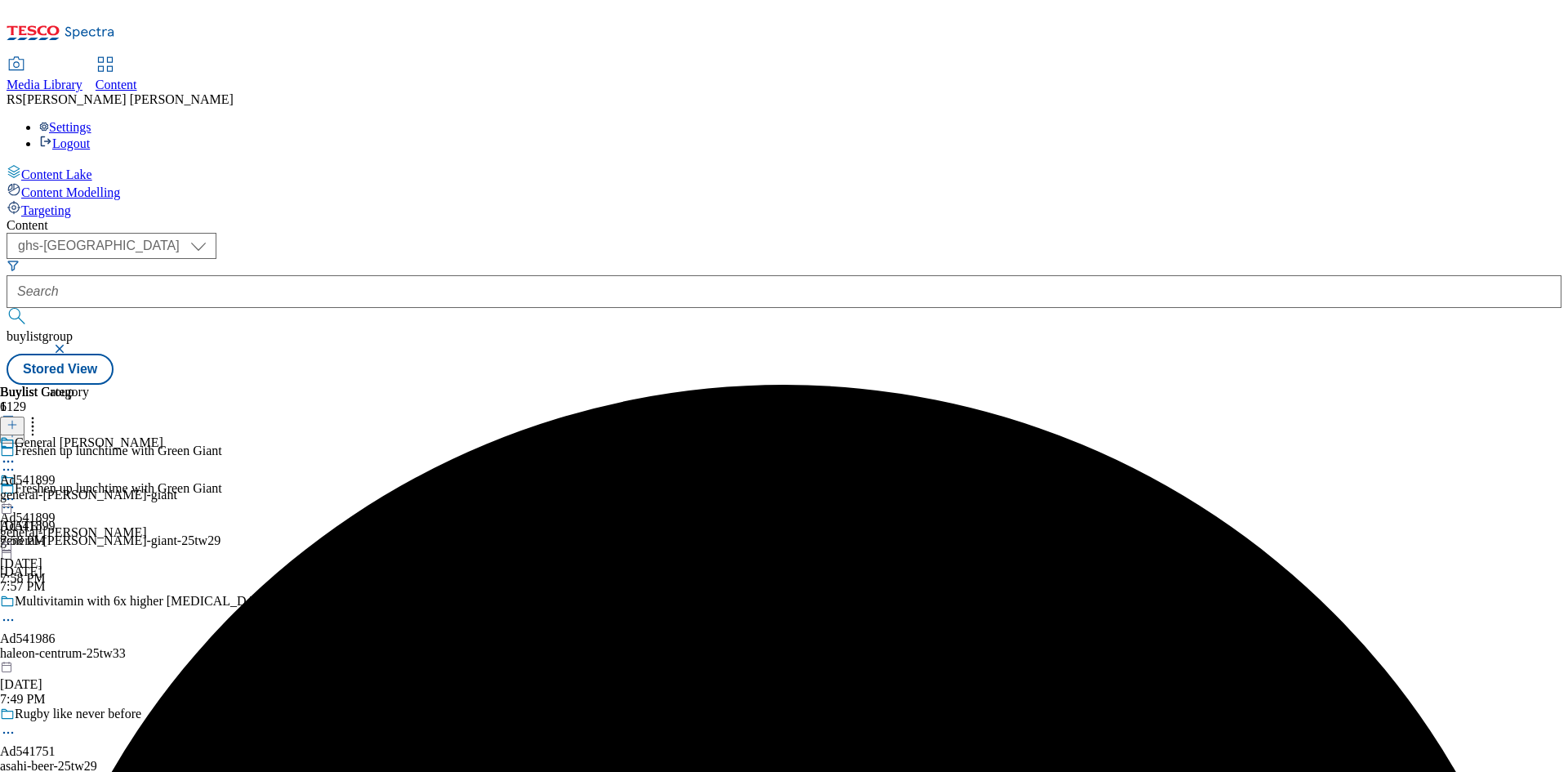
click at [17, 491] on icon at bounding box center [8, 499] width 17 height 17
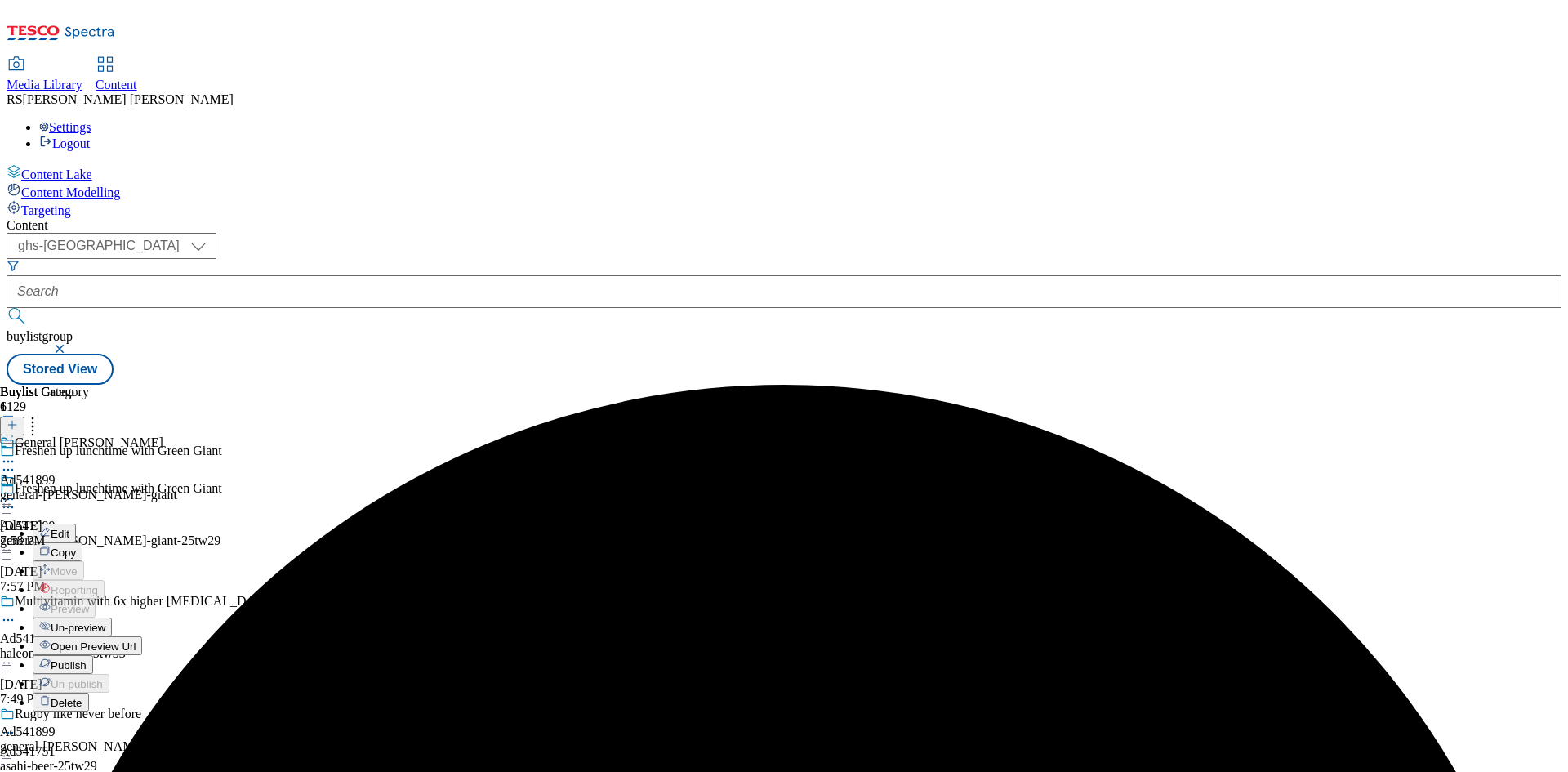
click at [86, 659] on span "Publish" at bounding box center [68, 665] width 36 height 12
